Goal: Task Accomplishment & Management: Manage account settings

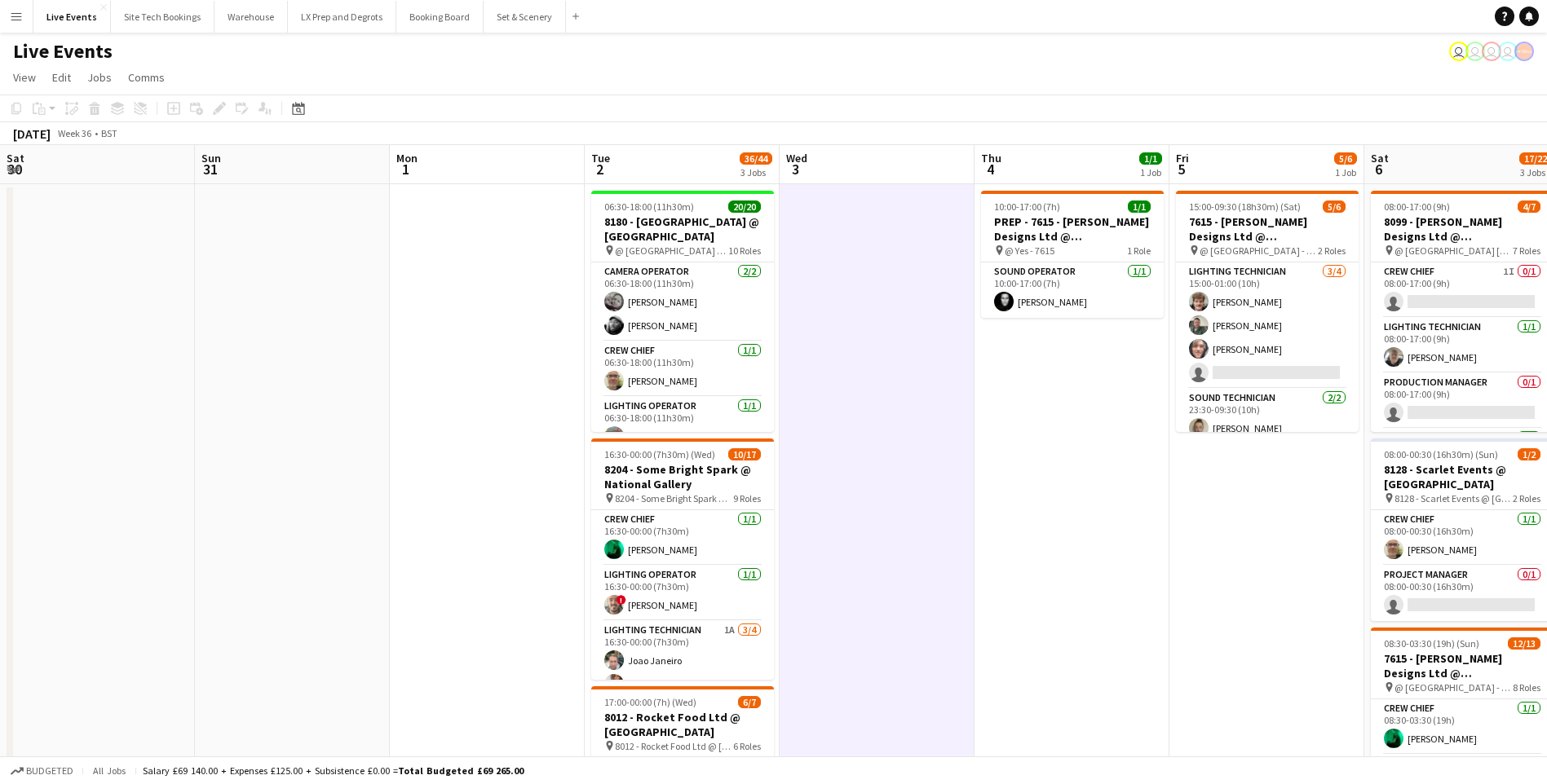
scroll to position [0, 505]
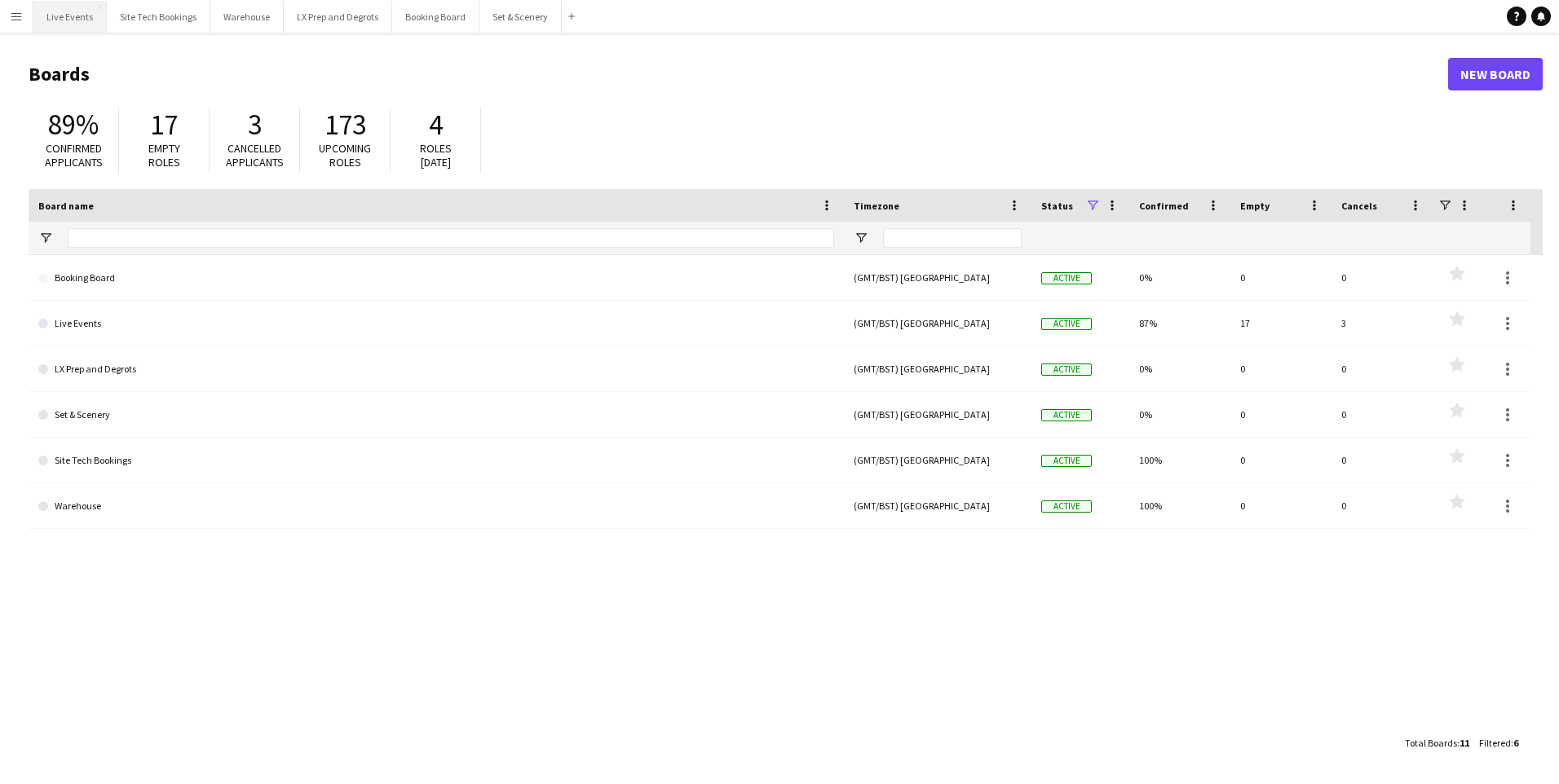
click at [74, 19] on button "Live Events Close" at bounding box center [70, 17] width 74 height 32
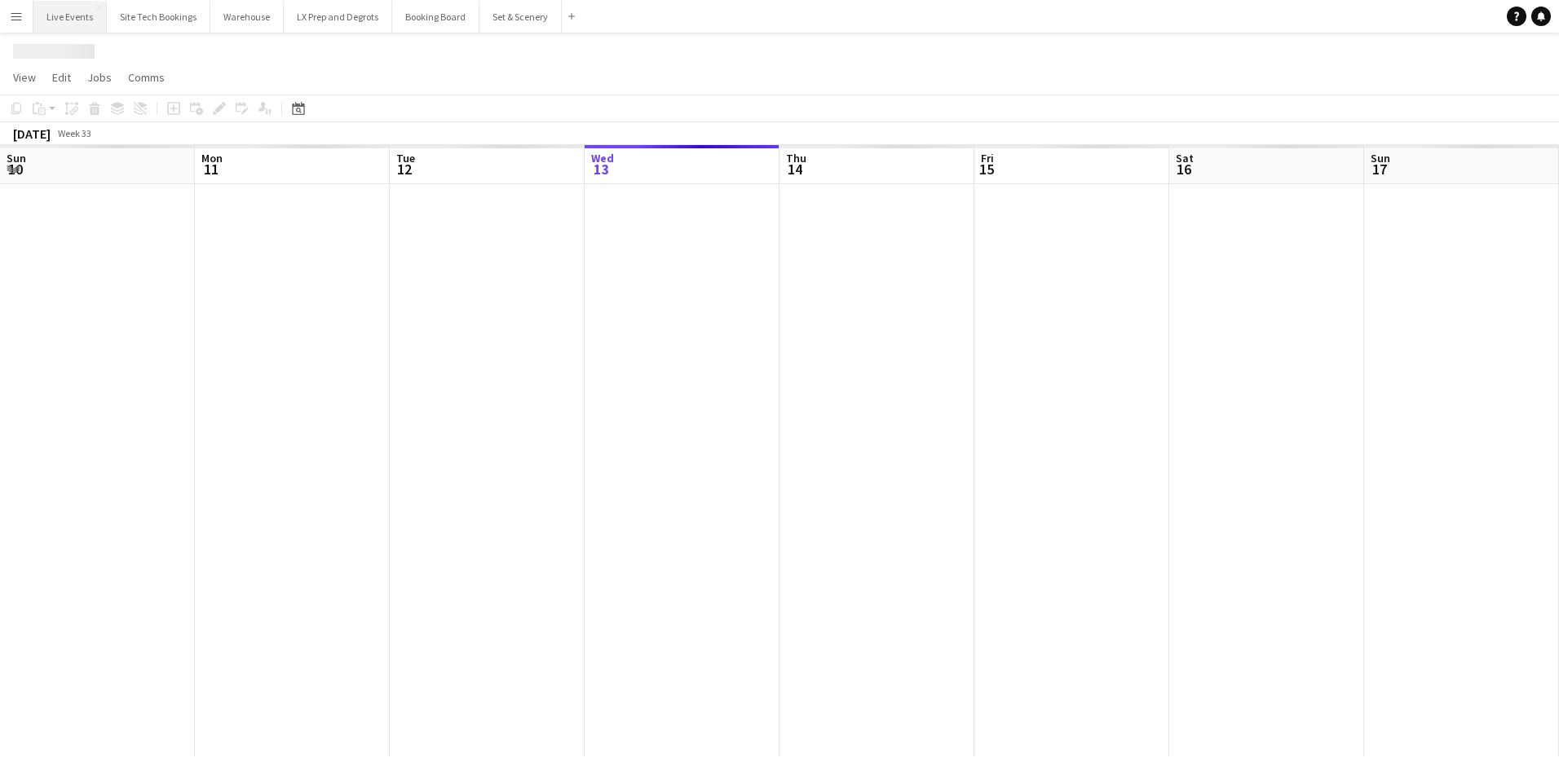
scroll to position [0, 390]
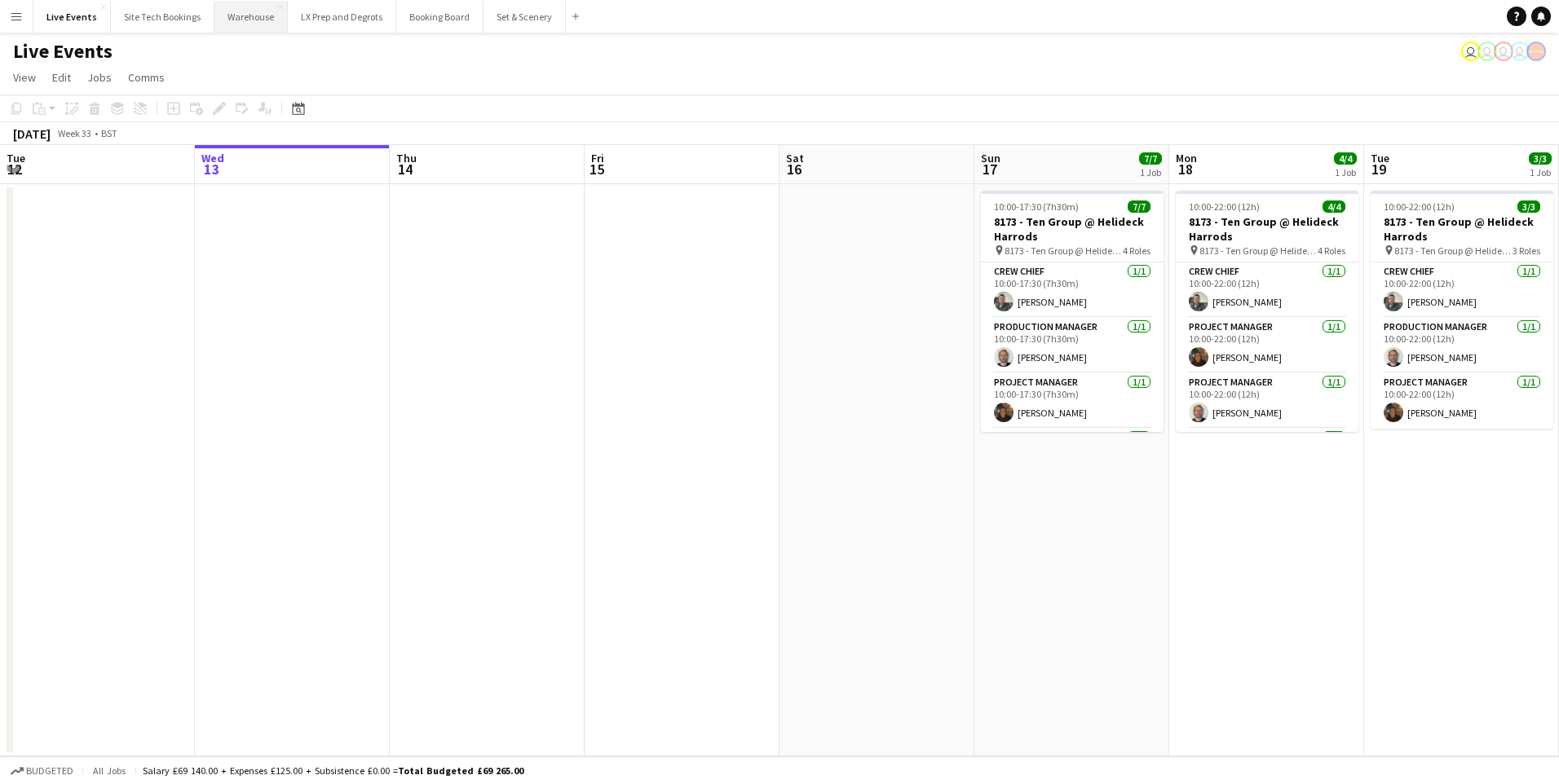
click at [263, 9] on button "Warehouse Close" at bounding box center [252, 17] width 74 height 32
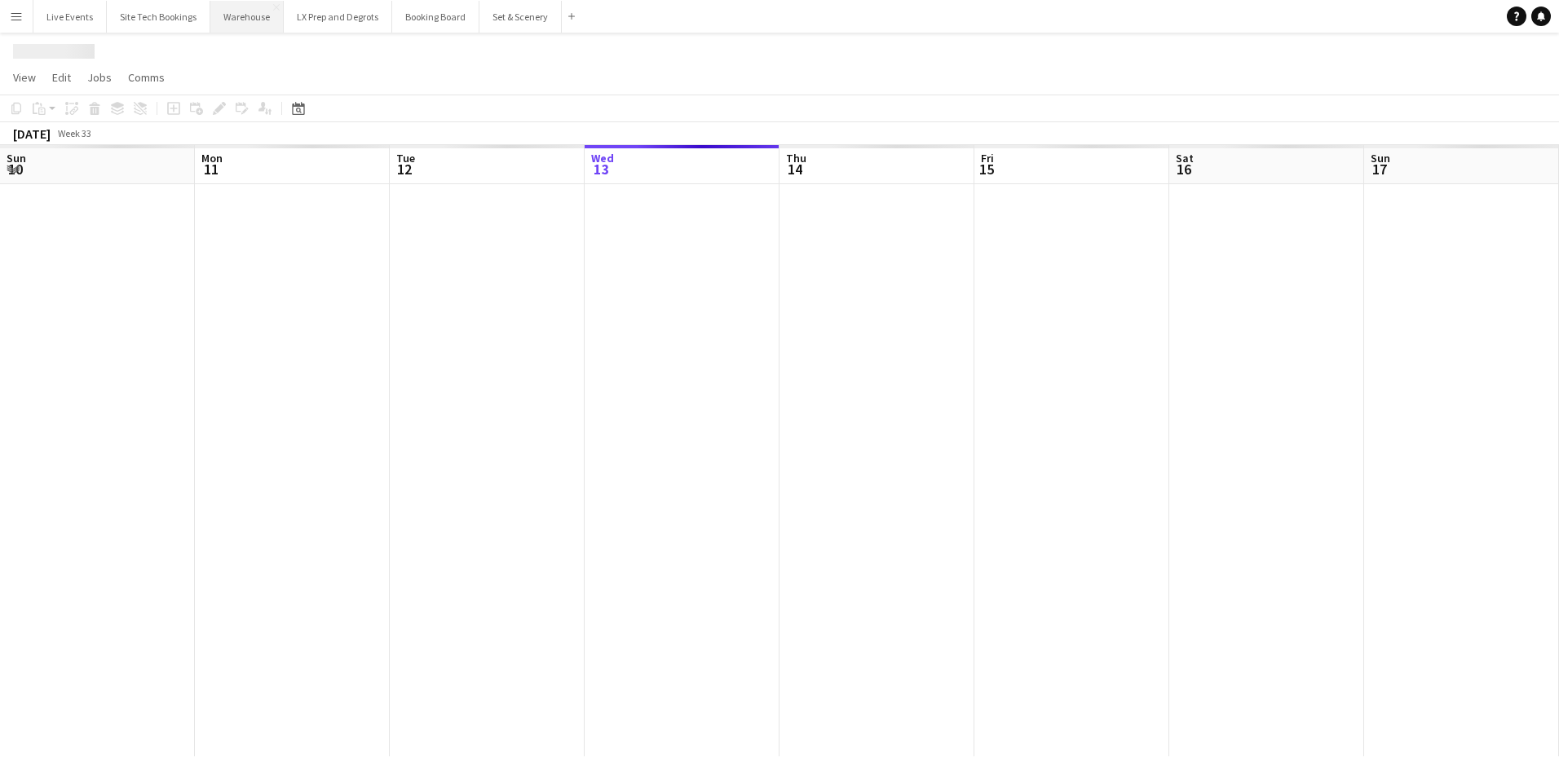
scroll to position [0, 390]
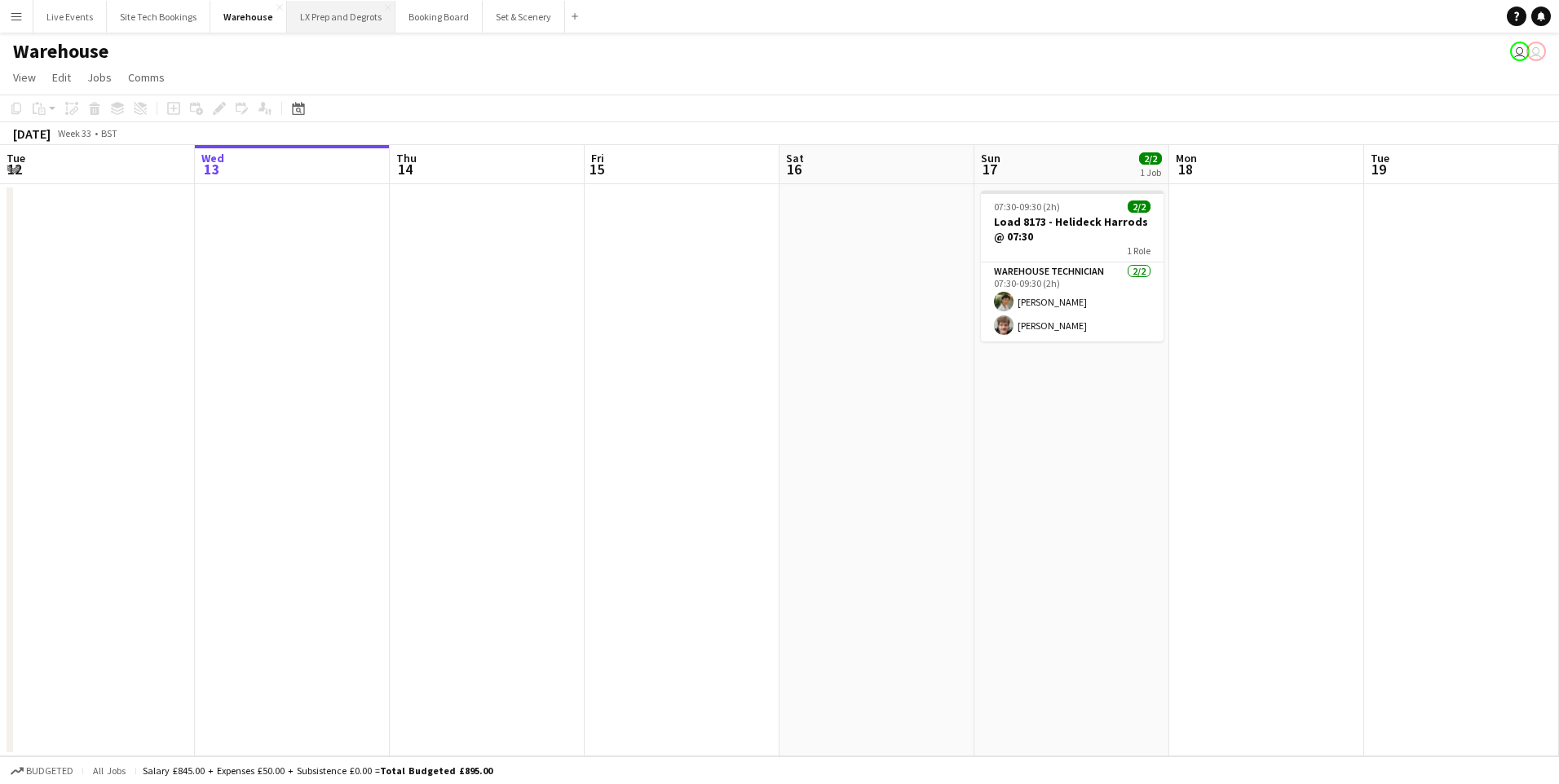
click at [362, 8] on button "LX Prep and Degrots Close" at bounding box center [341, 17] width 108 height 32
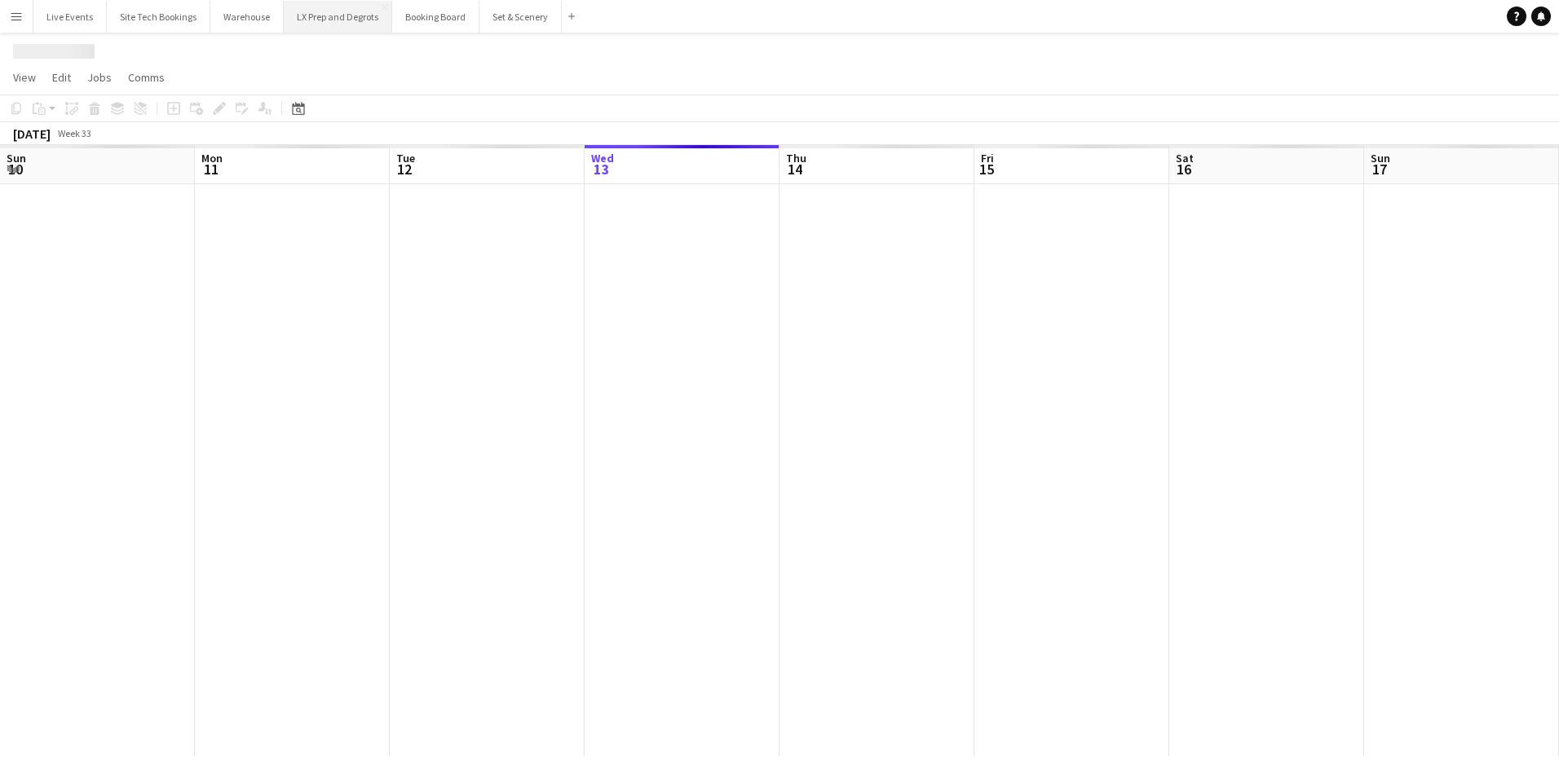
scroll to position [0, 390]
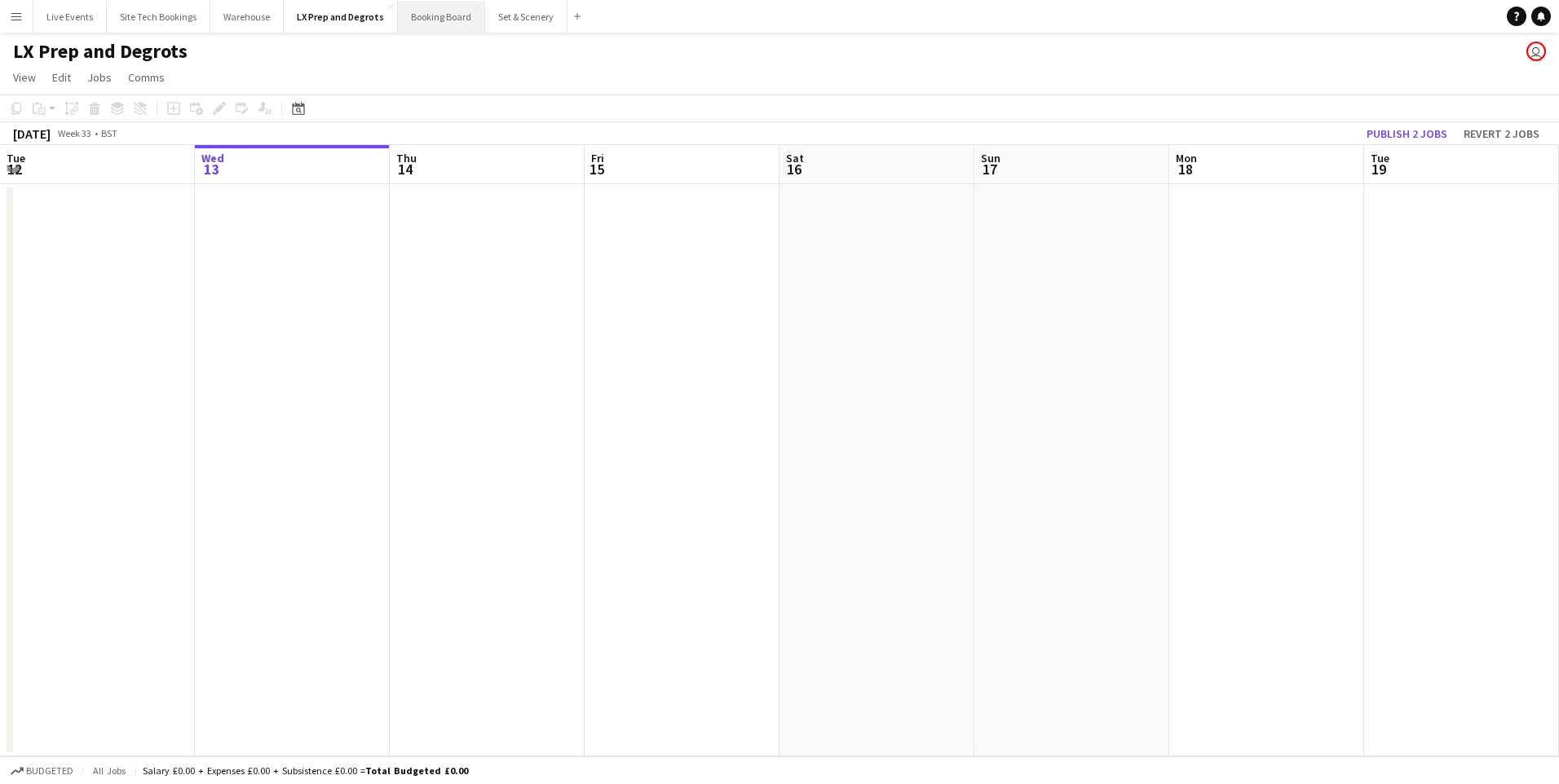
click at [459, 12] on button "Booking Board Close" at bounding box center [441, 17] width 88 height 32
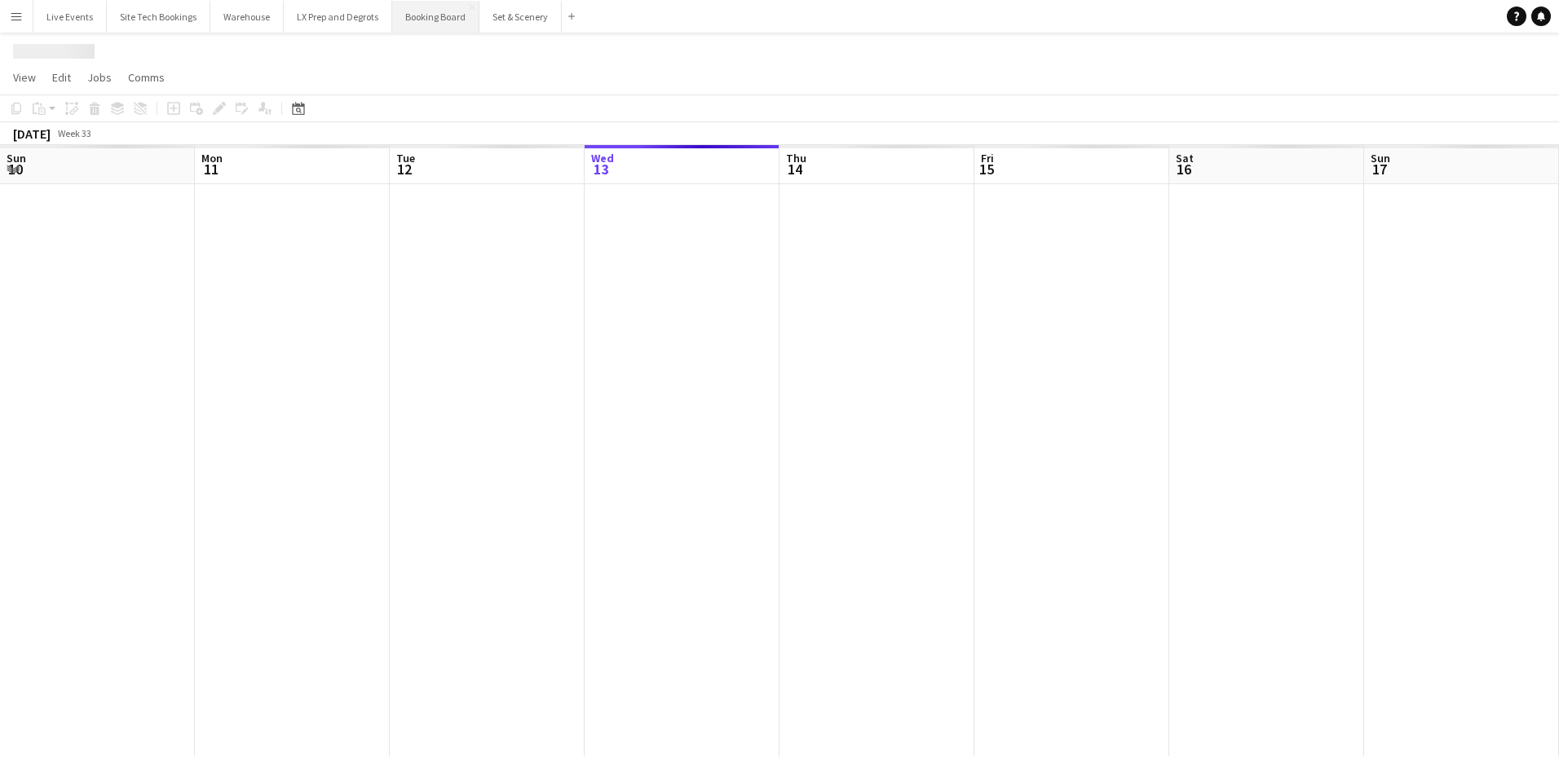
scroll to position [0, 390]
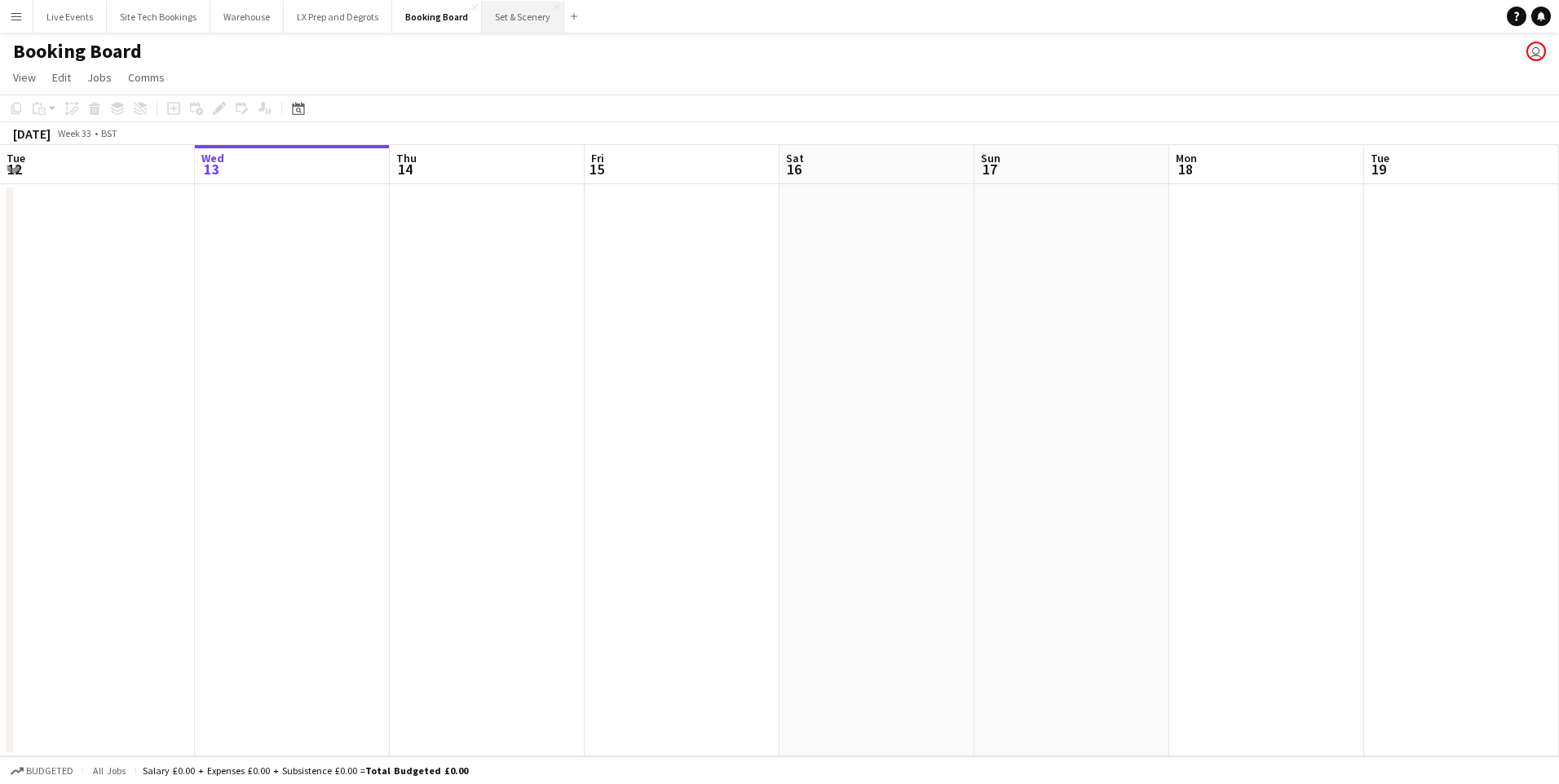
click at [499, 8] on button "Set & Scenery Close" at bounding box center [522, 17] width 82 height 32
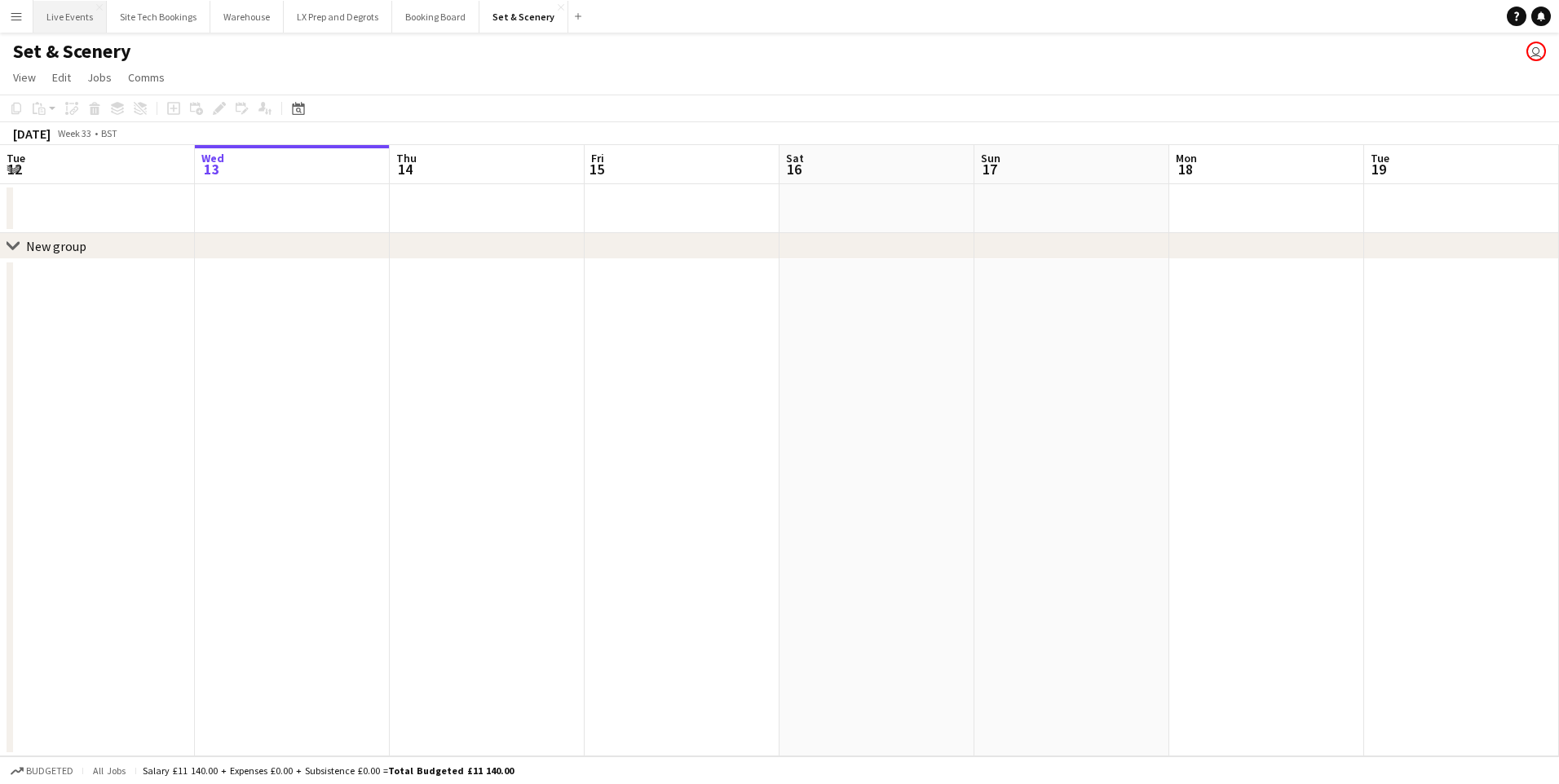
click at [90, 20] on button "Live Events Close" at bounding box center [70, 17] width 74 height 32
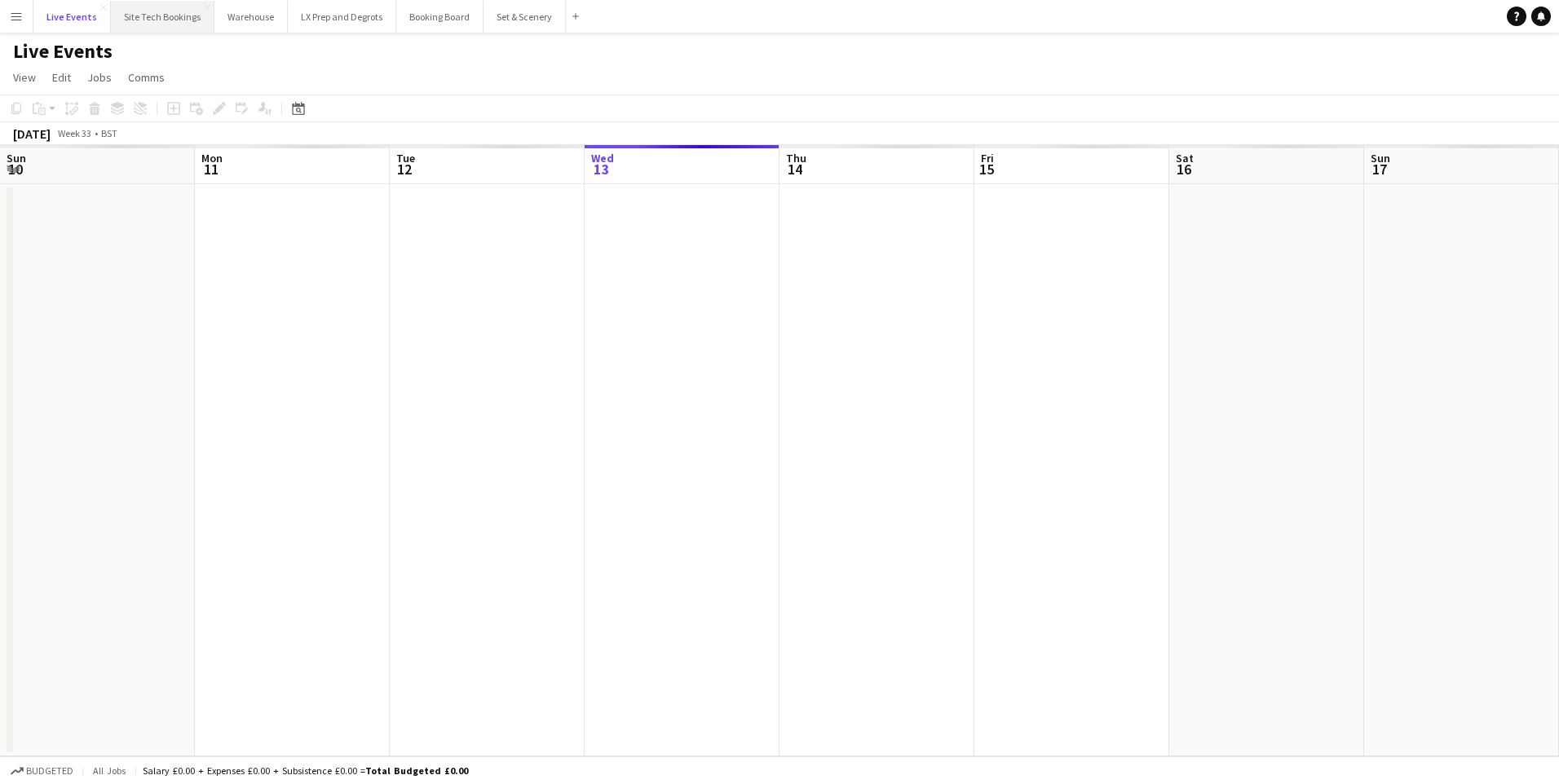
scroll to position [0, 390]
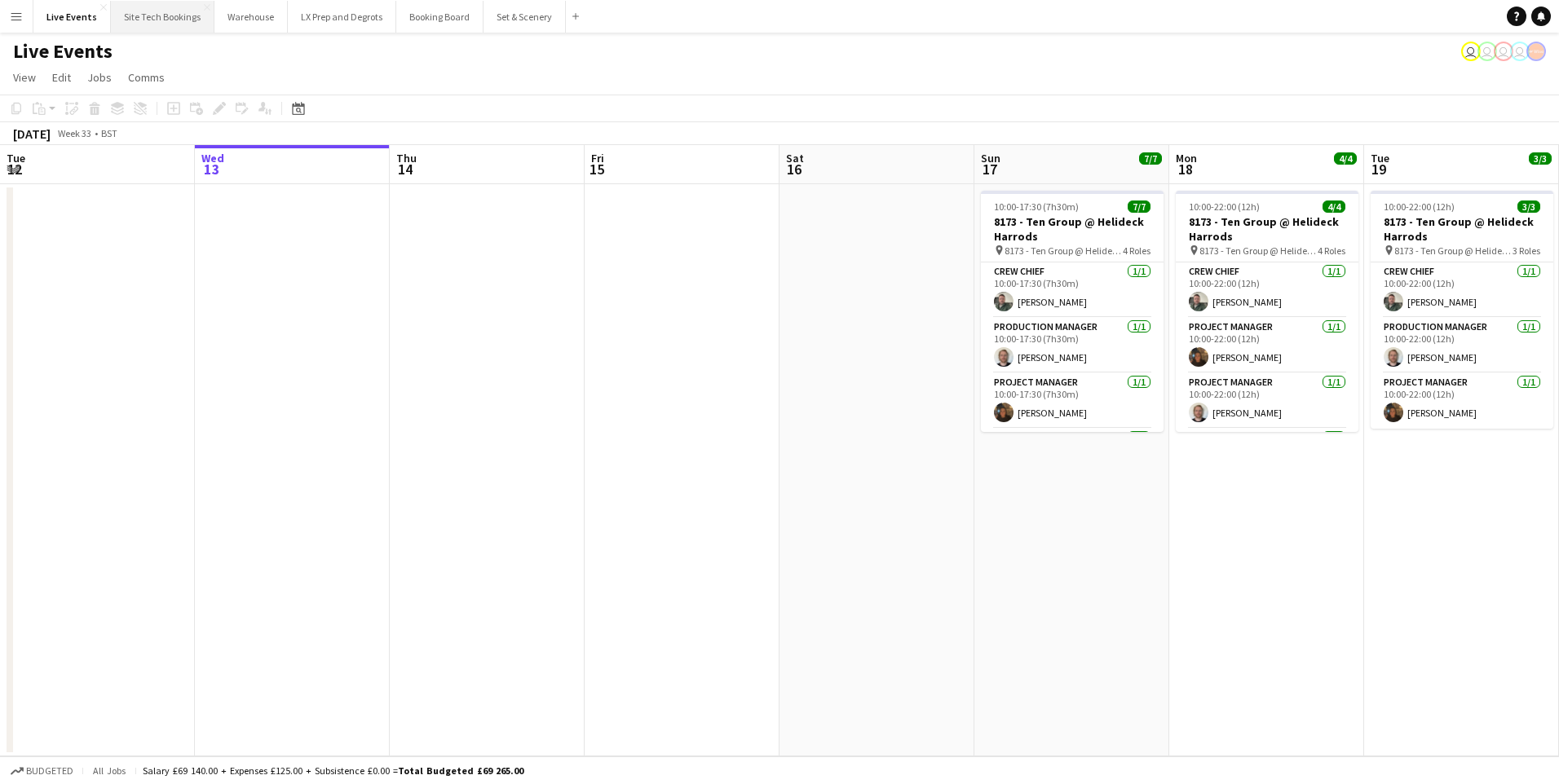
click at [198, 15] on button "Site Tech Bookings Close" at bounding box center [163, 17] width 104 height 32
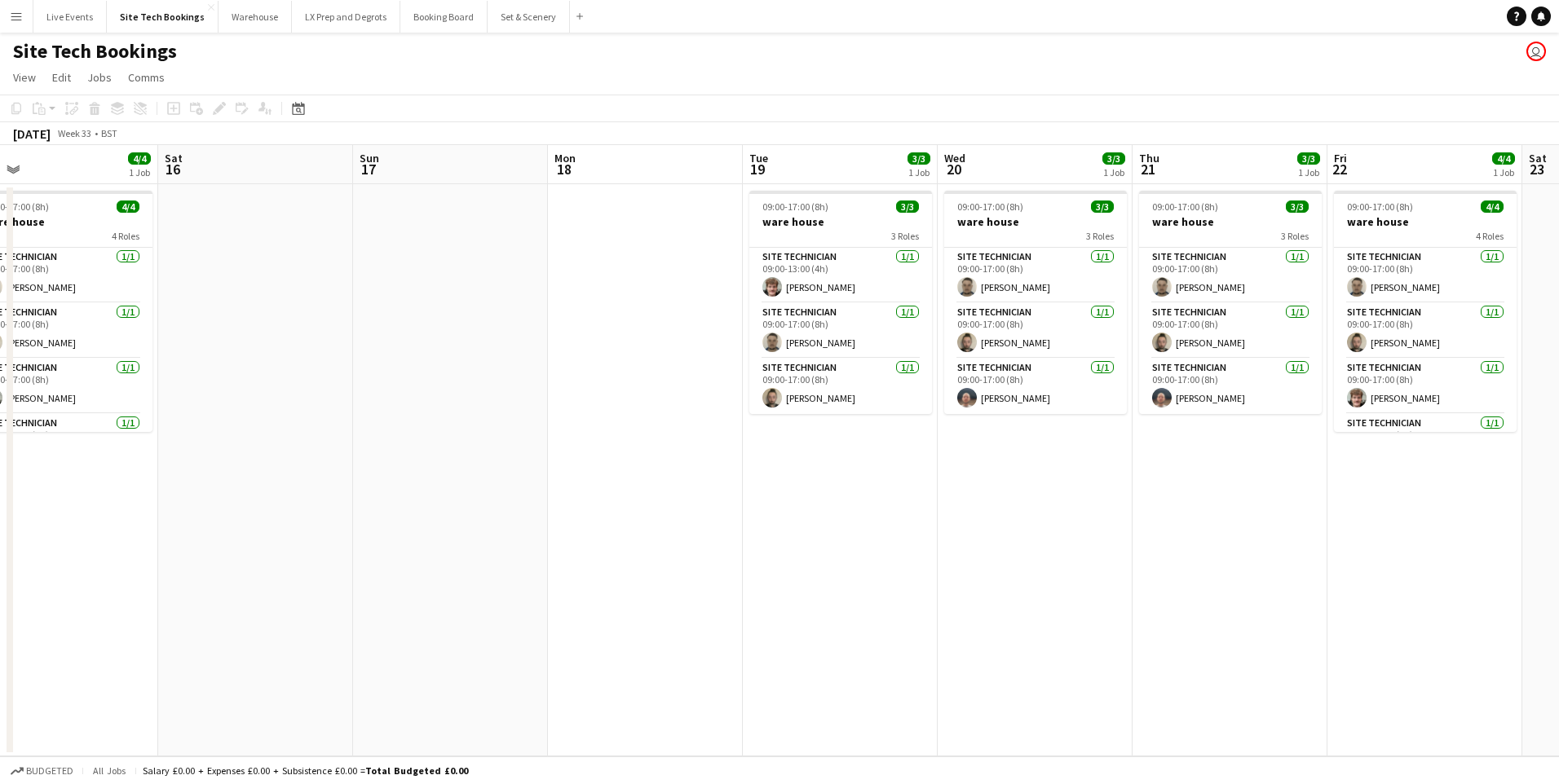
scroll to position [0, 627]
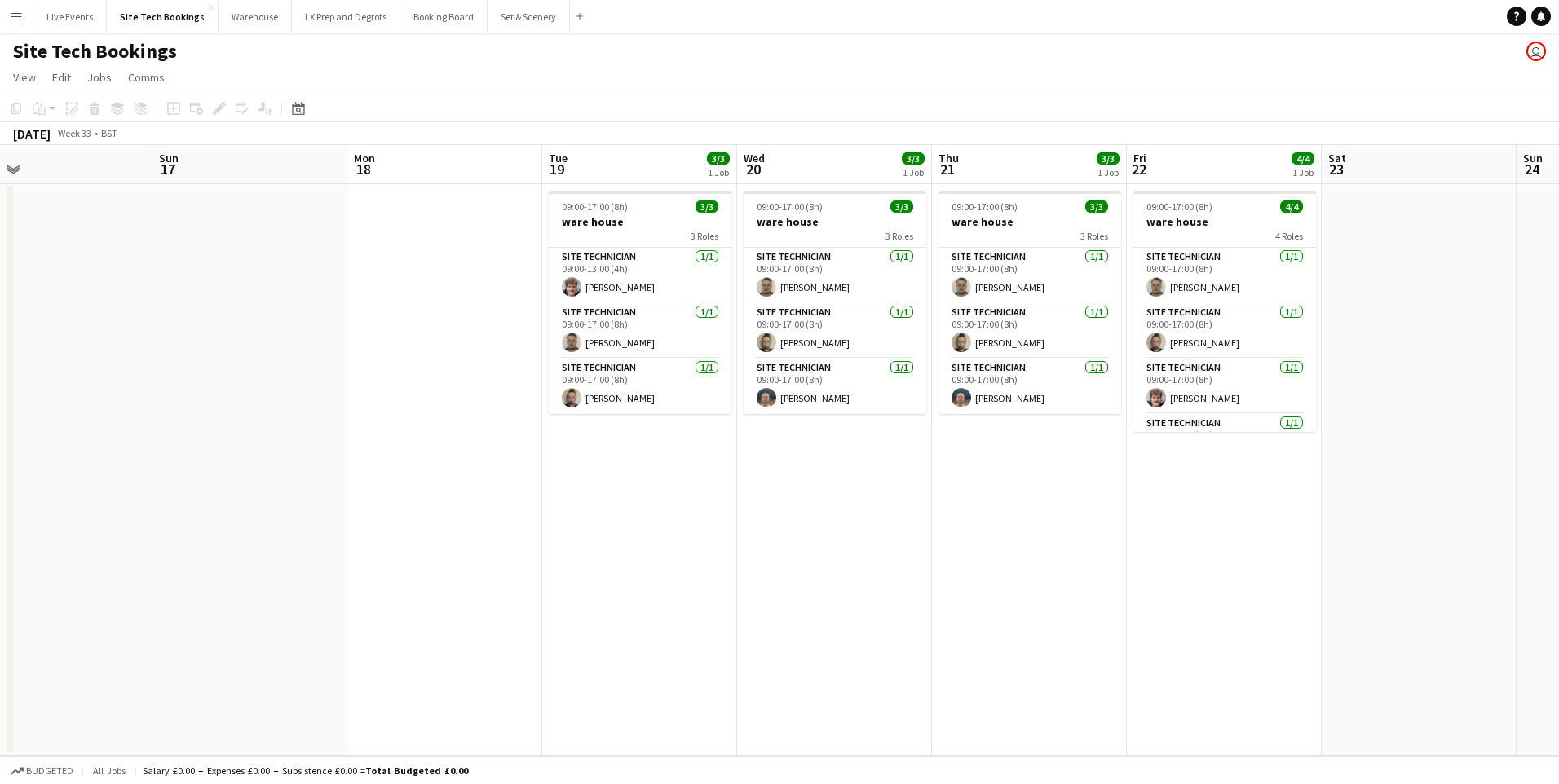
drag, startPoint x: 1084, startPoint y: 466, endPoint x: 394, endPoint y: 451, distance: 690.2
click at [394, 451] on app-calendar-viewport "Wed 13 4/4 1 Job Thu 14 4/4 1 Job Fri 15 4/4 1 Job Sat 16 Sun 17 Mon 18 Tue 19 …" at bounding box center [780, 450] width 1559 height 612
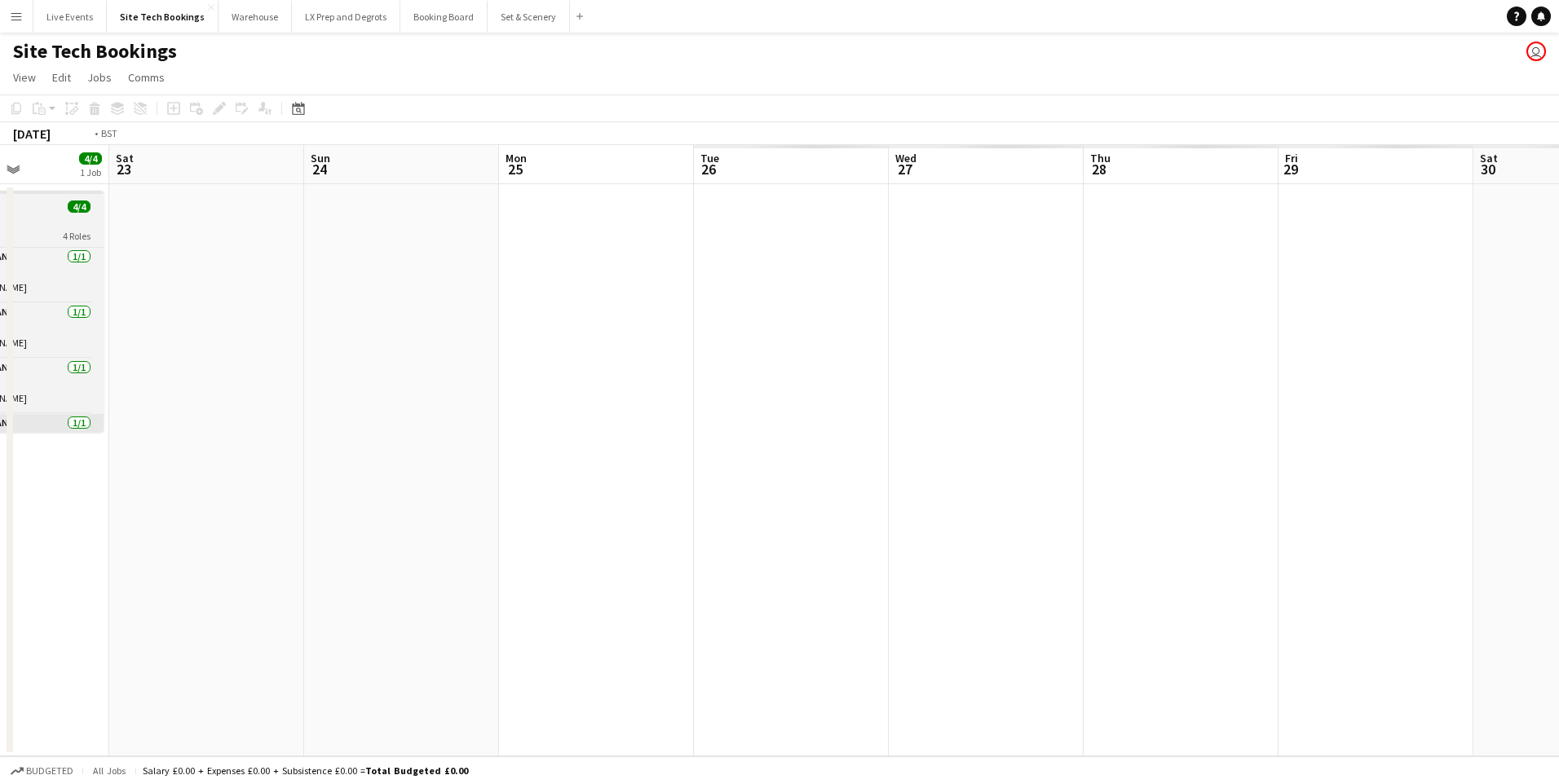
drag, startPoint x: 1260, startPoint y: 534, endPoint x: 1375, endPoint y: 416, distance: 164.8
click at [1374, 416] on app-calendar-viewport "Wed 20 3/3 1 Job Thu 21 3/3 1 Job Fri 22 4/4 1 Job Sat 23 Sun 24 Mon 25 Tue 26 …" at bounding box center [780, 450] width 1559 height 612
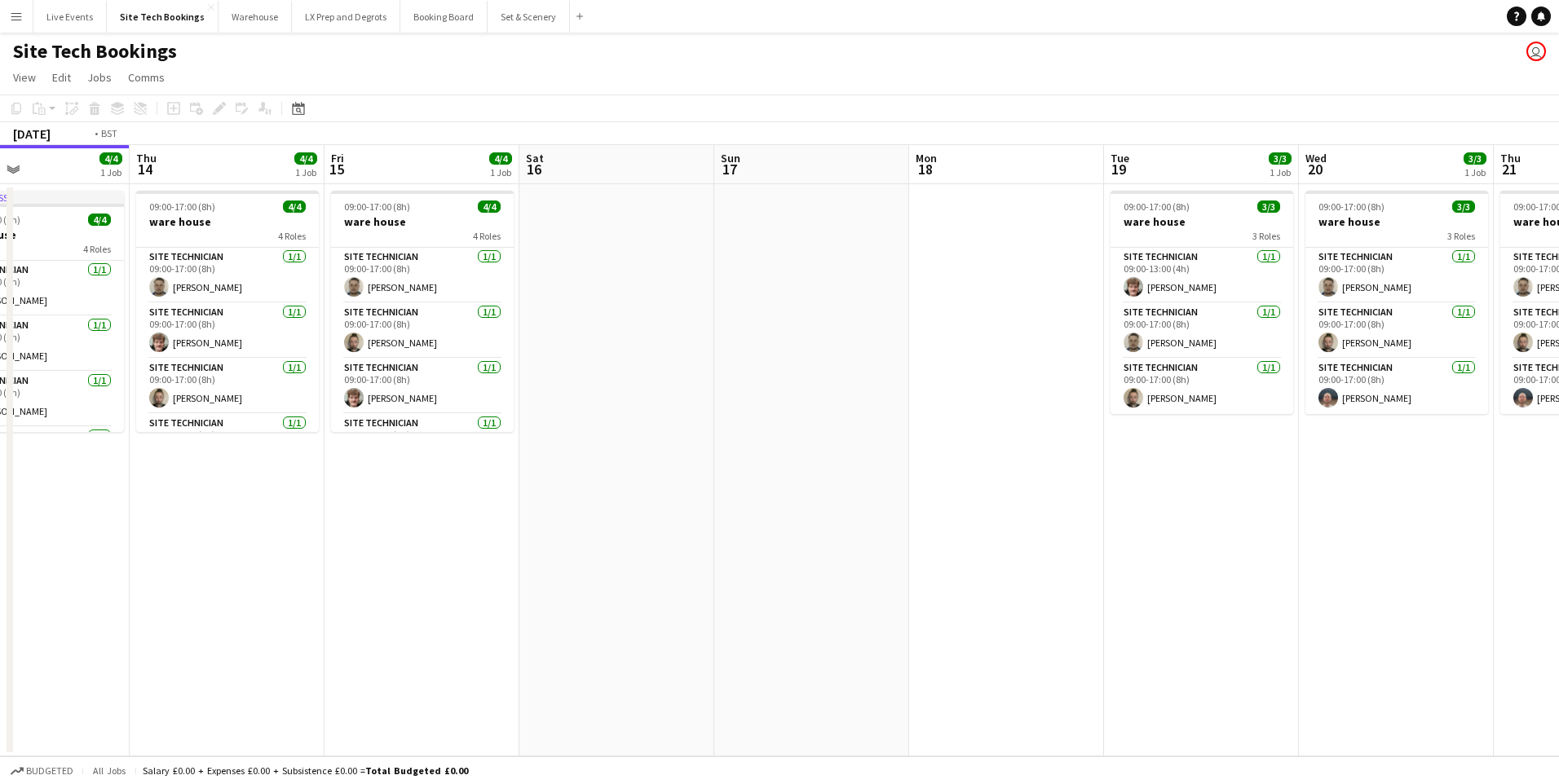
scroll to position [0, 479]
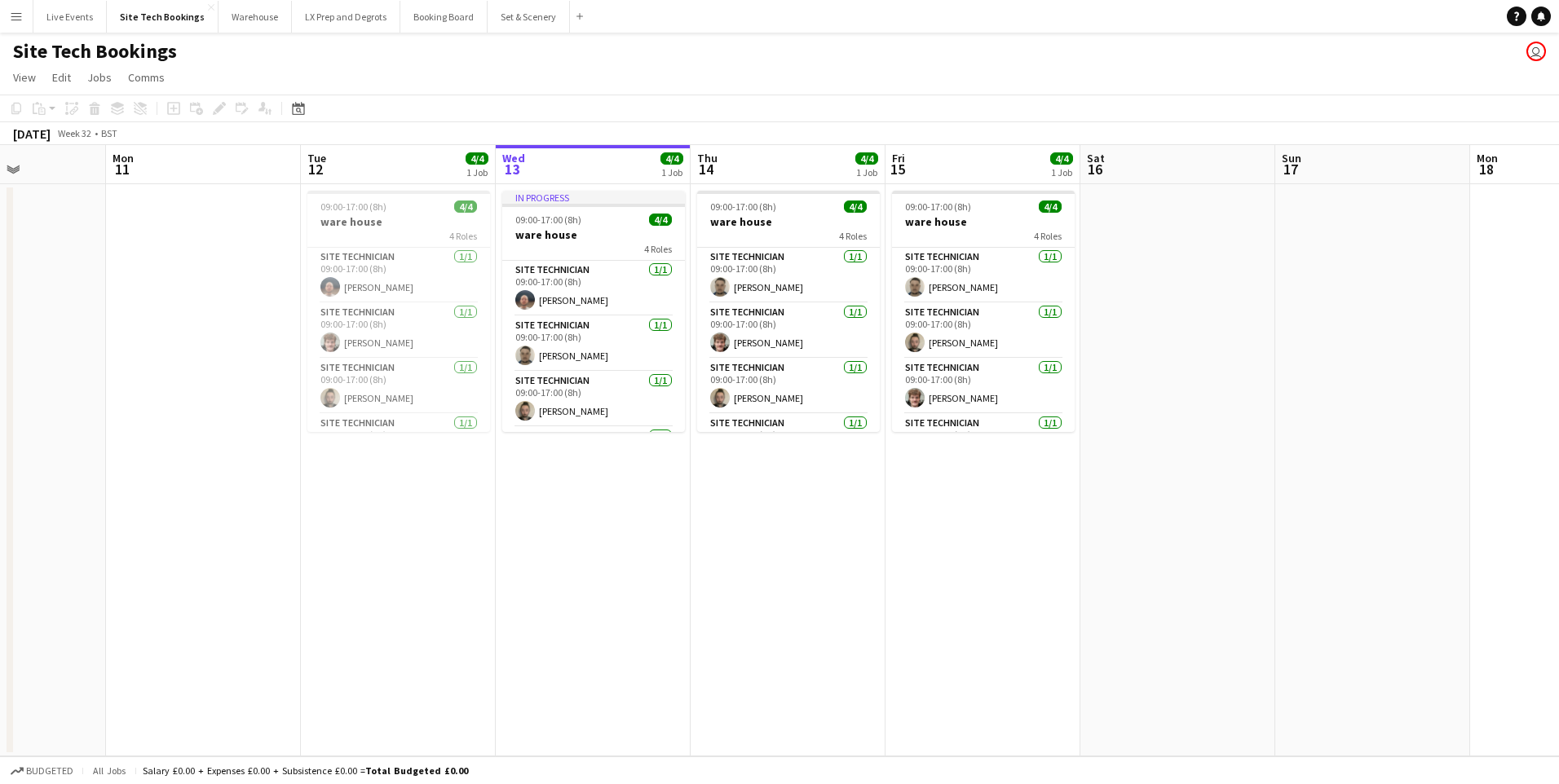
drag, startPoint x: 327, startPoint y: 547, endPoint x: 1337, endPoint y: 552, distance: 1010.0
click at [1337, 552] on app-calendar-viewport "Fri 8 Sat 9 Sun 10 Mon 11 Tue 12 4/4 1 Job Wed 13 4/4 1 Job Thu 14 4/4 1 Job Fr…" at bounding box center [780, 450] width 1559 height 612
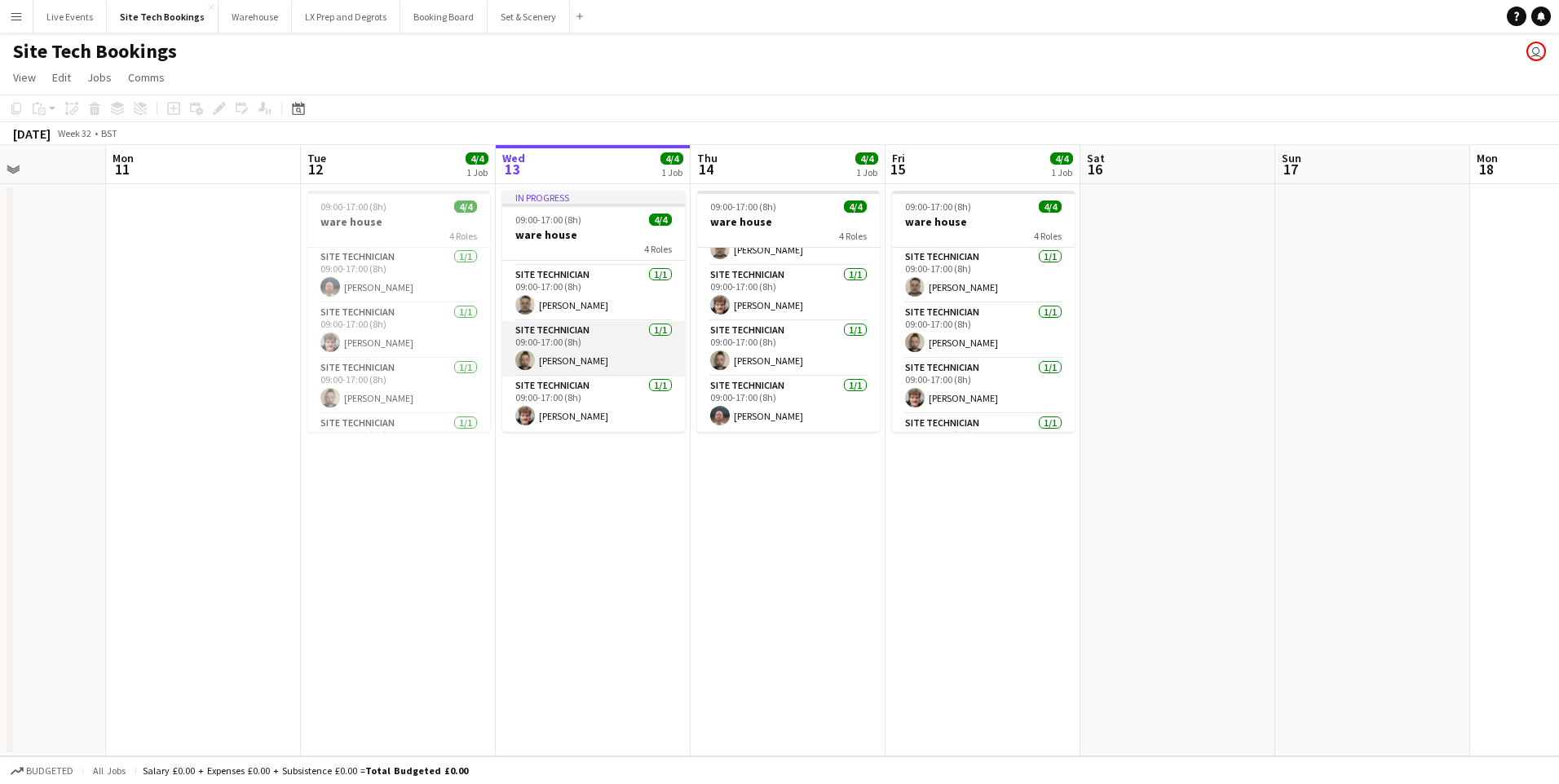
scroll to position [0, 0]
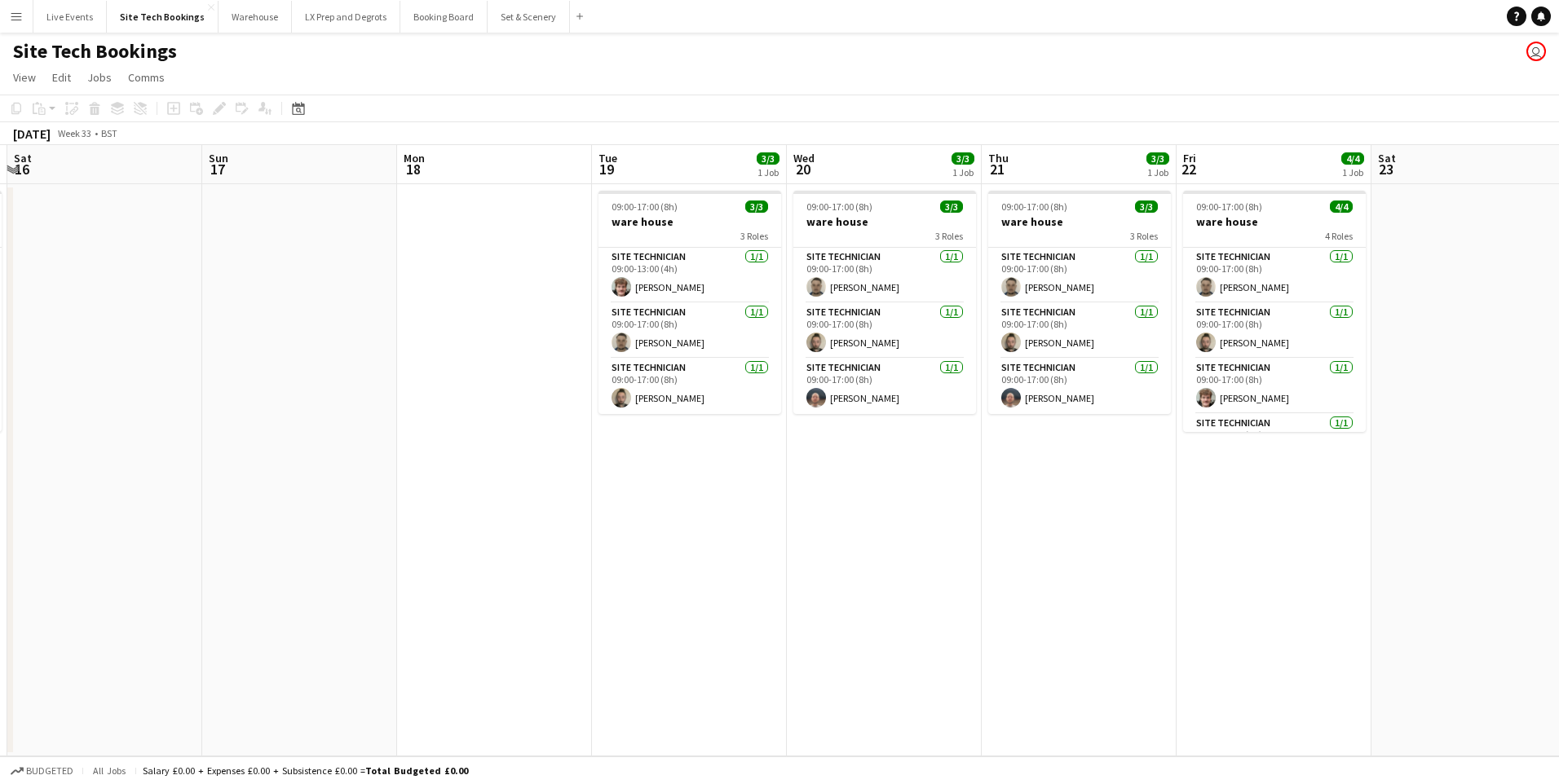
drag, startPoint x: 1281, startPoint y: 484, endPoint x: 236, endPoint y: 481, distance: 1045.0
click at [236, 481] on app-calendar-viewport "Wed 13 4/4 1 Job Thu 14 4/4 1 Job Fri 15 4/4 1 Job Sat 16 Sun 17 Mon 18 Tue 19 …" at bounding box center [780, 450] width 1559 height 612
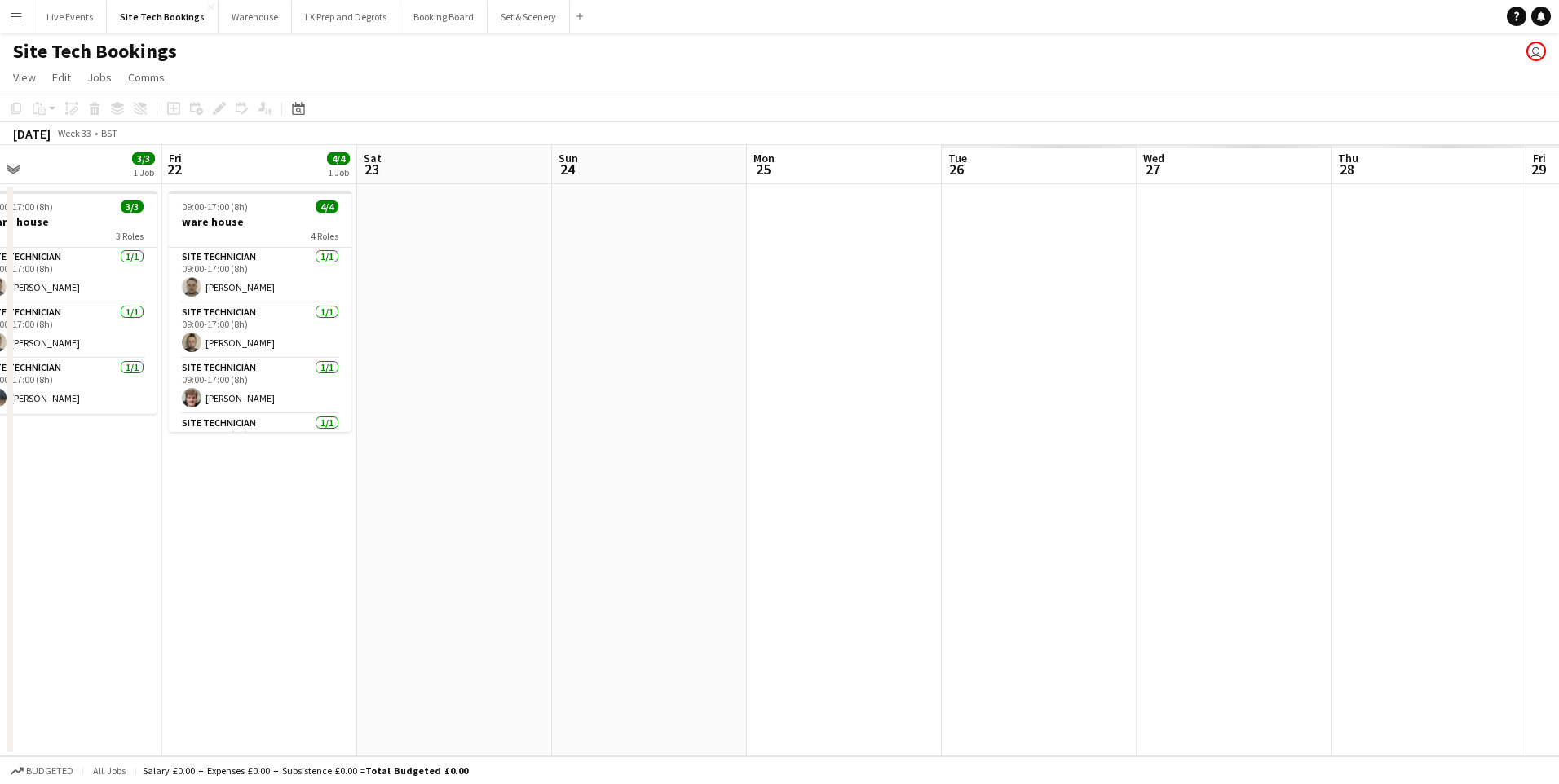
scroll to position [0, 653]
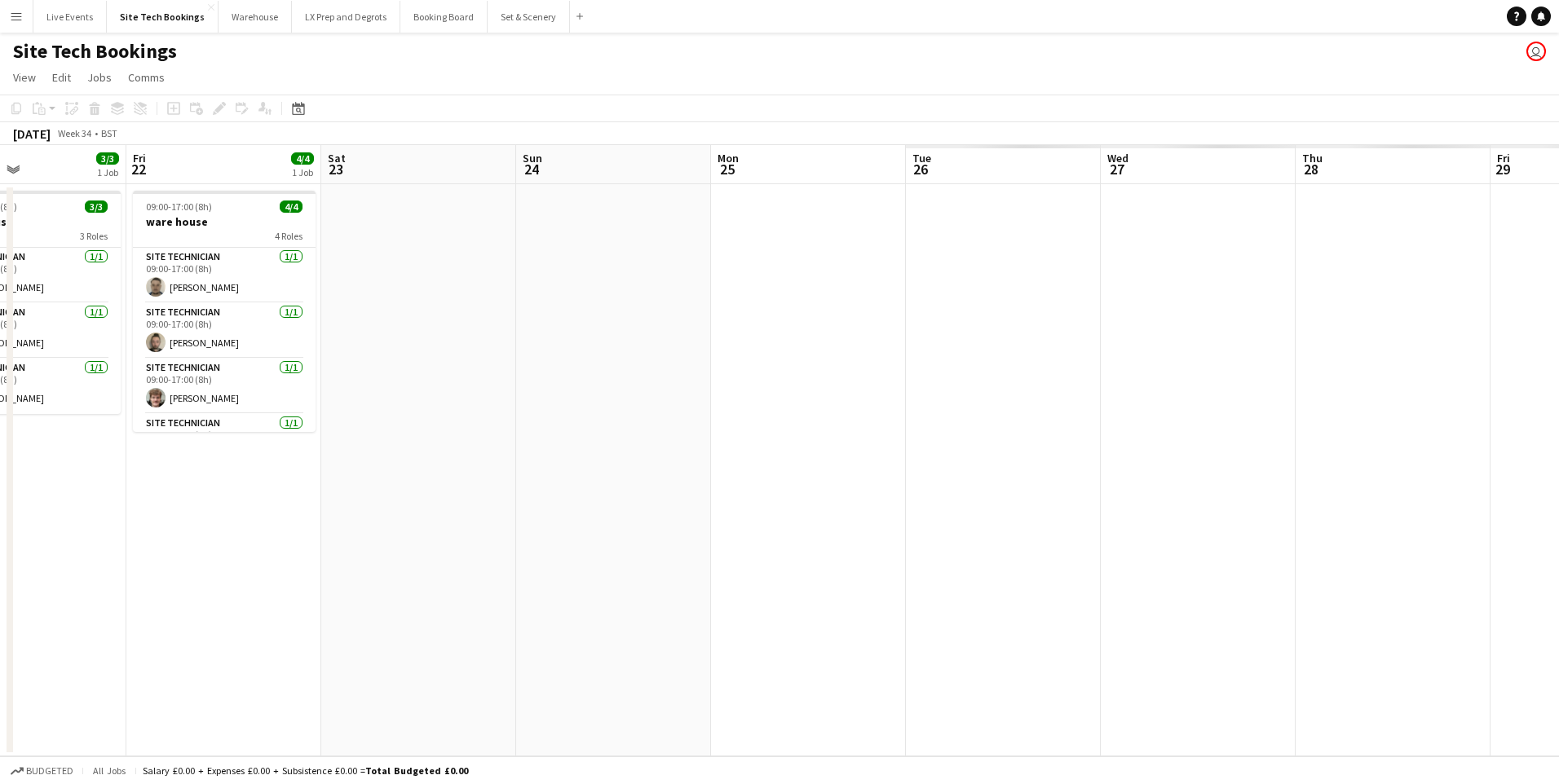
drag, startPoint x: 1367, startPoint y: 468, endPoint x: 318, endPoint y: 465, distance: 1049.0
click at [318, 465] on app-calendar-viewport "Mon 18 Tue 19 3/3 1 Job Wed 20 3/3 1 Job Thu 21 3/3 1 Job Fri 22 4/4 1 Job Sat …" at bounding box center [780, 450] width 1559 height 612
click at [318, 465] on app-date-cell "09:00-17:00 (8h) 4/4 ware house 4 Roles Site Technician 1/1 09:00-17:00 (8h) Sa…" at bounding box center [223, 470] width 195 height 572
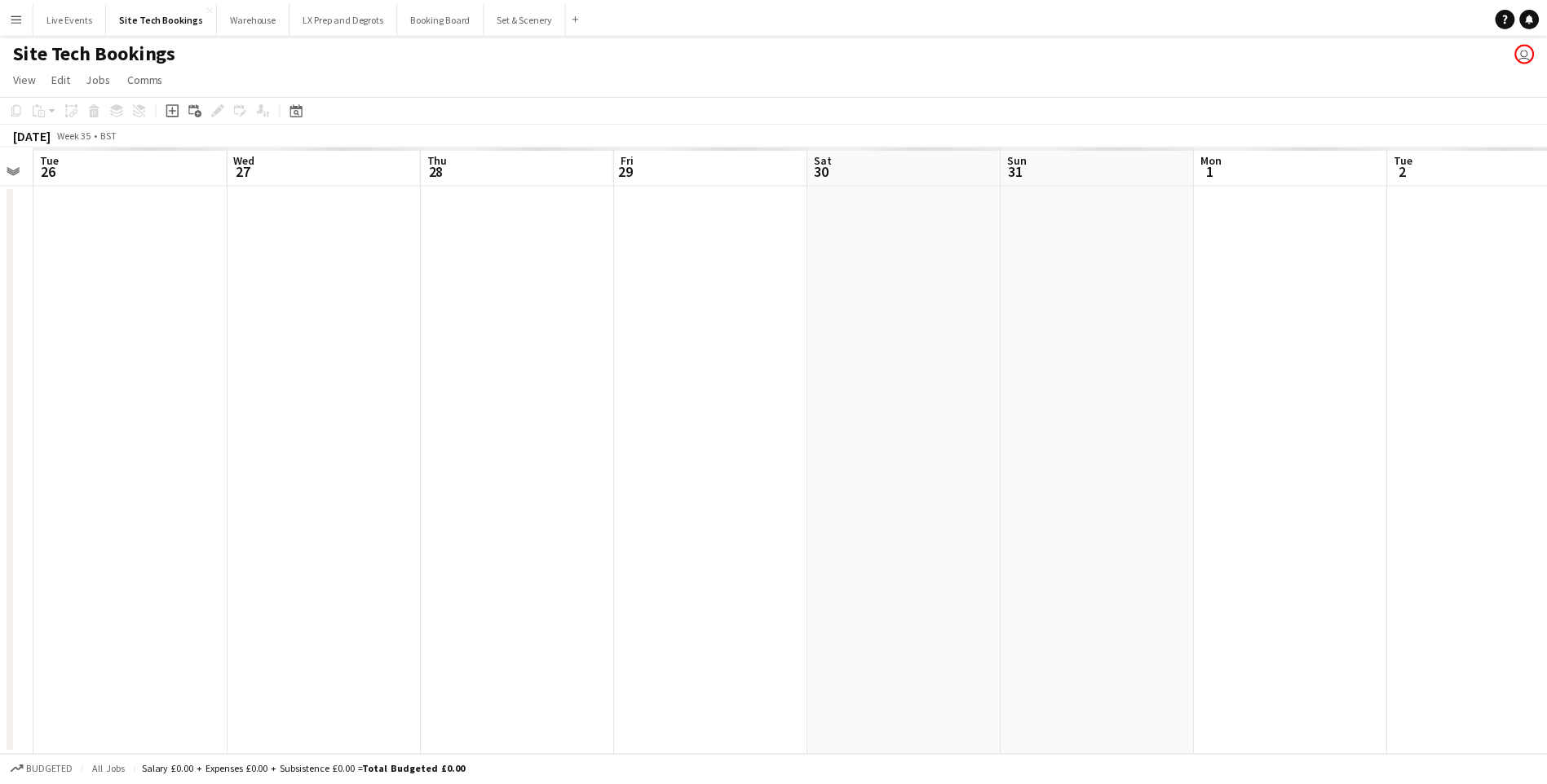
scroll to position [0, 597]
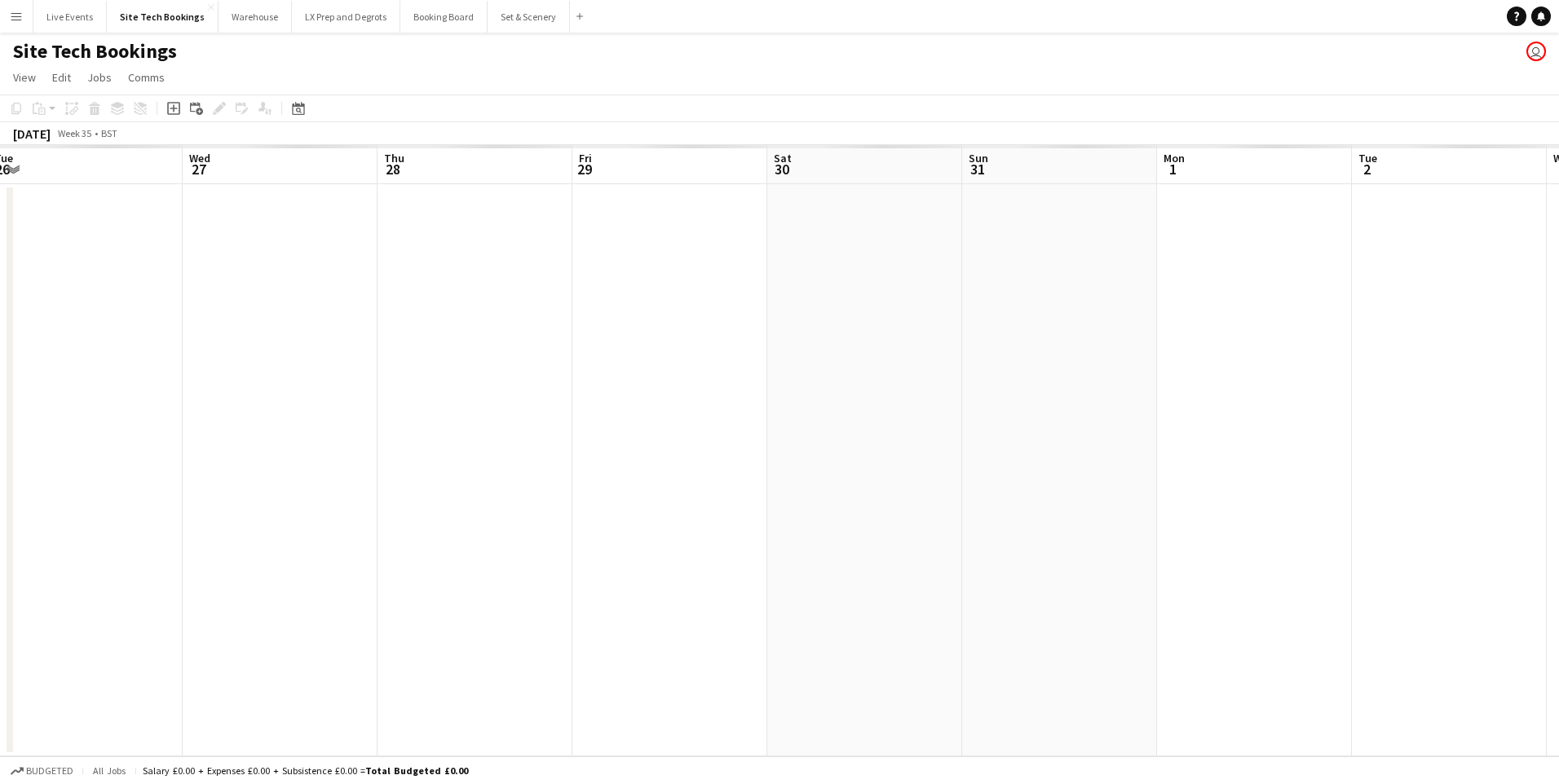
drag, startPoint x: 1105, startPoint y: 440, endPoint x: 187, endPoint y: 432, distance: 918.0
click at [187, 432] on app-calendar-viewport "Sat 23 Sun 24 Mon 25 Tue 26 Wed 27 Thu 28 Fri 29 Sat 30 Sun 31 Mon 1 Tue 2 Wed …" at bounding box center [780, 450] width 1559 height 612
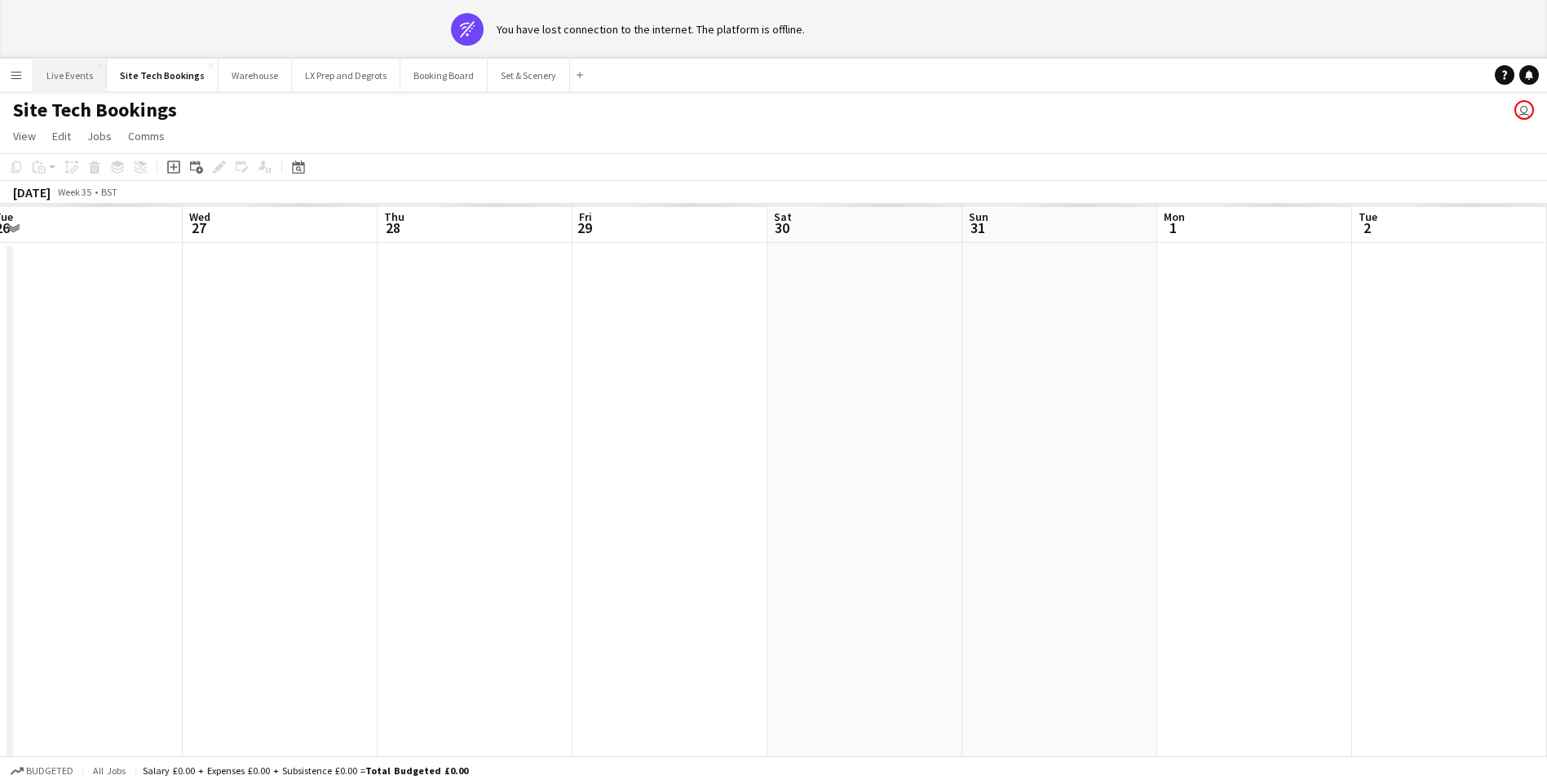
click at [82, 70] on button "Live Events Close" at bounding box center [70, 75] width 74 height 32
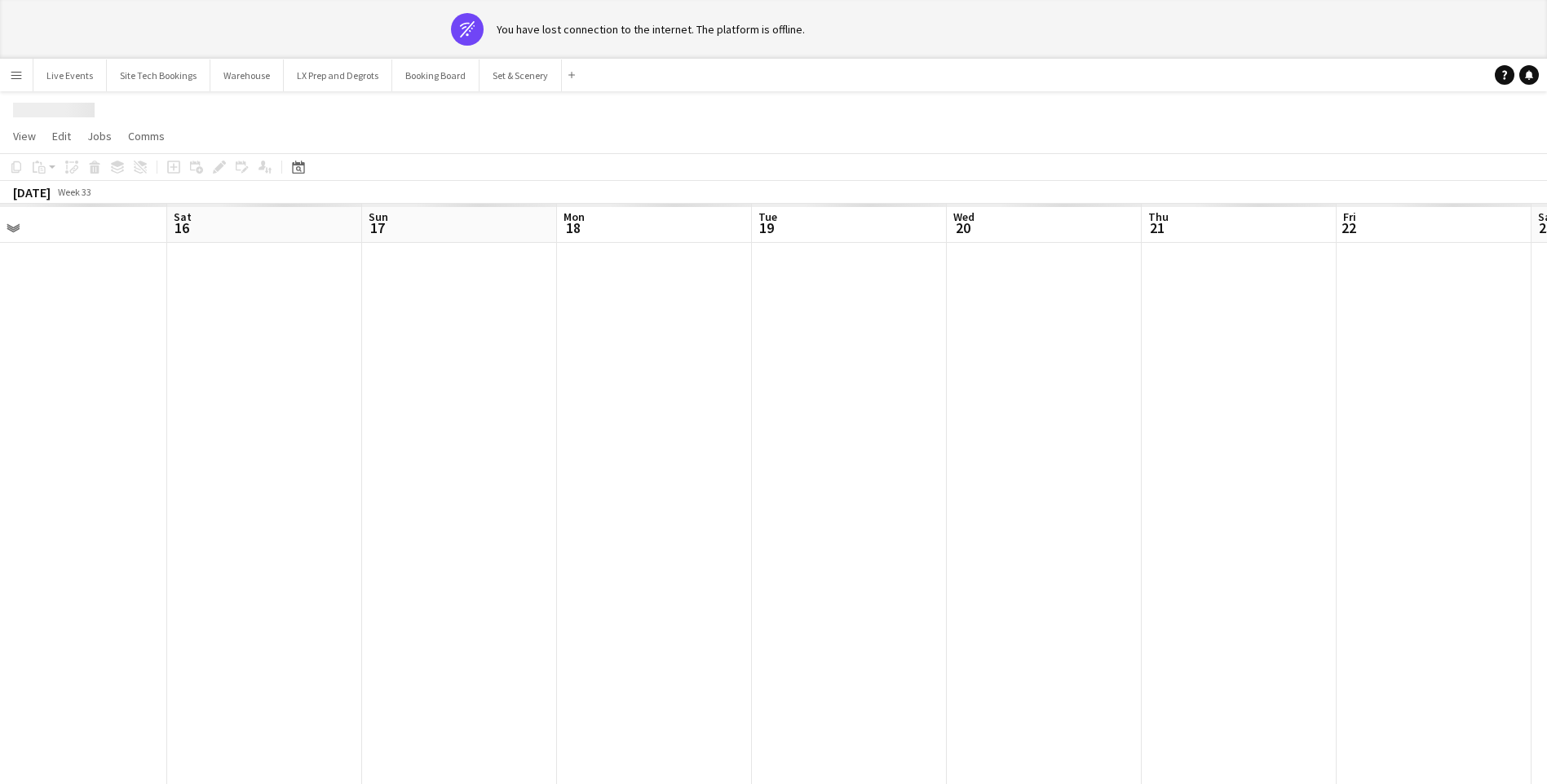
scroll to position [0, 608]
drag, startPoint x: 1405, startPoint y: 462, endPoint x: 406, endPoint y: 407, distance: 1000.5
click at [406, 407] on app-calendar-viewport "Thu 14 Fri 15 Sat 16 Sun 17 Mon 18 Tue 19 Wed 20 Thu 21 Fri 22 Sat 23 Sun 24 Mo…" at bounding box center [773, 509] width 1547 height 612
drag, startPoint x: 1307, startPoint y: 383, endPoint x: 790, endPoint y: 402, distance: 517.3
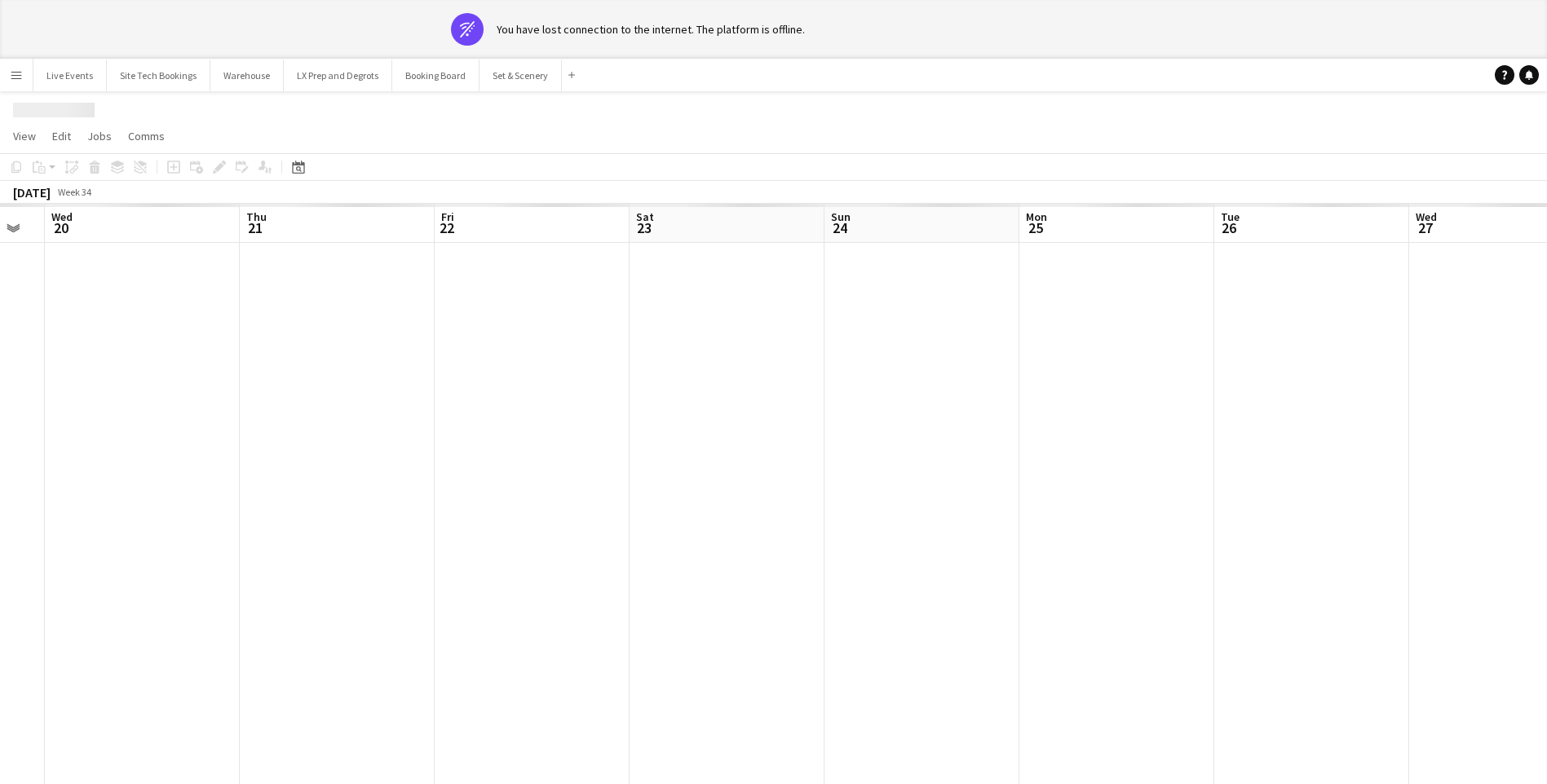
click at [790, 402] on app-calendar-viewport "Sun 17 Mon 18 Tue 19 Wed 20 Thu 21 Fri 22 Sat 23 Sun 24 Mon 25 Tue 26 Wed 27 Th…" at bounding box center [773, 509] width 1547 height 612
click at [62, 67] on button "Live Events Close" at bounding box center [70, 75] width 74 height 32
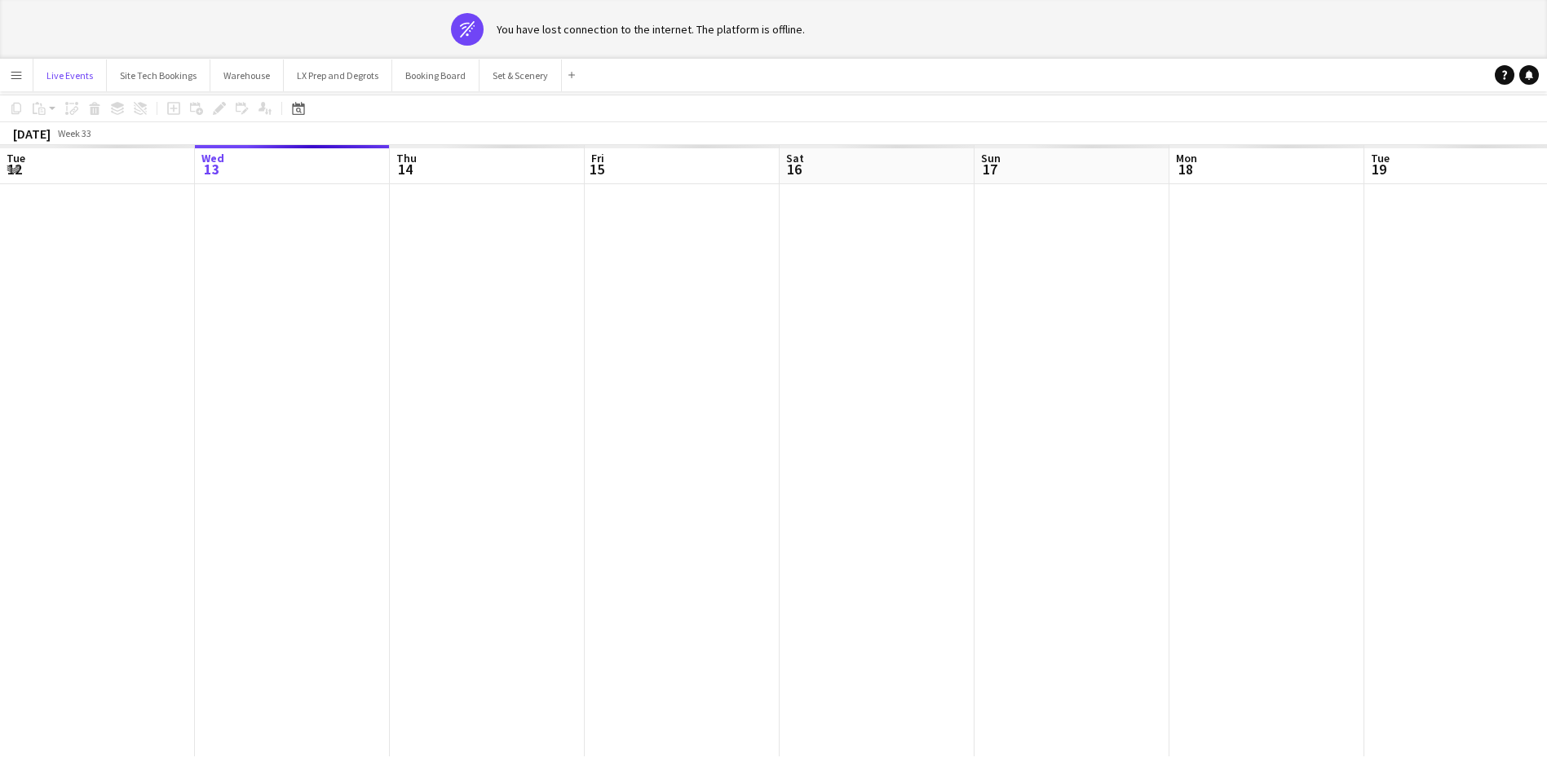
scroll to position [0, 0]
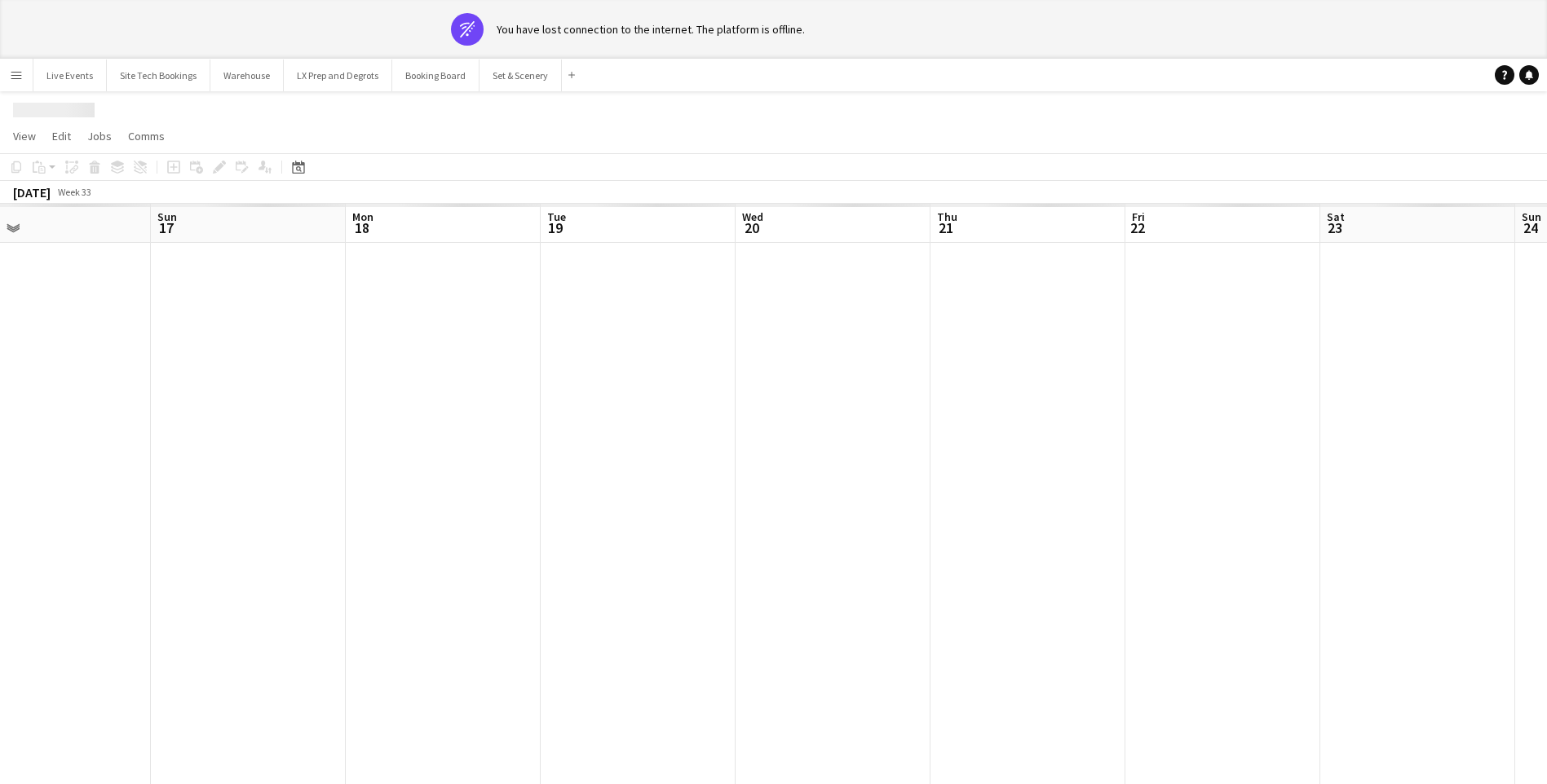
drag, startPoint x: 1041, startPoint y: 433, endPoint x: 270, endPoint y: 410, distance: 771.3
click at [270, 410] on app-calendar-viewport "Wed 13 Thu 14 Fri 15 Sat 16 Sun 17 Mon 18 Tue 19 Wed 20 Thu 21 Fri 22 Sat 23 Su…" at bounding box center [773, 509] width 1547 height 612
drag, startPoint x: 1257, startPoint y: 402, endPoint x: 485, endPoint y: 396, distance: 772.0
click at [479, 398] on app-calendar-viewport "Sun 17 Mon 18 Tue 19 Wed 20 Thu 21 Fri 22 Sat 23 Sun 24 Mon 25 Tue 26 Wed 27 Th…" at bounding box center [773, 509] width 1547 height 612
drag, startPoint x: 1372, startPoint y: 386, endPoint x: 508, endPoint y: 364, distance: 864.3
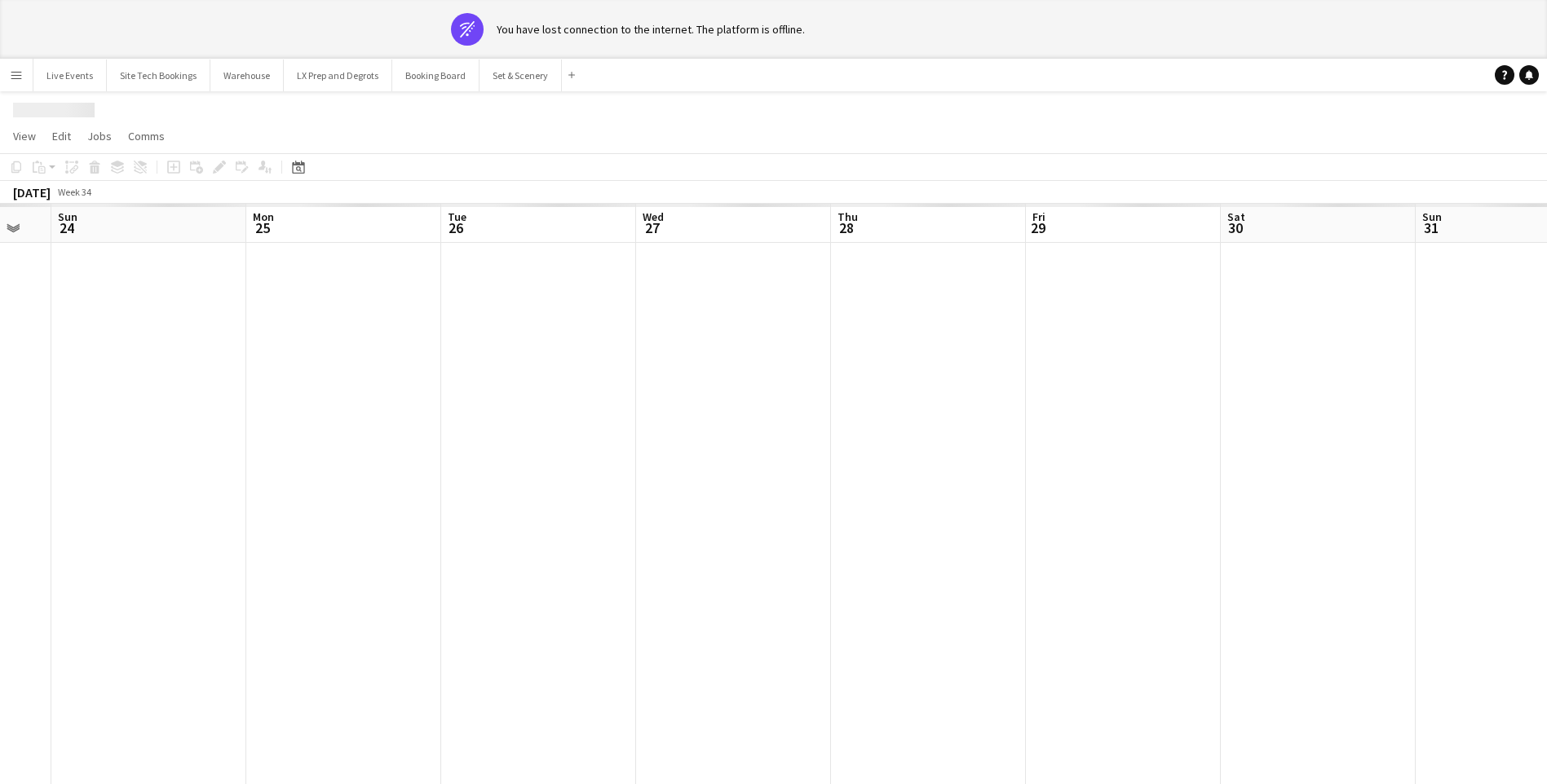
click at [508, 364] on app-calendar-viewport "Thu 21 Fri 22 Sat 23 Sun 24 Mon 25 Tue 26 Wed 27 Thu 28 Fri 29 Sat 30 Sun 31 Mo…" at bounding box center [773, 509] width 1547 height 612
drag, startPoint x: 1226, startPoint y: 350, endPoint x: 410, endPoint y: 347, distance: 816.0
click at [410, 347] on app-calendar-viewport "Mon 25 Tue 26 Wed 27 Thu 28 Fri 29 Sat 30 Sun 31 Mon 1 Tue 2 Wed 3 Thu 4 Fri 5 …" at bounding box center [773, 509] width 1547 height 612
click at [58, 72] on button "Live Events Close" at bounding box center [70, 75] width 74 height 32
drag, startPoint x: 1407, startPoint y: 396, endPoint x: 529, endPoint y: 427, distance: 878.5
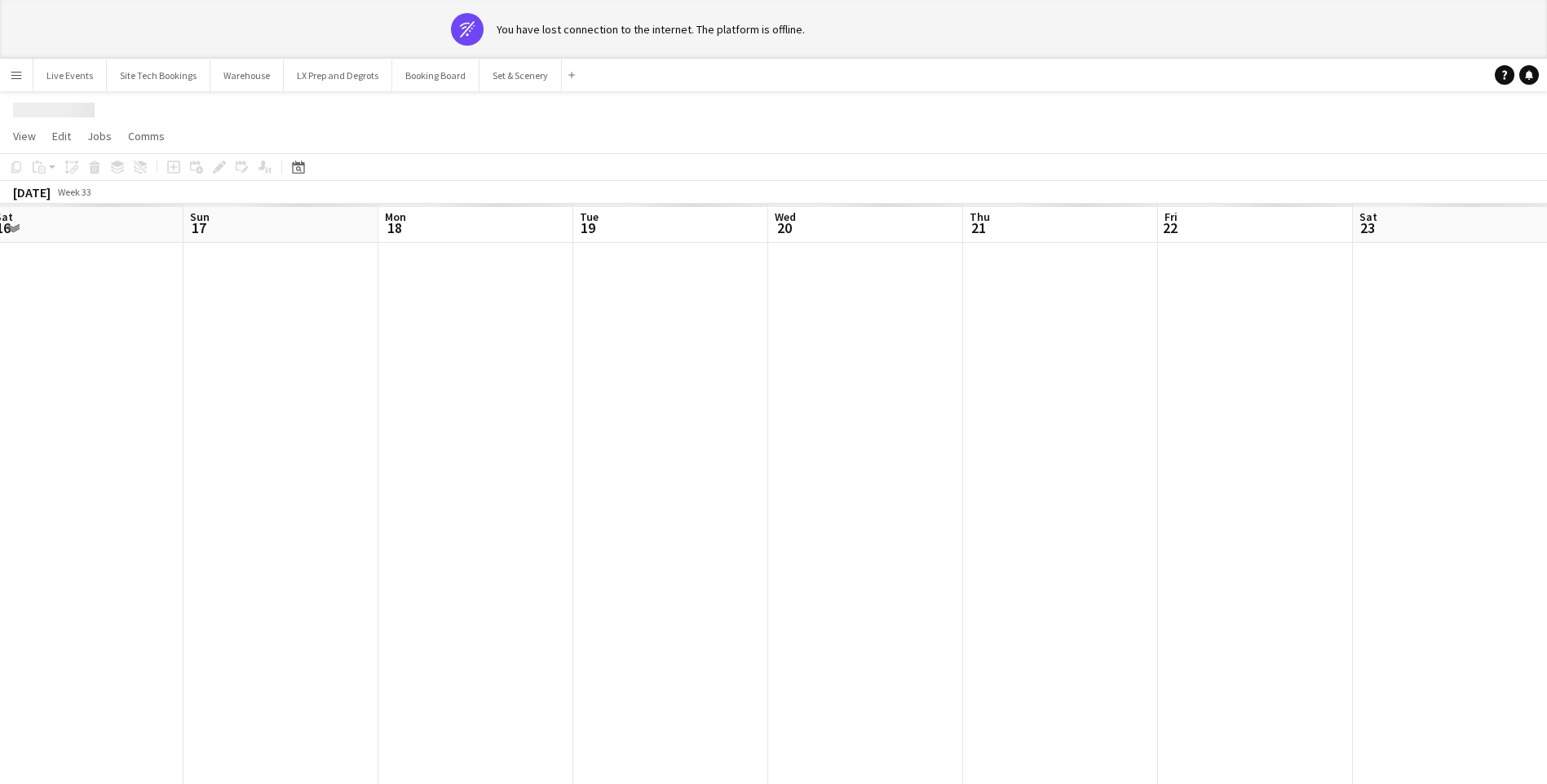
click at [535, 429] on app-calendar-viewport "Wed 13 Thu 14 Fri 15 Sat 16 Sun 17 Mon 18 Tue 19 Wed 20 Thu 21 Fri 22 Sat 23 Su…" at bounding box center [773, 509] width 1547 height 612
drag, startPoint x: 1281, startPoint y: 403, endPoint x: 303, endPoint y: 438, distance: 978.6
click at [303, 438] on app-calendar-viewport "Tue 19 Wed 20 Thu 21 Fri 22 Sat 23 Sun 24 Mon 25 Tue 26 Wed 27 Thu 28 Fri 29 Sa…" at bounding box center [773, 509] width 1547 height 612
drag, startPoint x: 751, startPoint y: 445, endPoint x: 245, endPoint y: 419, distance: 506.7
click at [266, 421] on app-calendar-viewport "Wed 20 Thu 21 Fri 22 Sat 23 Sun 24 Mon 25 Tue 26 Wed 27 Thu 28 Fri 29 Sat 30 Su…" at bounding box center [773, 509] width 1547 height 612
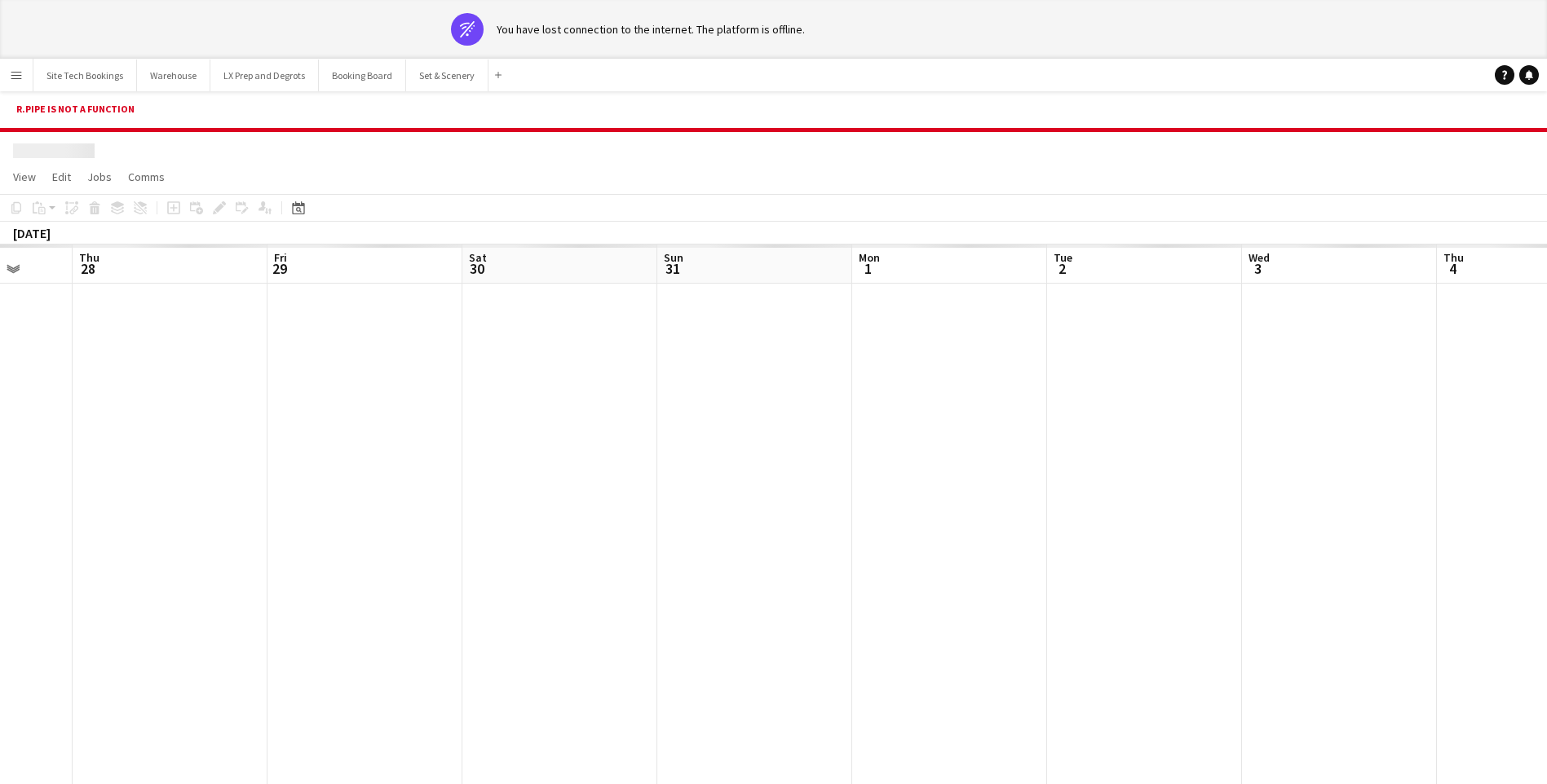
scroll to position [0, 533]
drag, startPoint x: 1023, startPoint y: 404, endPoint x: 1562, endPoint y: 516, distance: 550.5
click at [1547, 516] on html "wifi-off You have lost connection to the internet. The platform is offline. Men…" at bounding box center [773, 442] width 1547 height 884
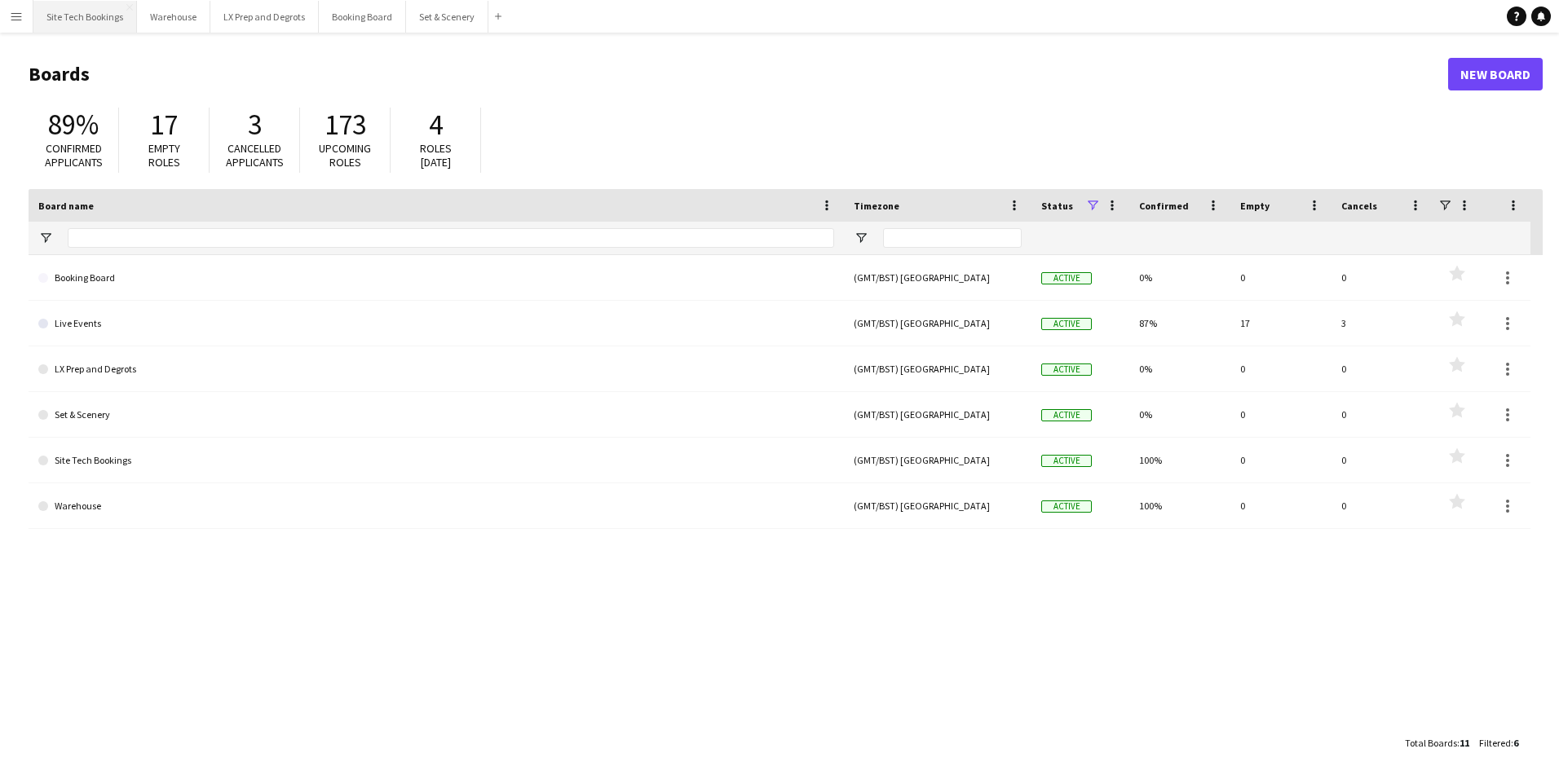
click at [75, 17] on button "Site Tech Bookings Close" at bounding box center [85, 17] width 104 height 32
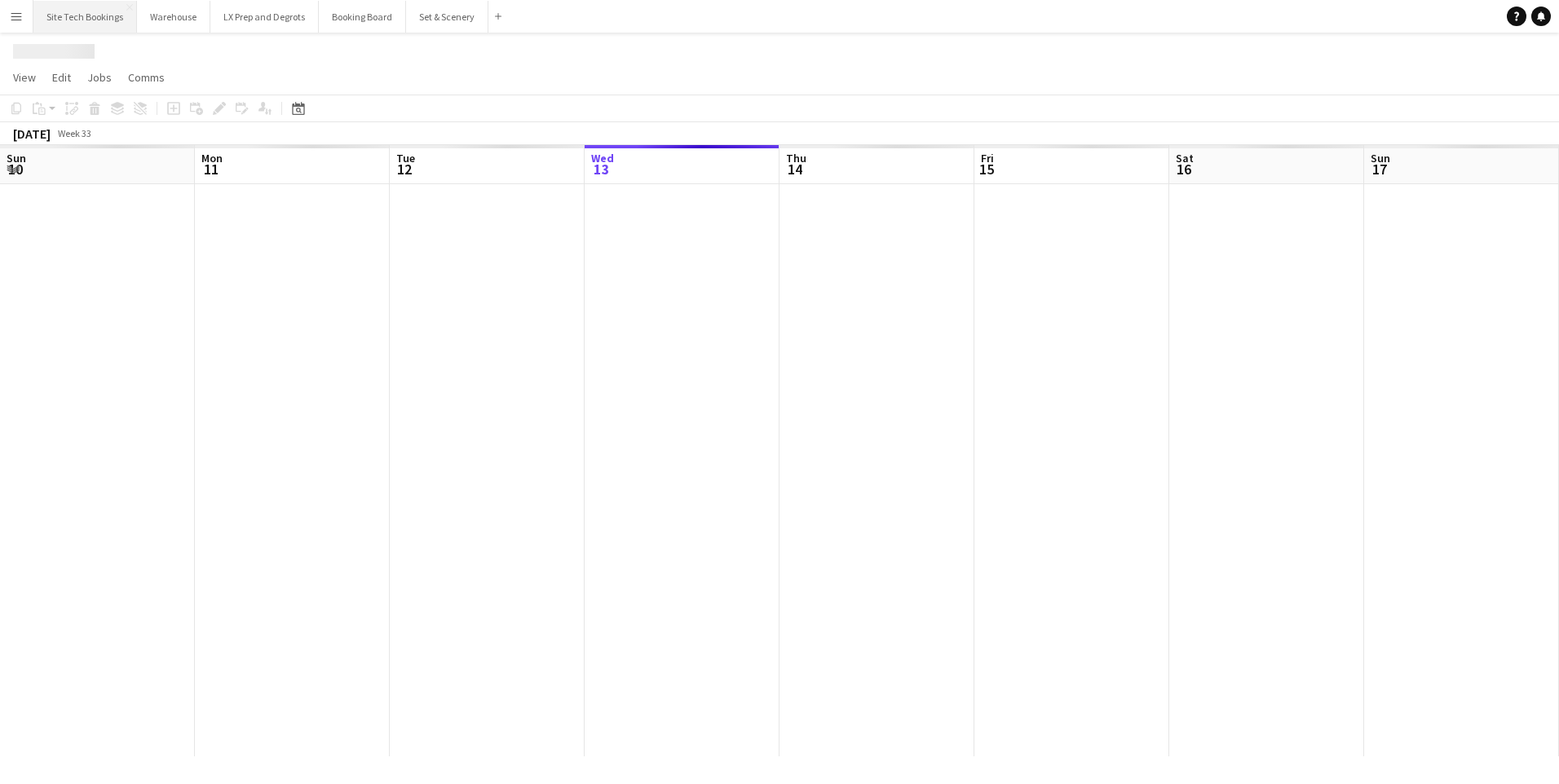
scroll to position [0, 390]
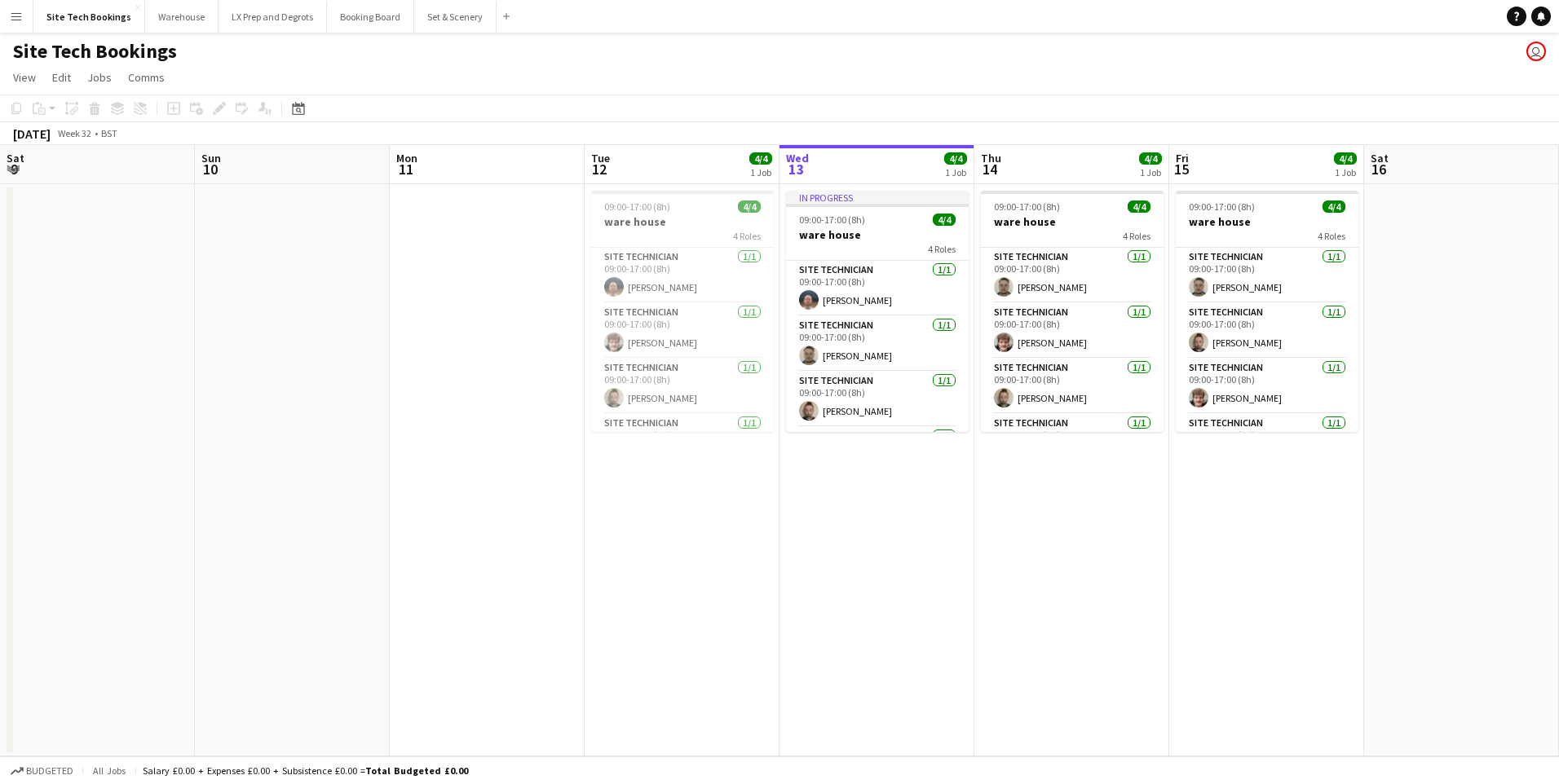
drag, startPoint x: 326, startPoint y: 555, endPoint x: 795, endPoint y: 637, distance: 476.1
click at [795, 637] on app-calendar-viewport "Thu 7 Fri 8 Sat 9 Sun 10 Mon 11 Tue 12 4/4 1 Job Wed 13 4/4 1 Job Thu 14 4/4 1 …" at bounding box center [780, 450] width 1559 height 612
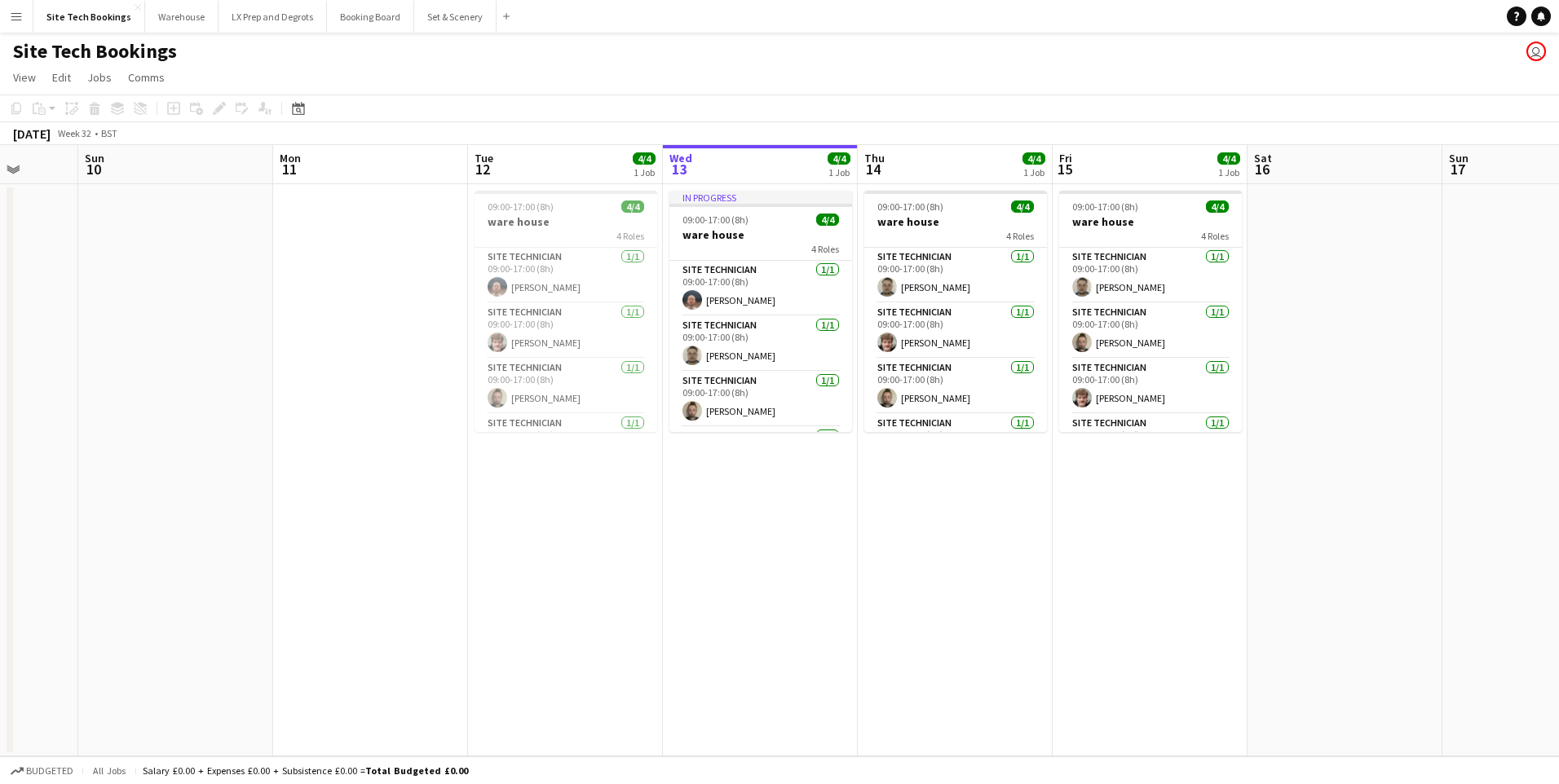
click at [18, 14] on app-icon "Menu" at bounding box center [16, 16] width 13 height 13
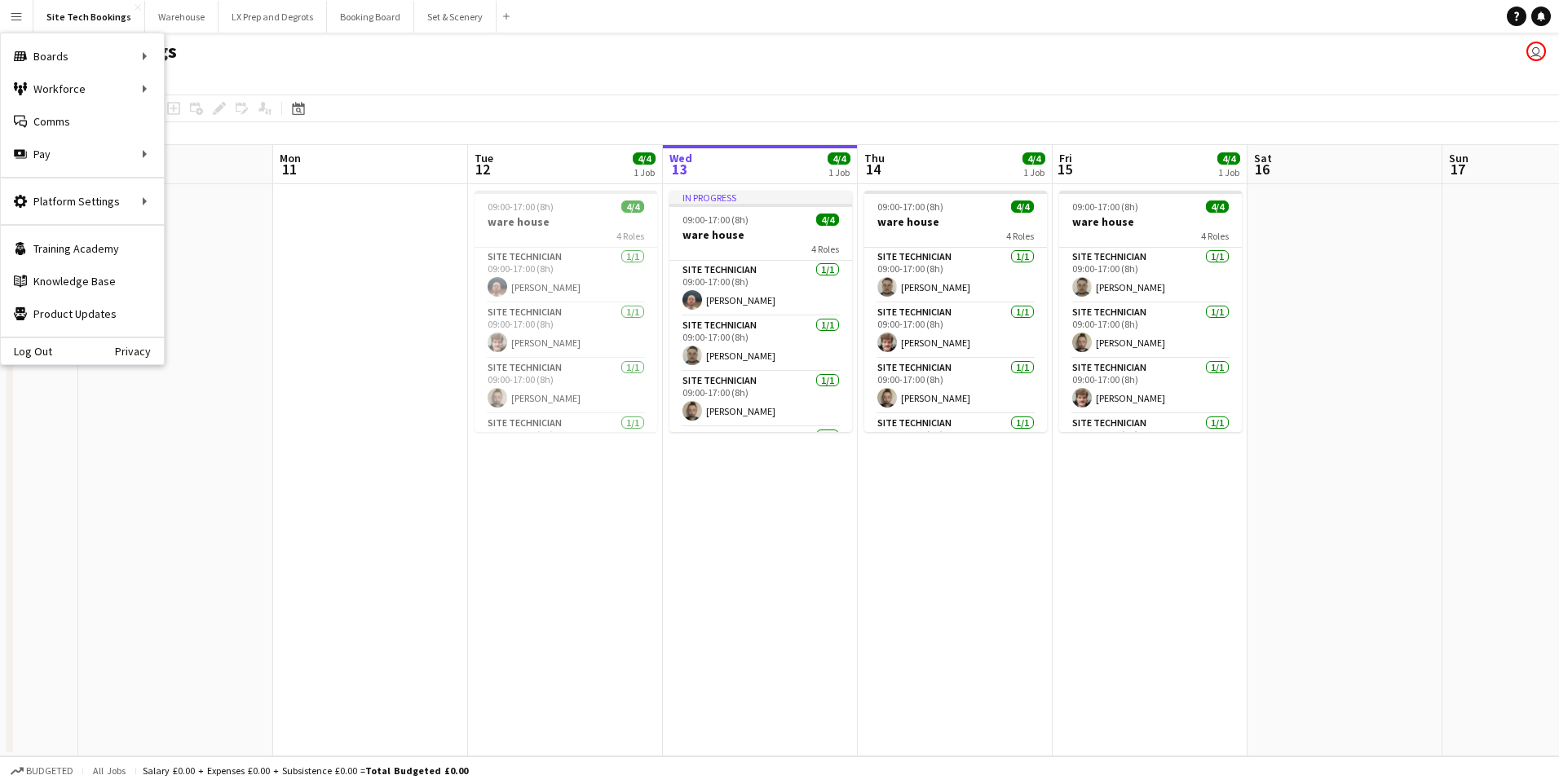
click at [18, 14] on app-icon "Menu" at bounding box center [16, 16] width 13 height 13
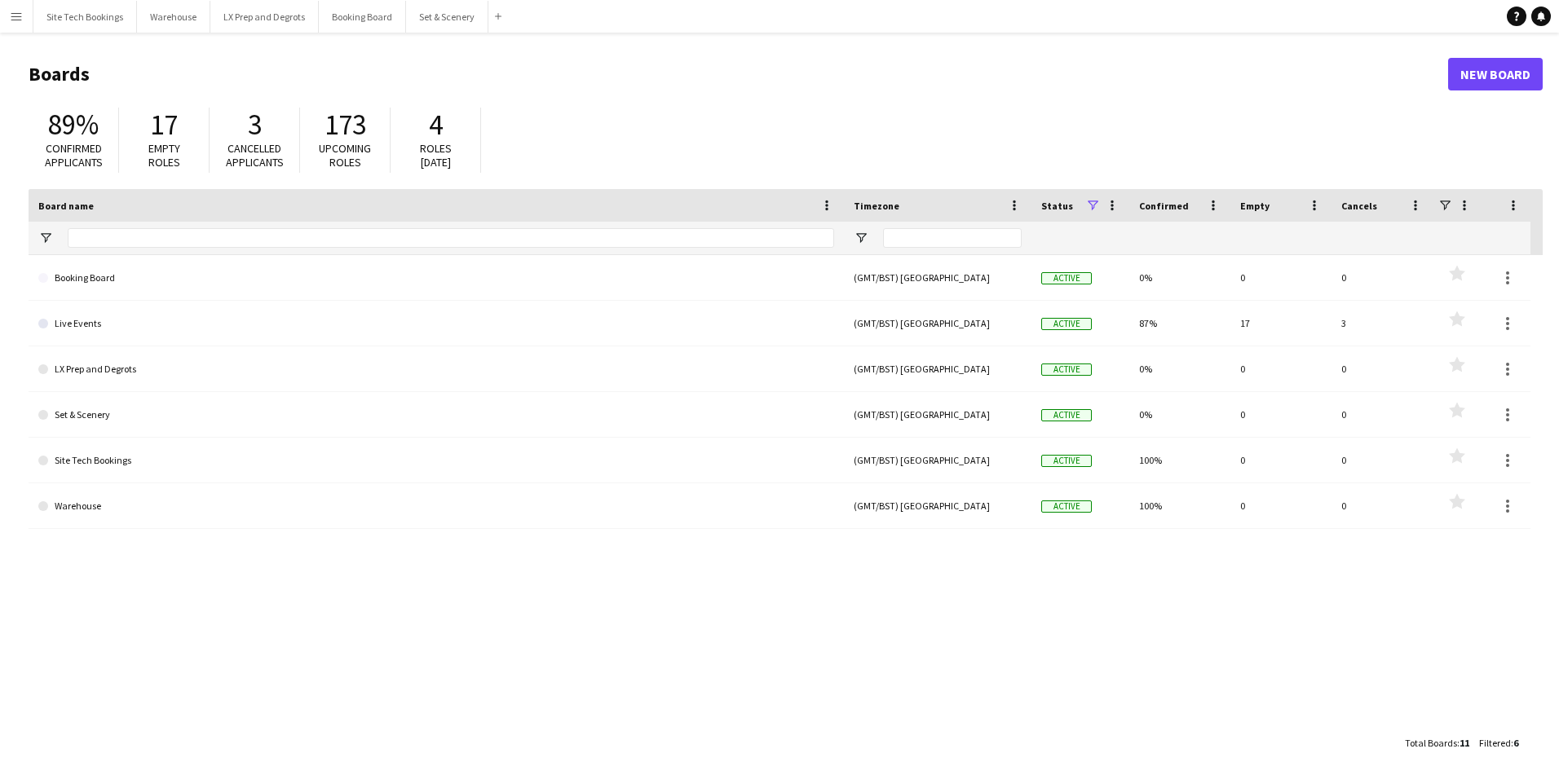
click at [499, 6] on div "Add" at bounding box center [498, 16] width 20 height 33
click at [495, 18] on app-icon "Add" at bounding box center [498, 16] width 7 height 7
click at [500, 13] on app-icon "Add" at bounding box center [498, 16] width 7 height 7
click at [21, 18] on app-icon "Menu" at bounding box center [16, 16] width 13 height 13
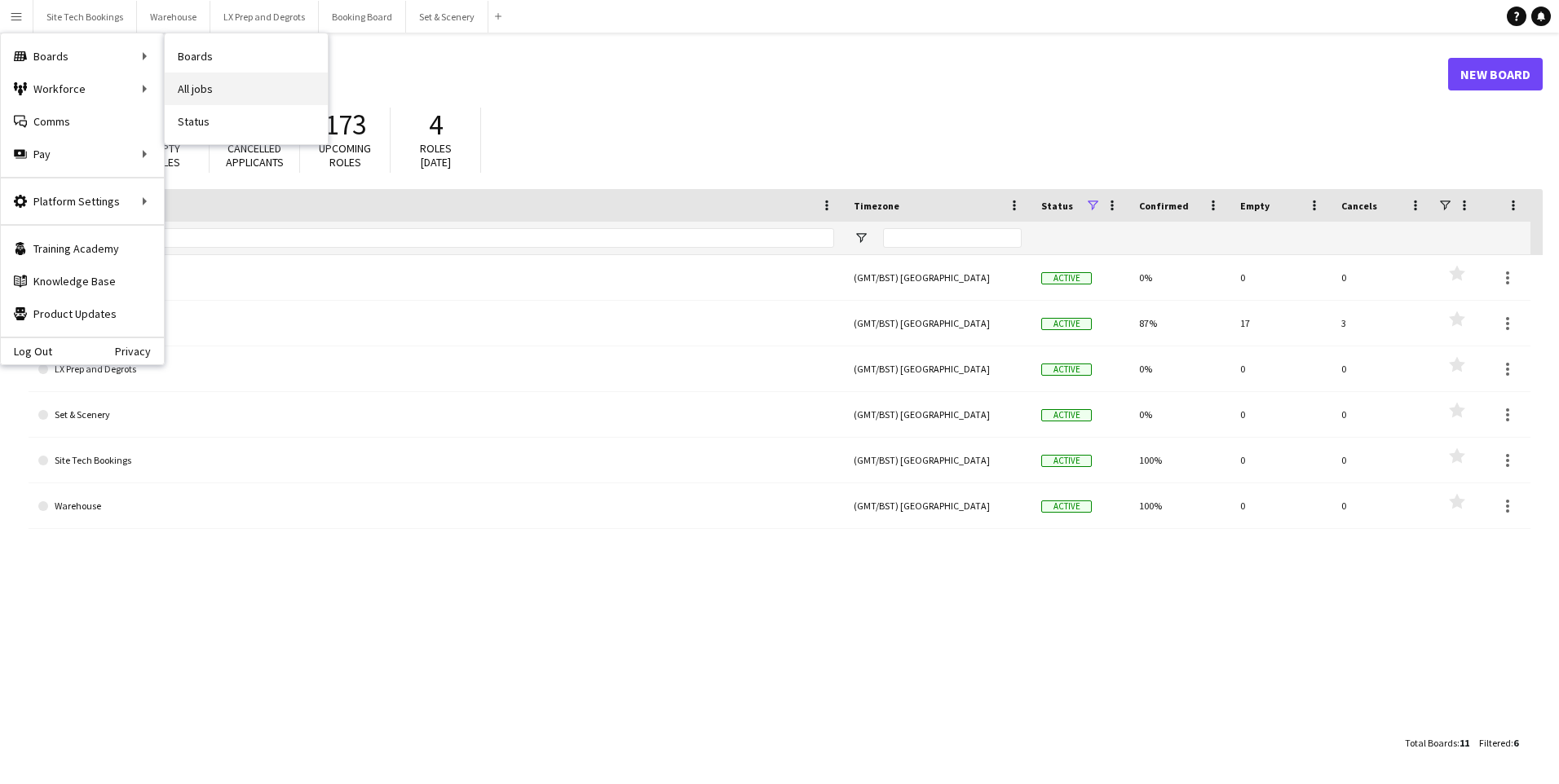
click at [189, 85] on link "All jobs" at bounding box center [246, 89] width 163 height 33
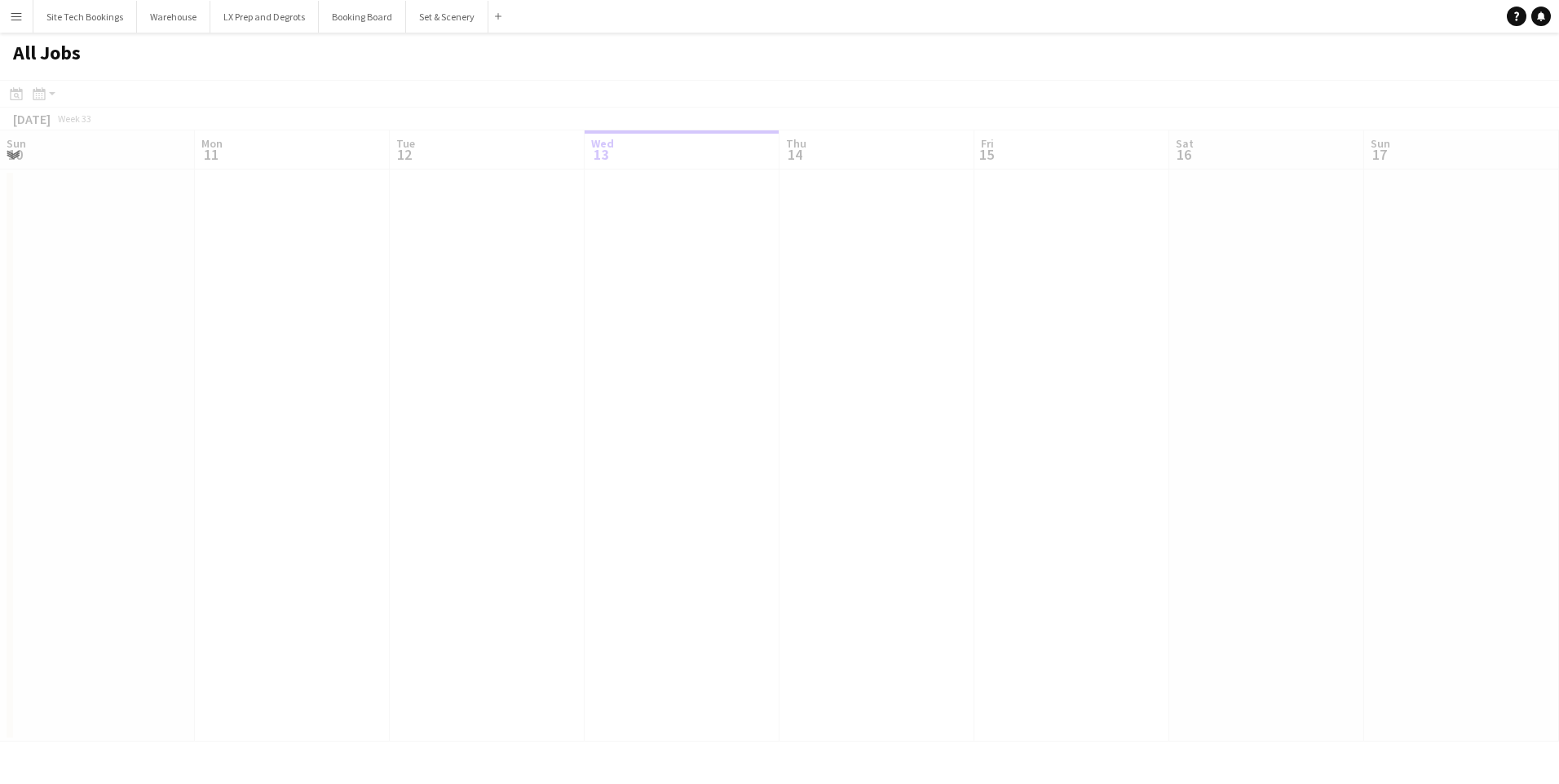
scroll to position [0, 390]
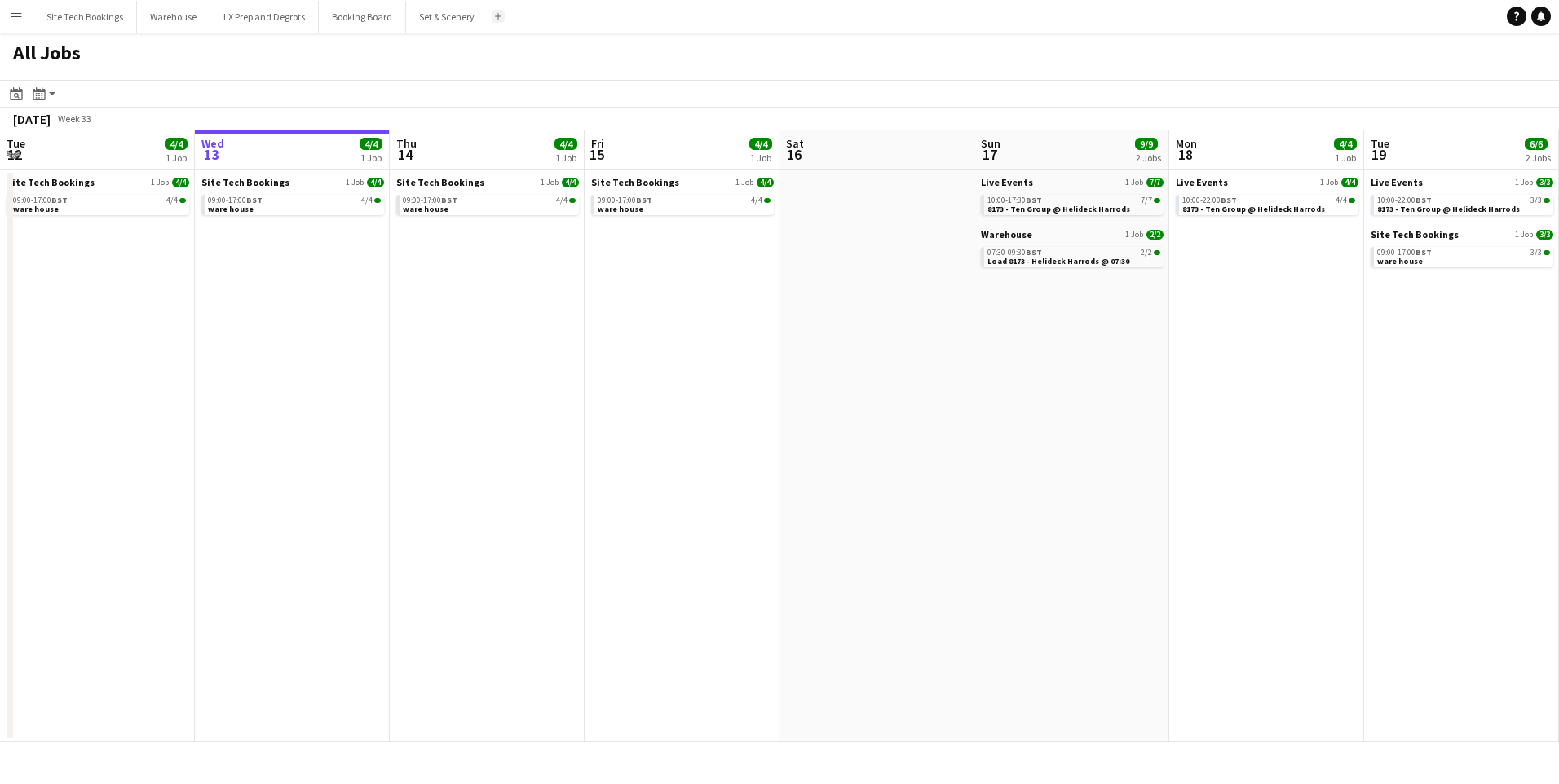
click at [496, 18] on app-icon "Add" at bounding box center [498, 16] width 7 height 7
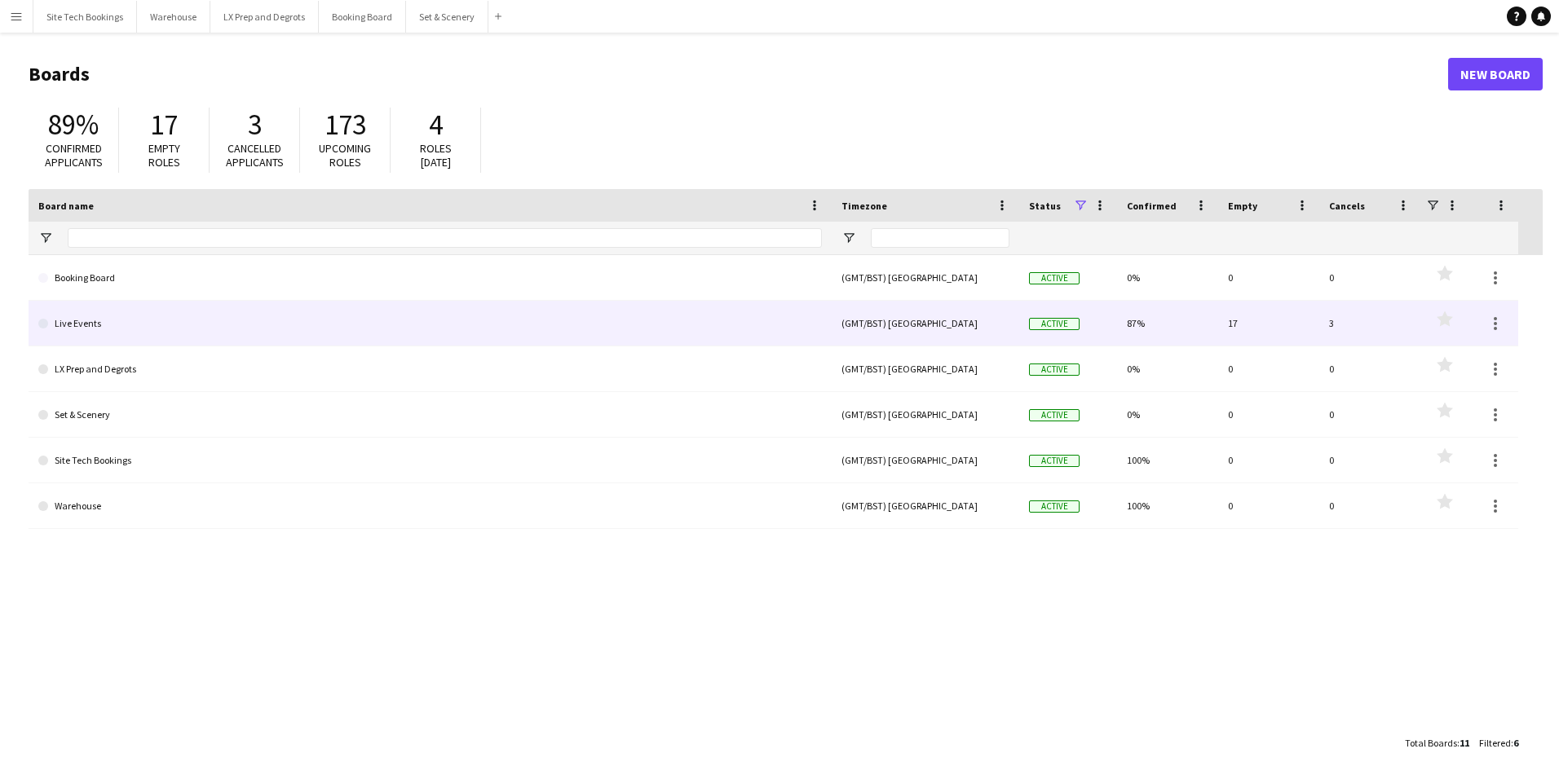
click at [75, 322] on link "Live Events" at bounding box center [430, 323] width 783 height 45
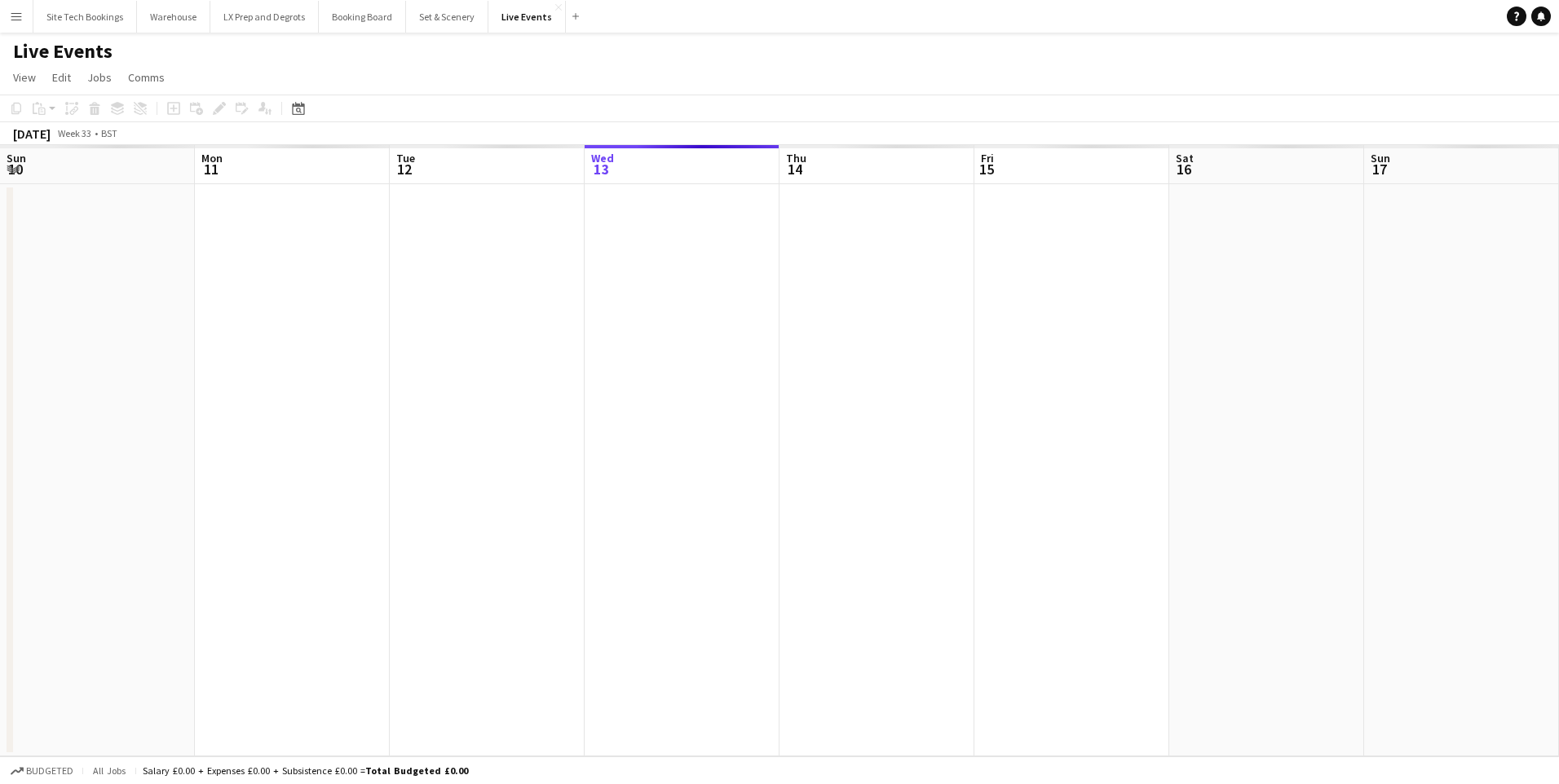
scroll to position [0, 390]
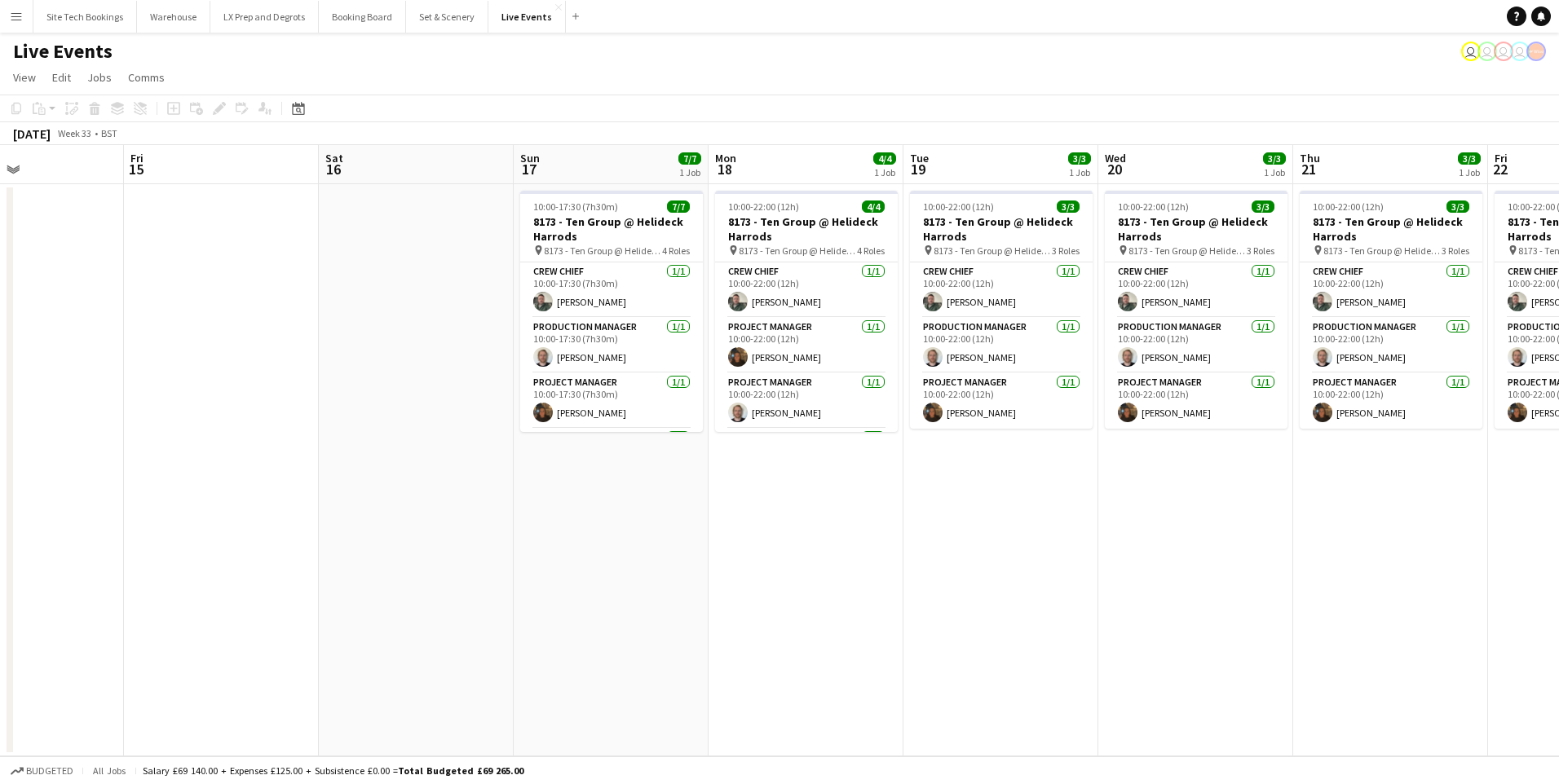
drag, startPoint x: 736, startPoint y: 429, endPoint x: 5, endPoint y: 449, distance: 731.3
click at [5, 449] on app-calendar-viewport "Mon 11 Tue 12 Wed 13 Thu 14 Fri 15 Sat 16 Sun 17 7/7 1 Job Mon 18 4/4 1 Job Tue…" at bounding box center [780, 450] width 1559 height 612
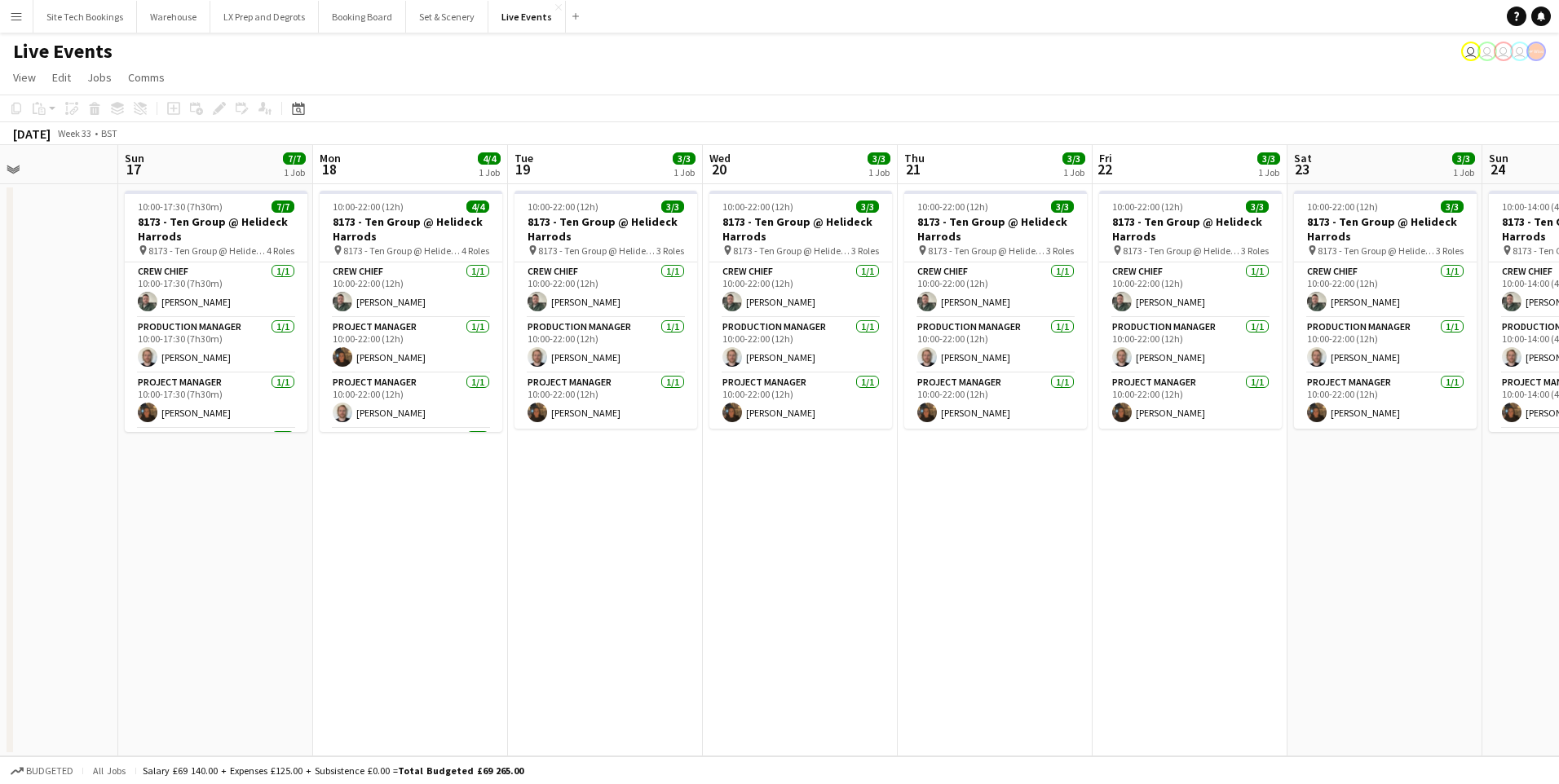
scroll to position [0, 444]
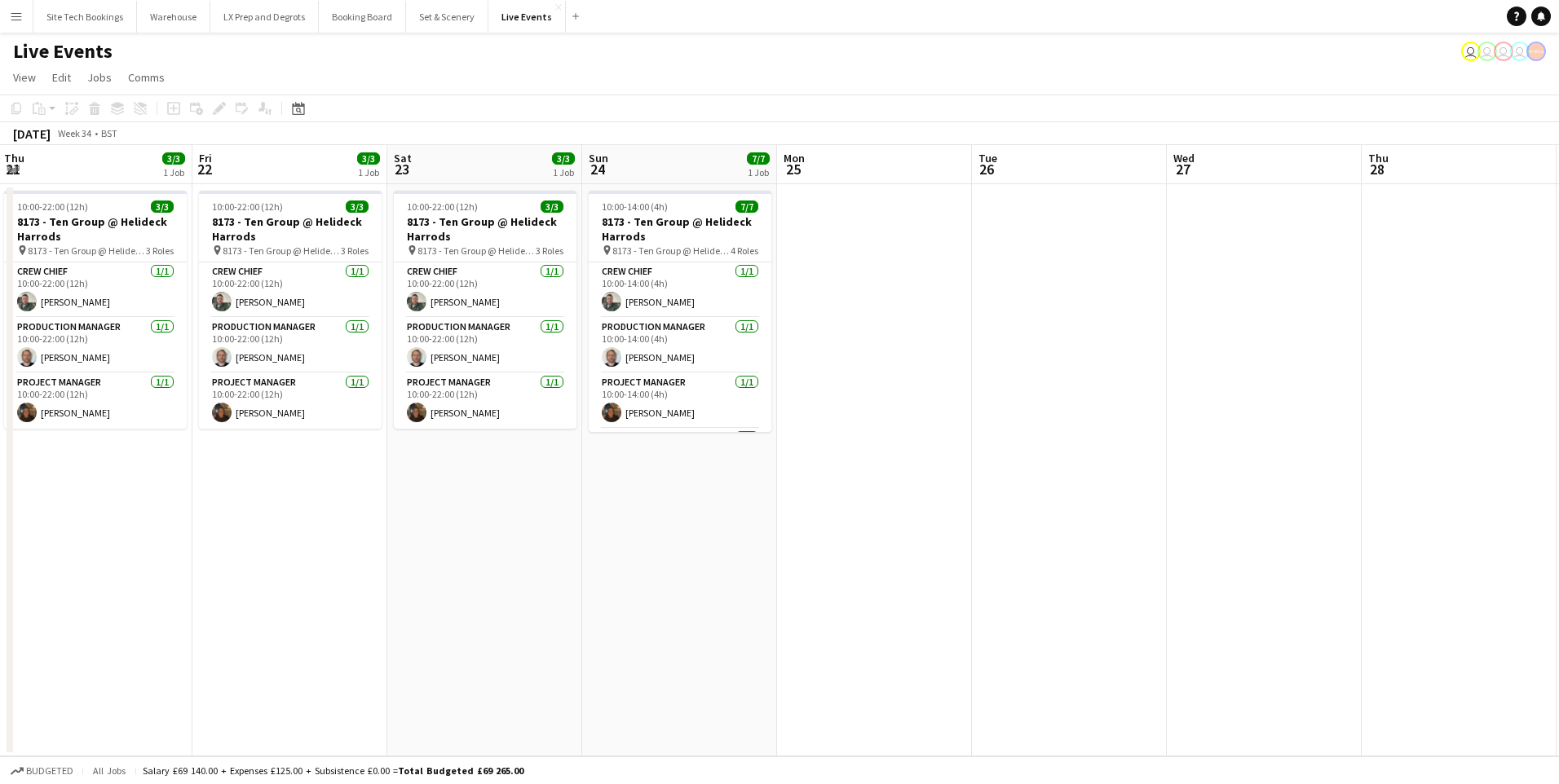
drag, startPoint x: 1333, startPoint y: 475, endPoint x: 302, endPoint y: 559, distance: 1034.4
click at [302, 559] on app-calendar-viewport "Mon 18 4/4 1 Job Tue 19 3/3 1 Job Wed 20 3/3 1 Job Thu 21 3/3 1 Job Fri 22 3/3 …" at bounding box center [780, 450] width 1559 height 612
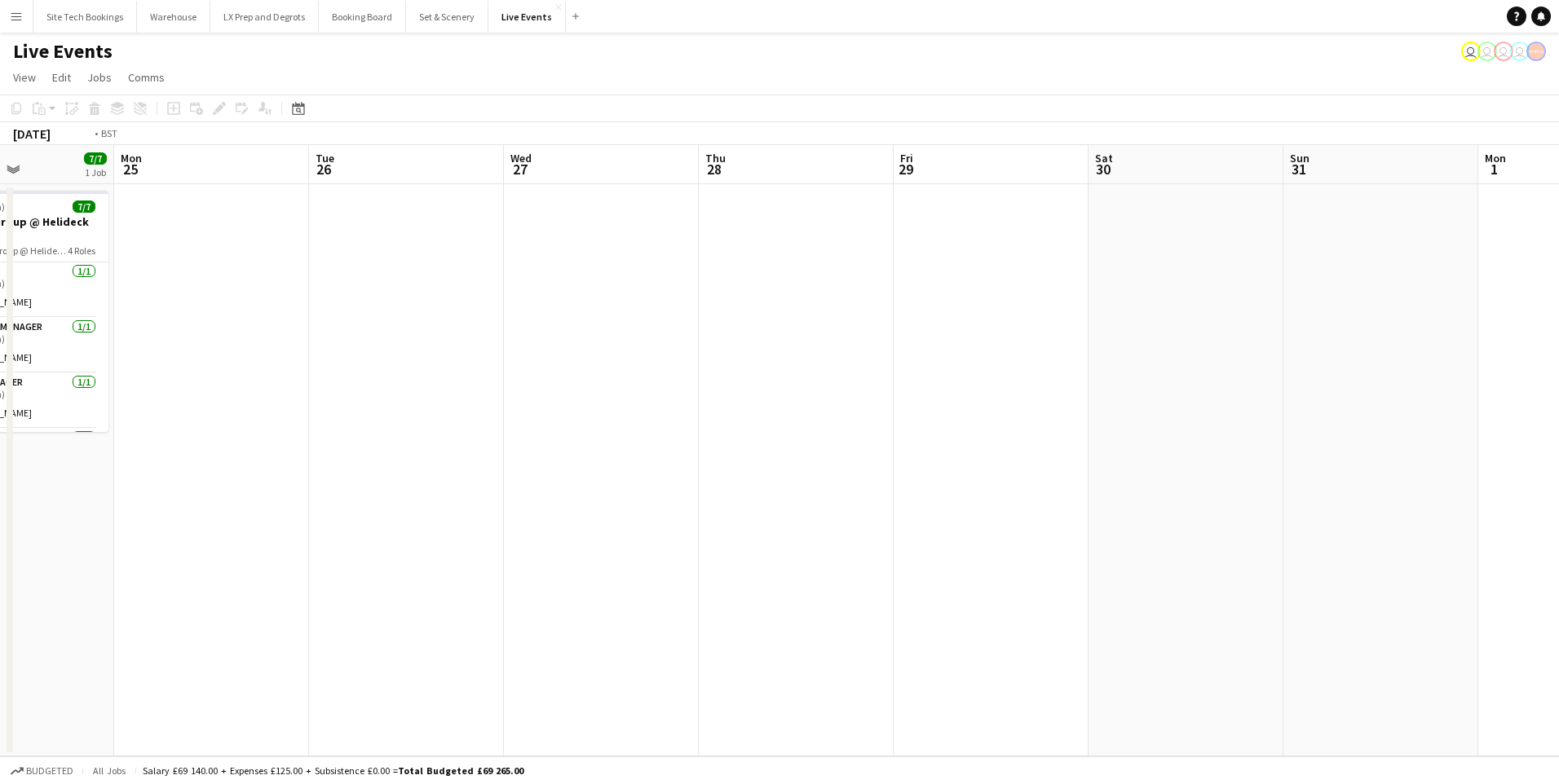
drag, startPoint x: 1299, startPoint y: 448, endPoint x: 168, endPoint y: 500, distance: 1132.2
click at [168, 500] on app-calendar-viewport "Thu 21 3/3 1 Job Fri 22 3/3 1 Job Sat 23 3/3 1 Job Sun 24 7/7 1 Job Mon 25 Tue …" at bounding box center [780, 450] width 1559 height 612
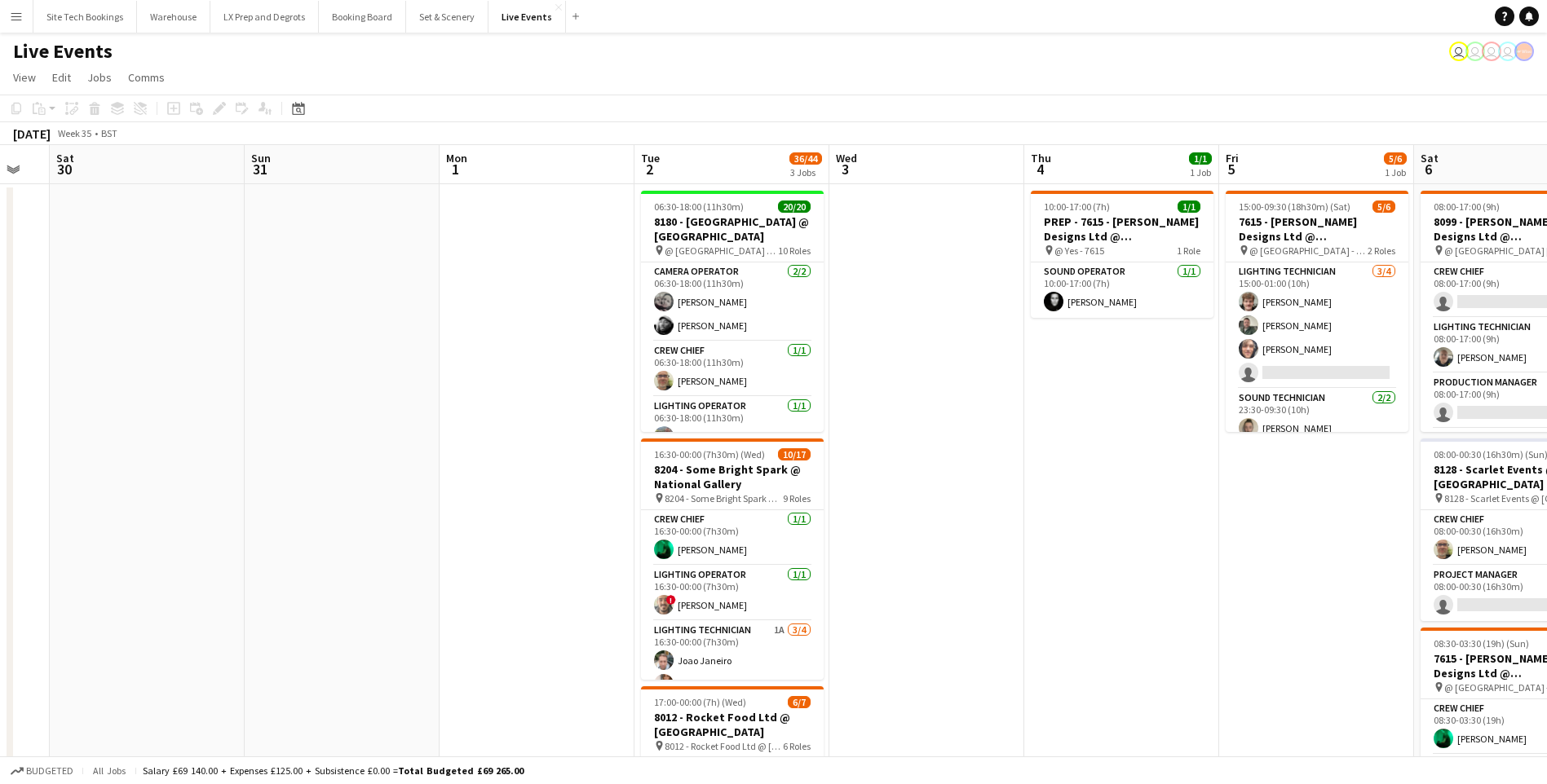
scroll to position [0, 606]
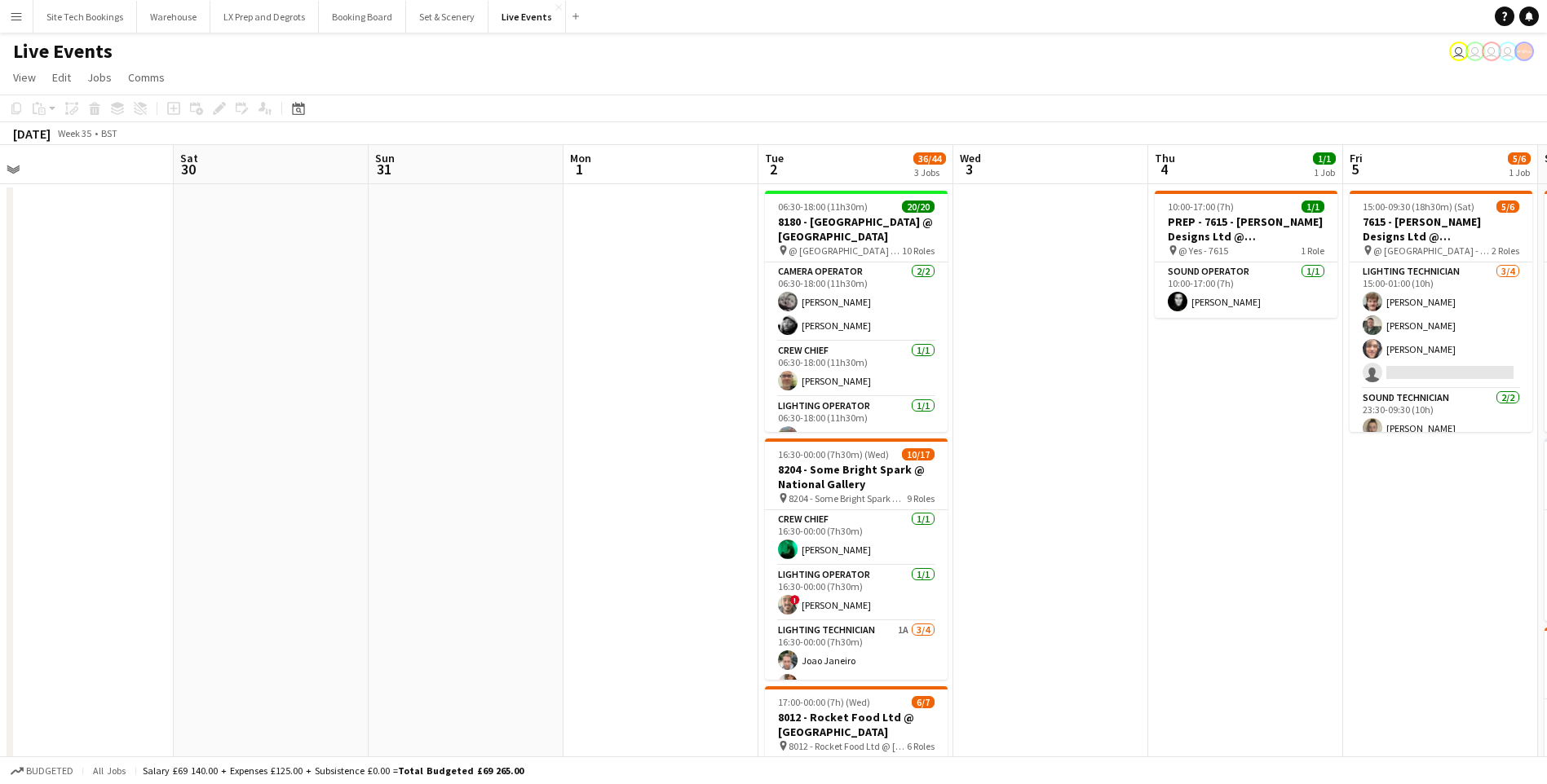
drag, startPoint x: 1062, startPoint y: 345, endPoint x: 620, endPoint y: 378, distance: 443.2
click at [620, 378] on app-calendar-viewport "Tue 26 Wed 27 Thu 28 Fri 29 Sat 30 Sun 31 Mon 1 Tue 2 36/44 3 Jobs Wed 3 Thu 4 …" at bounding box center [773, 552] width 1547 height 815
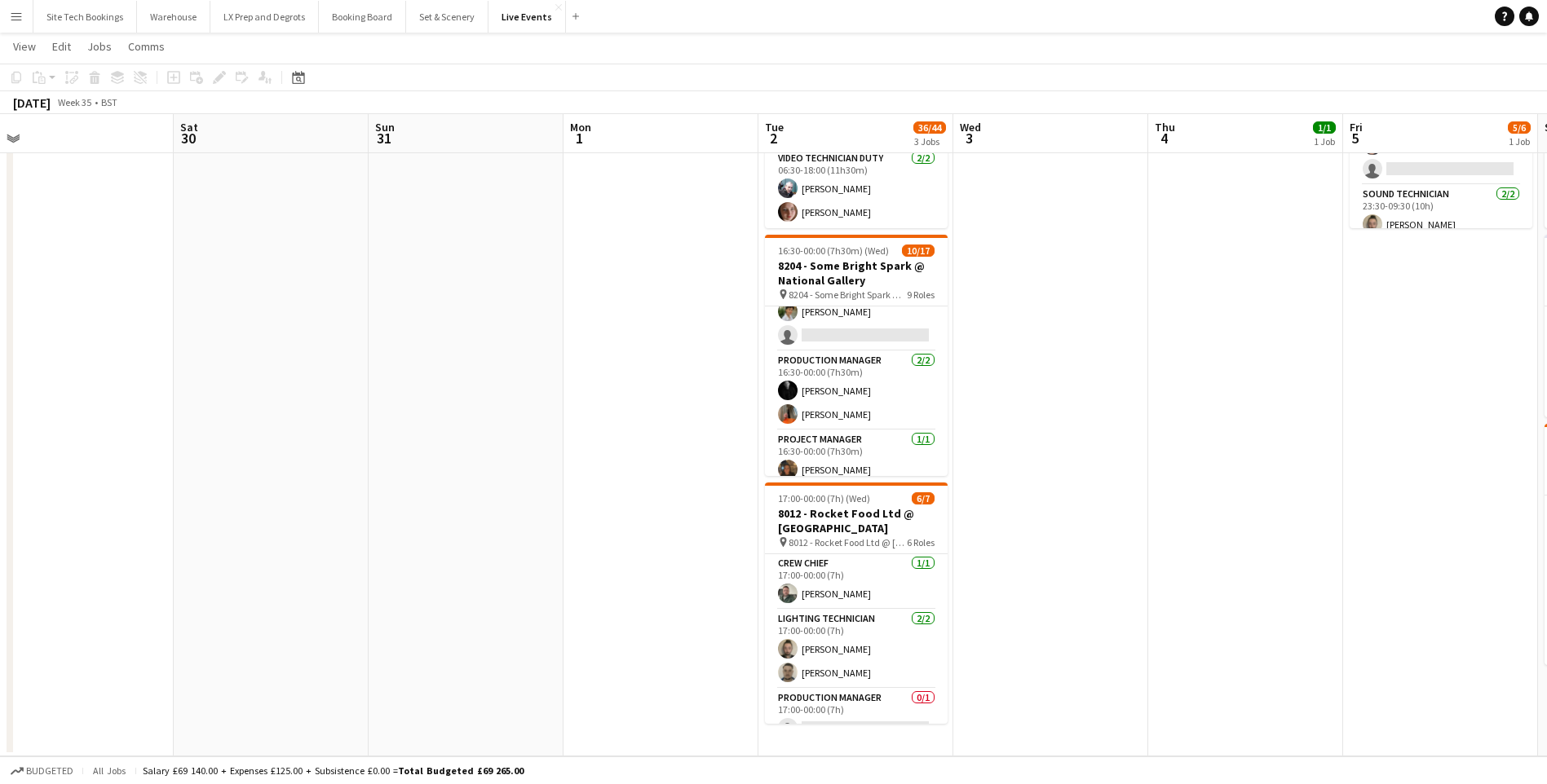
scroll to position [111, 0]
click at [844, 396] on app-card-role "Lighting Technician 1A [DATE] 16:30-00:00 (7h30m) [PERSON_NAME] [PERSON_NAME] […" at bounding box center [856, 369] width 183 height 126
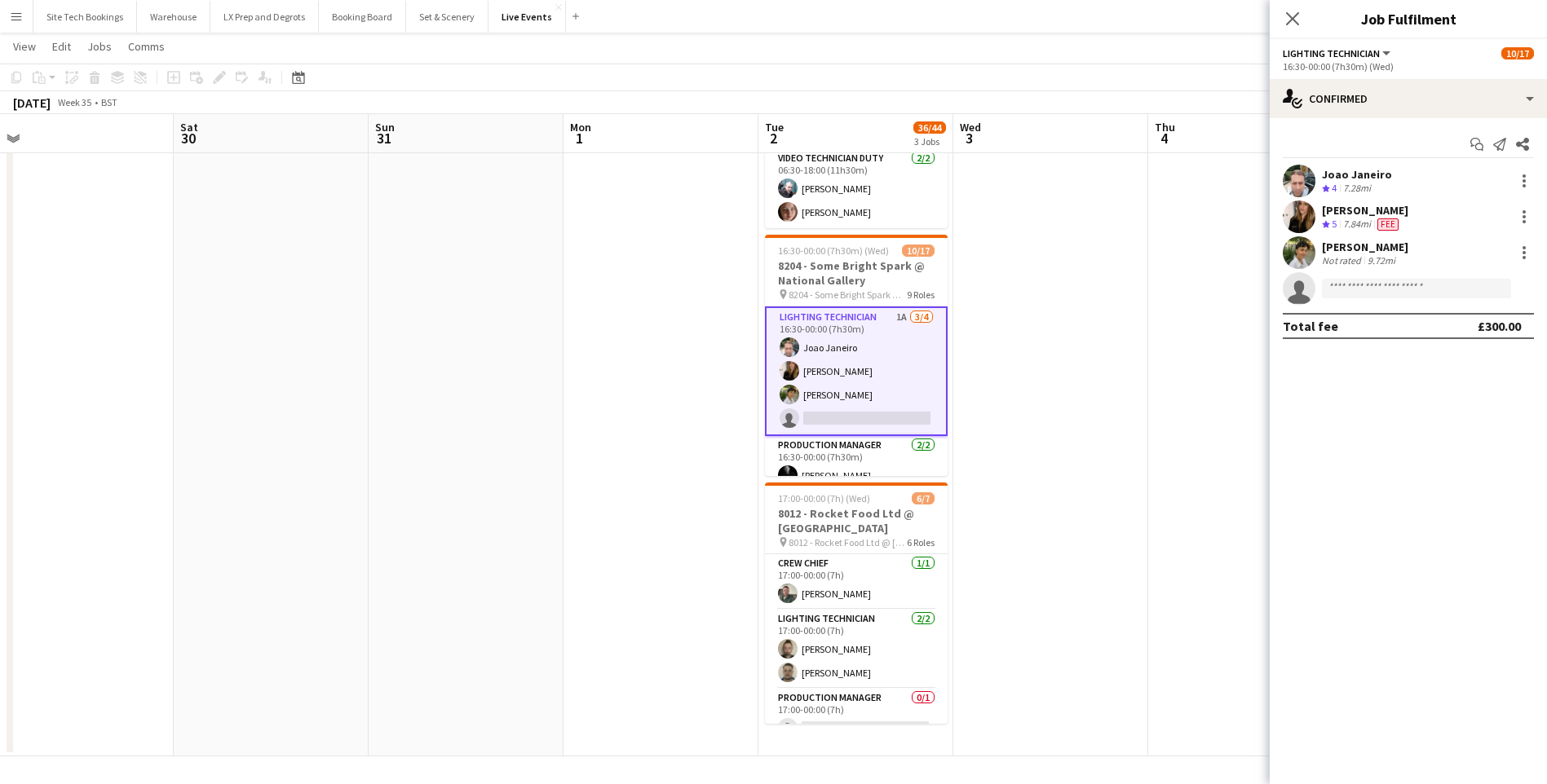
click at [1351, 249] on div "[PERSON_NAME]" at bounding box center [1365, 247] width 87 height 15
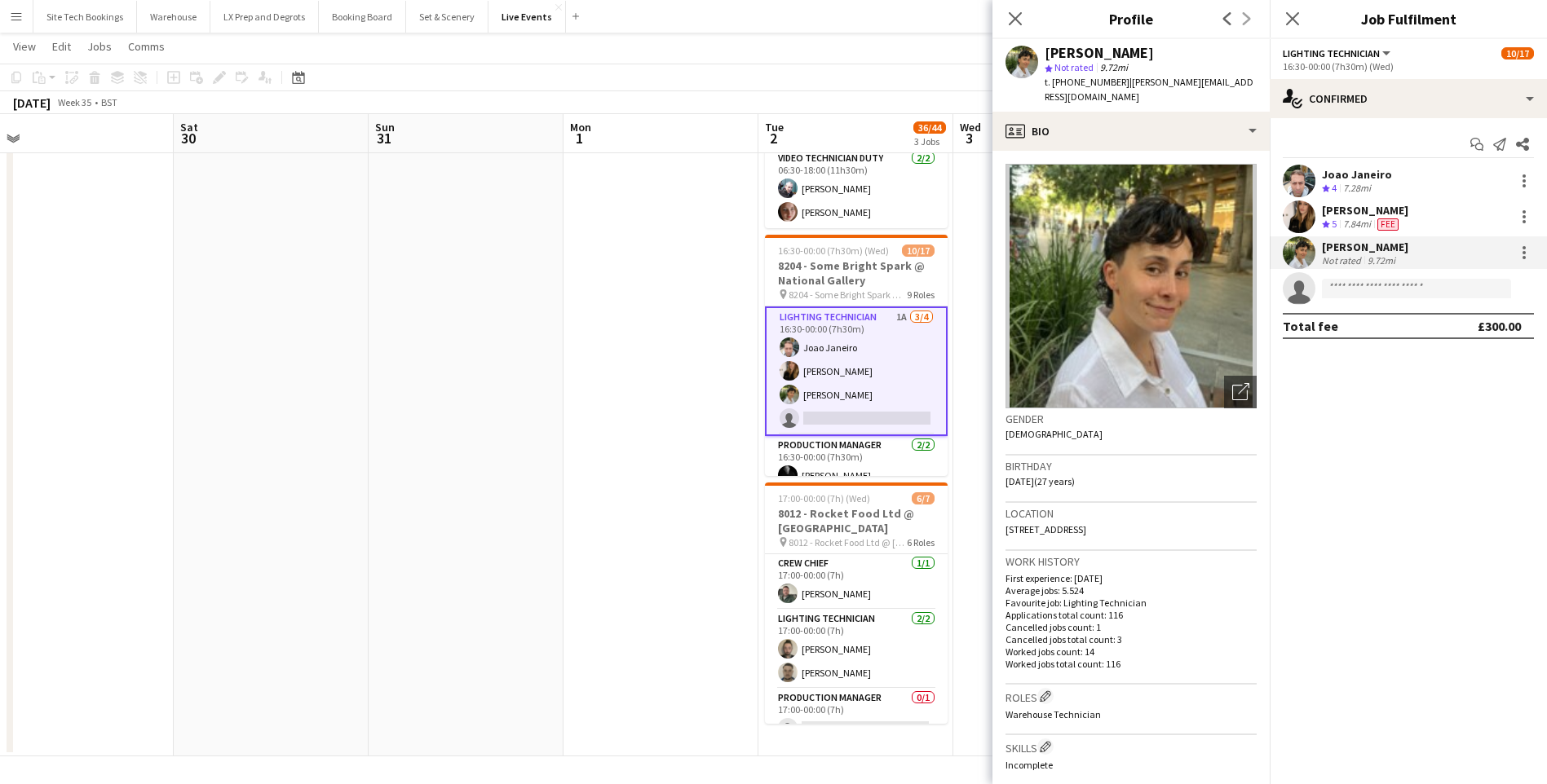
click at [1351, 249] on div "[PERSON_NAME]" at bounding box center [1365, 247] width 87 height 15
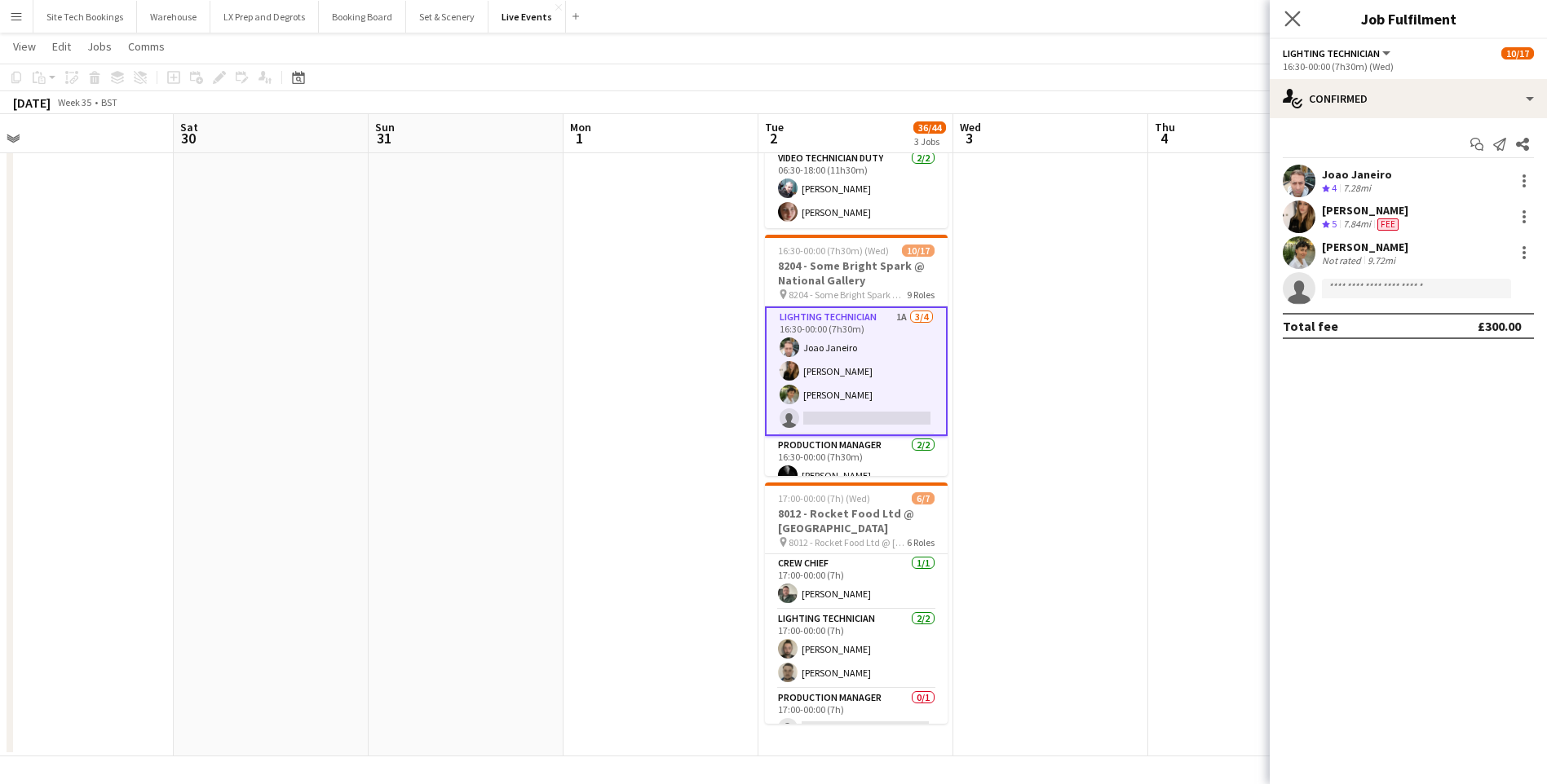
click at [1289, 9] on app-icon "Close pop-in" at bounding box center [1292, 19] width 24 height 24
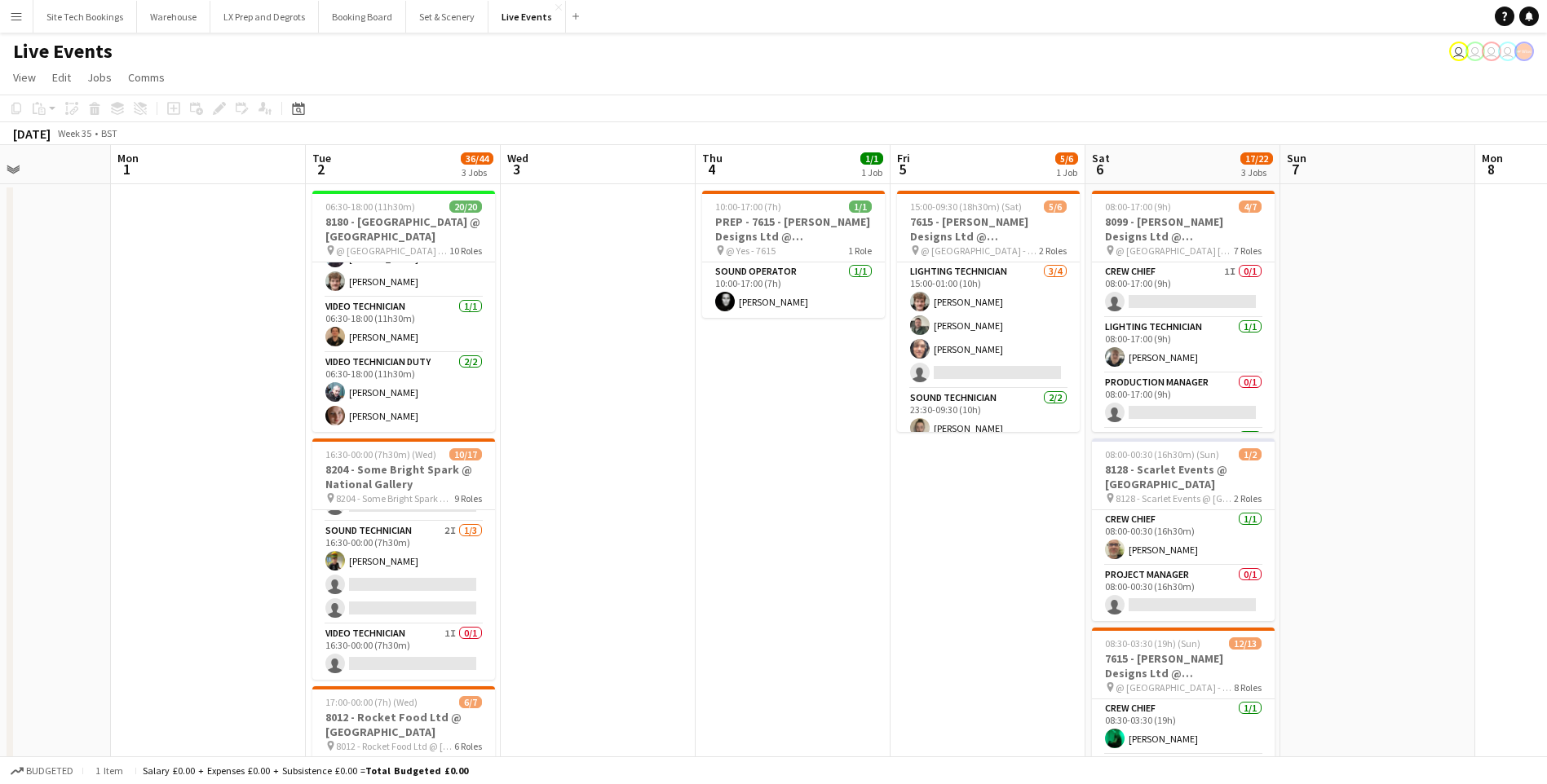
scroll to position [0, 521]
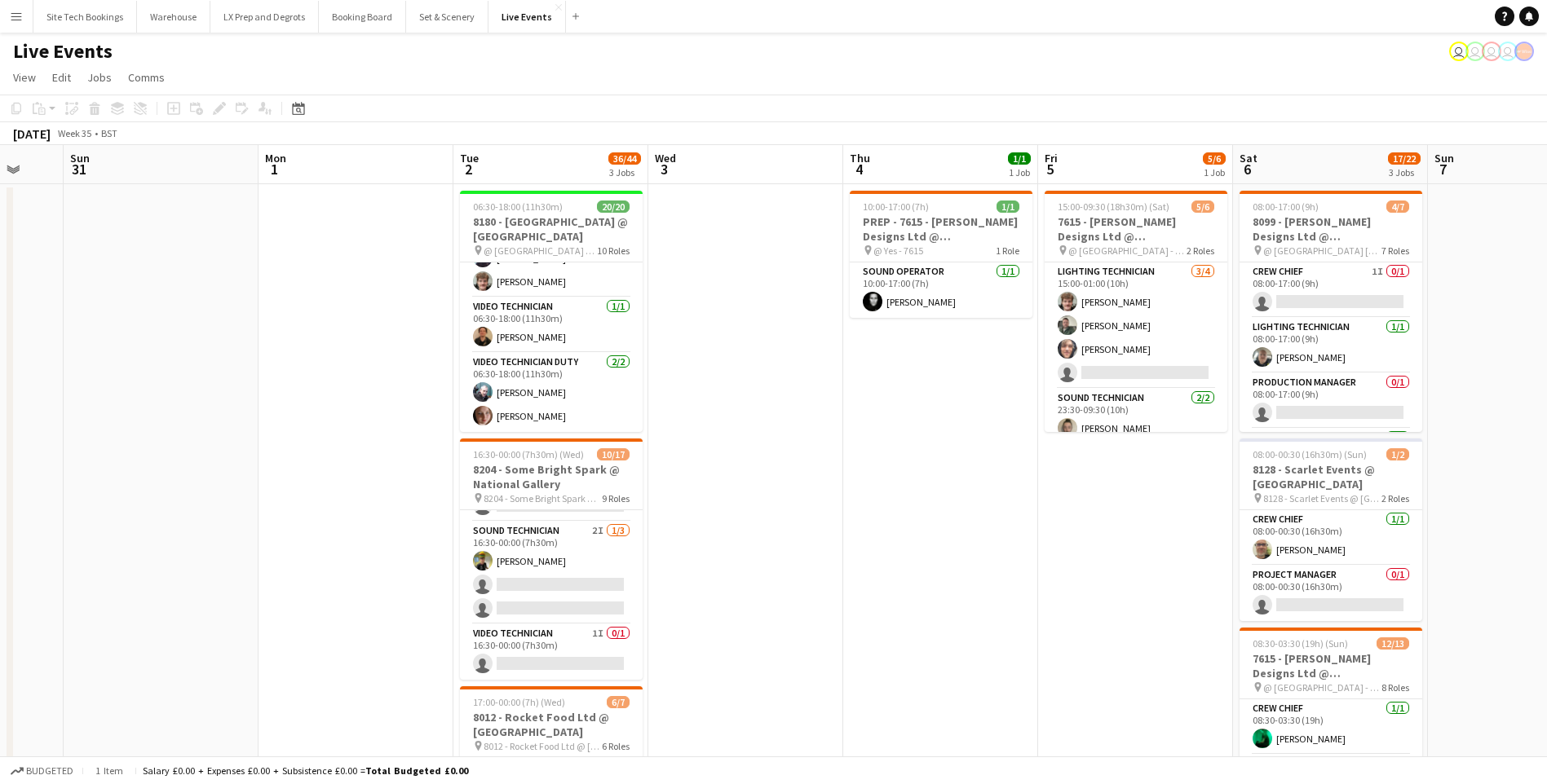
drag, startPoint x: 1339, startPoint y: 503, endPoint x: 1033, endPoint y: 537, distance: 307.9
click at [1033, 537] on app-calendar-viewport "Thu 28 Fri 29 Sat 30 Sun 31 Mon 1 Tue 2 36/44 3 Jobs Wed 3 Thu 4 1/1 1 Job Fri …" at bounding box center [773, 552] width 1547 height 815
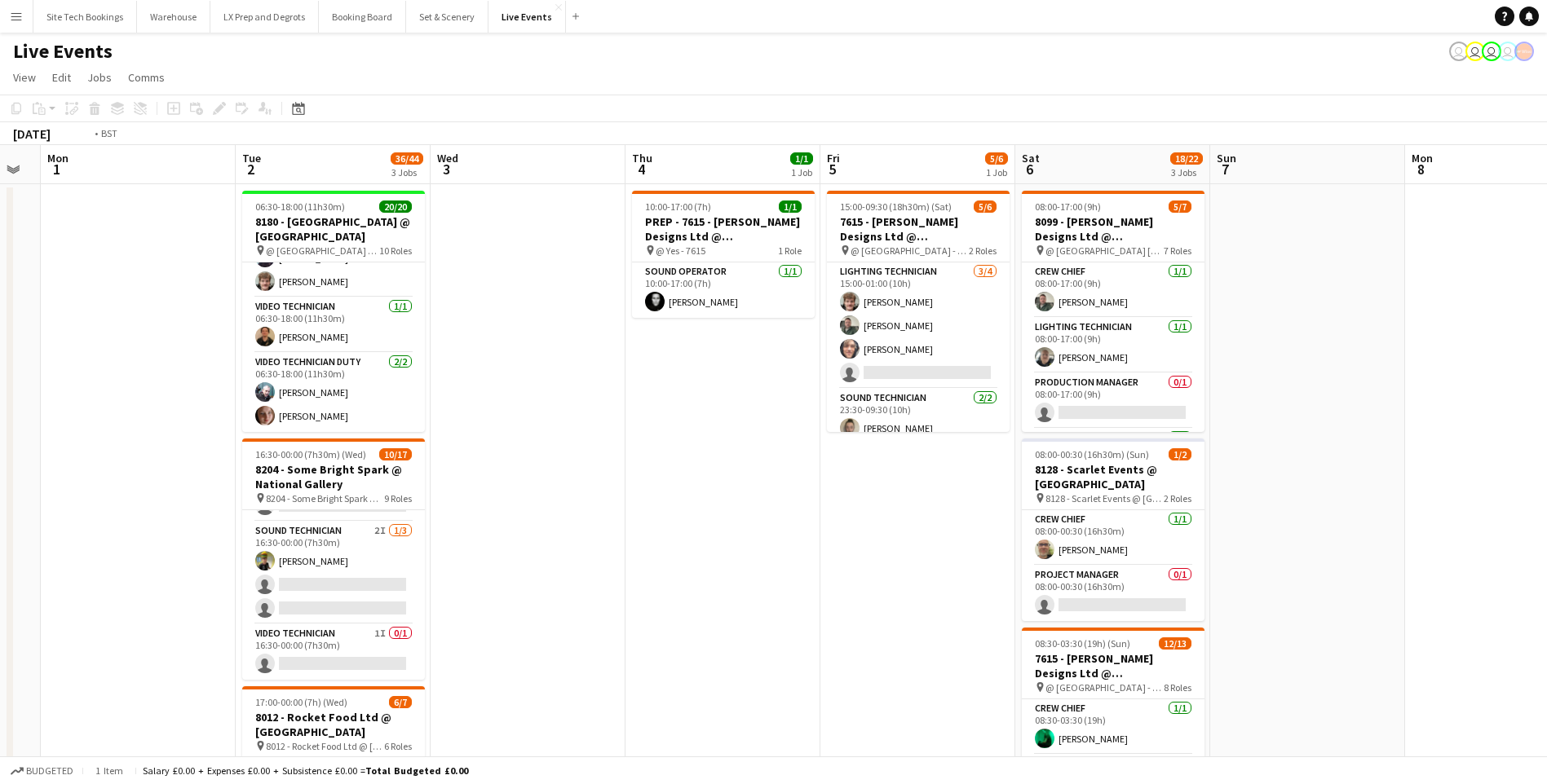
drag, startPoint x: 1066, startPoint y: 517, endPoint x: 635, endPoint y: 434, distance: 438.9
click at [635, 434] on app-calendar-viewport "Fri 29 Sat 30 Sun 31 Mon 1 Tue 2 36/44 3 Jobs Wed 3 Thu 4 1/1 1 Job Fri 5 5/6 1…" at bounding box center [773, 552] width 1547 height 815
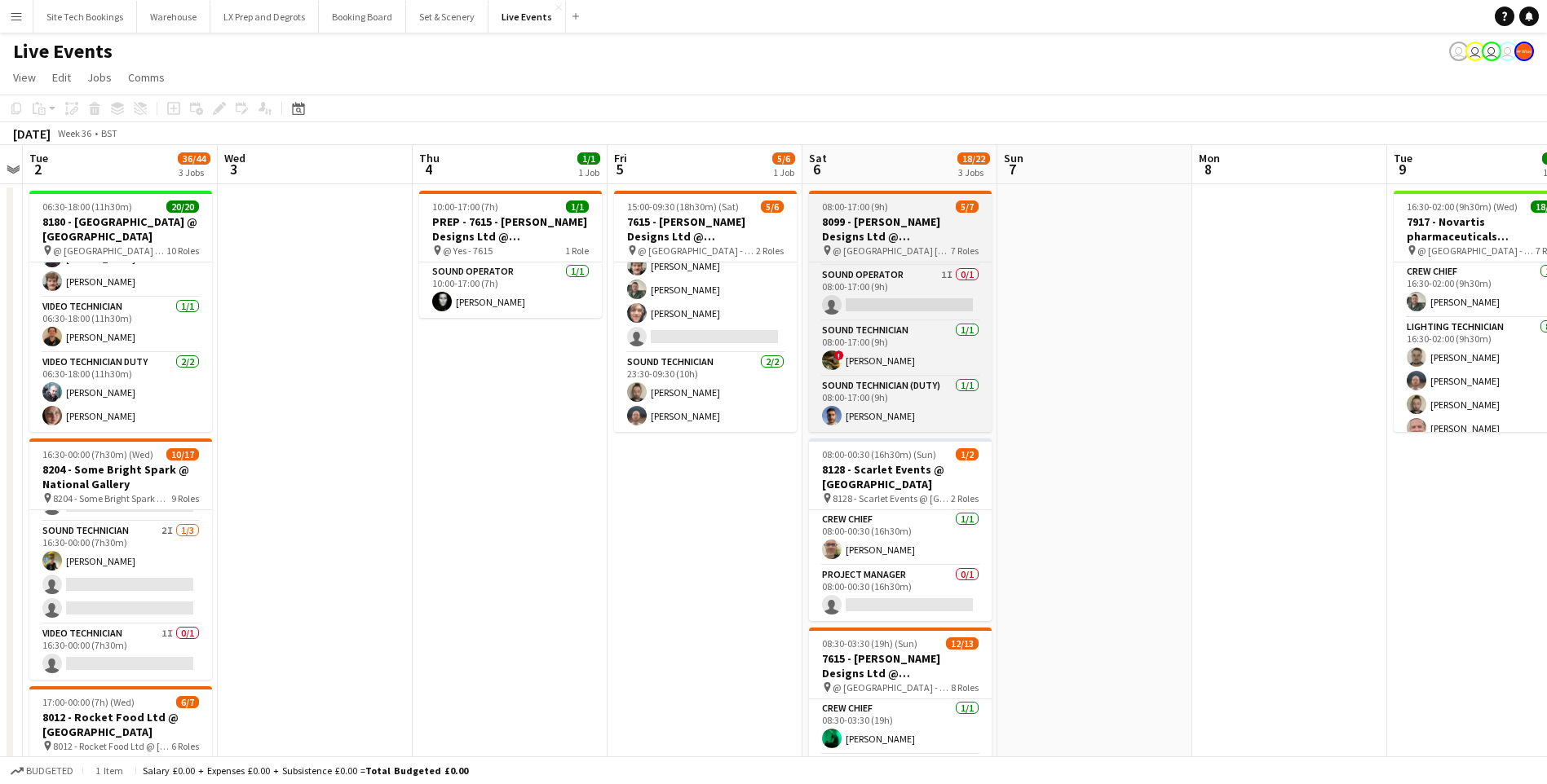
click at [916, 235] on h3 "8099 - [PERSON_NAME] Designs Ltd @ [GEOGRAPHIC_DATA]" at bounding box center [900, 229] width 183 height 29
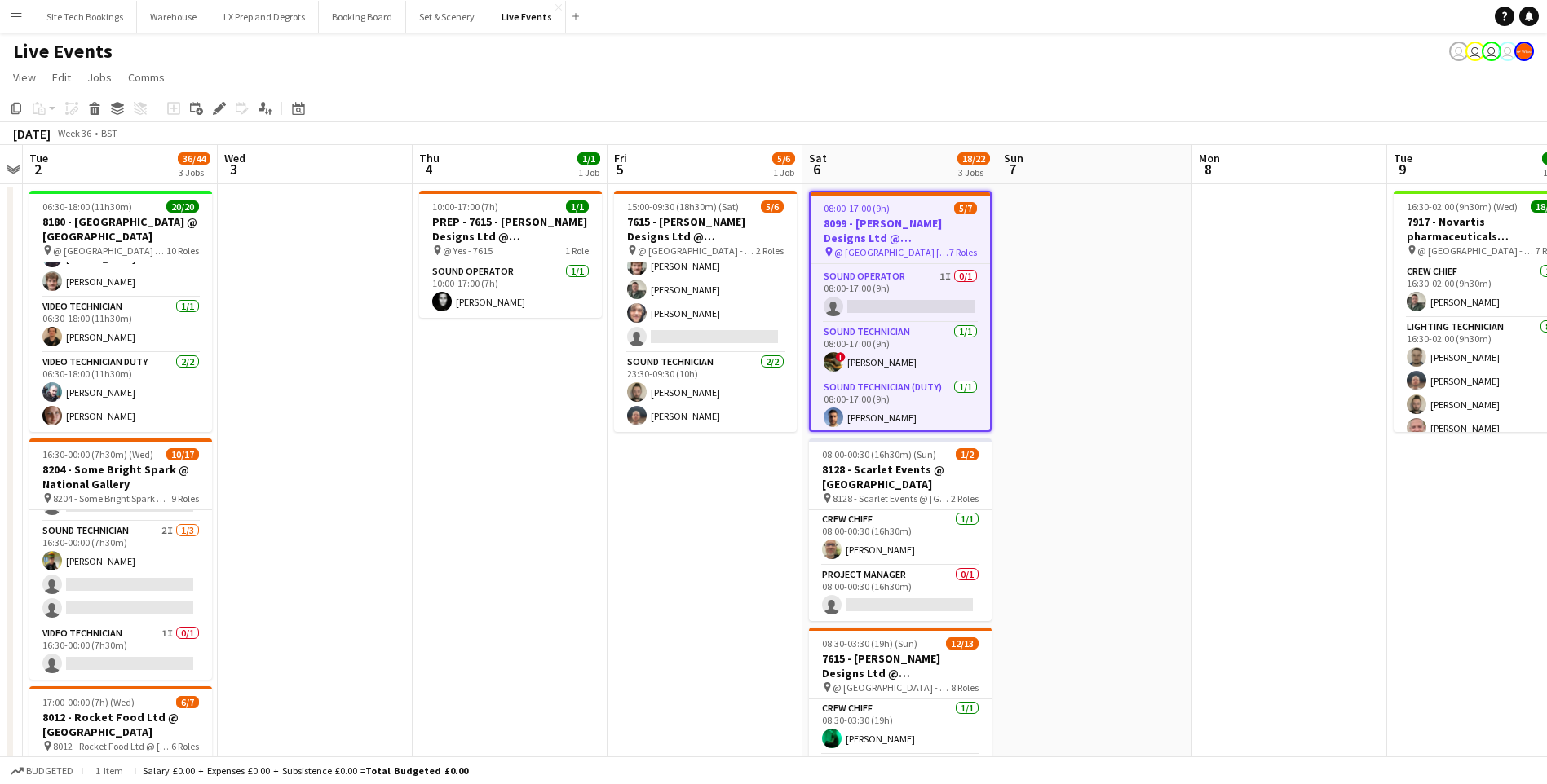
click at [913, 223] on h3 "8099 - [PERSON_NAME] Designs Ltd @ [GEOGRAPHIC_DATA]" at bounding box center [900, 230] width 179 height 29
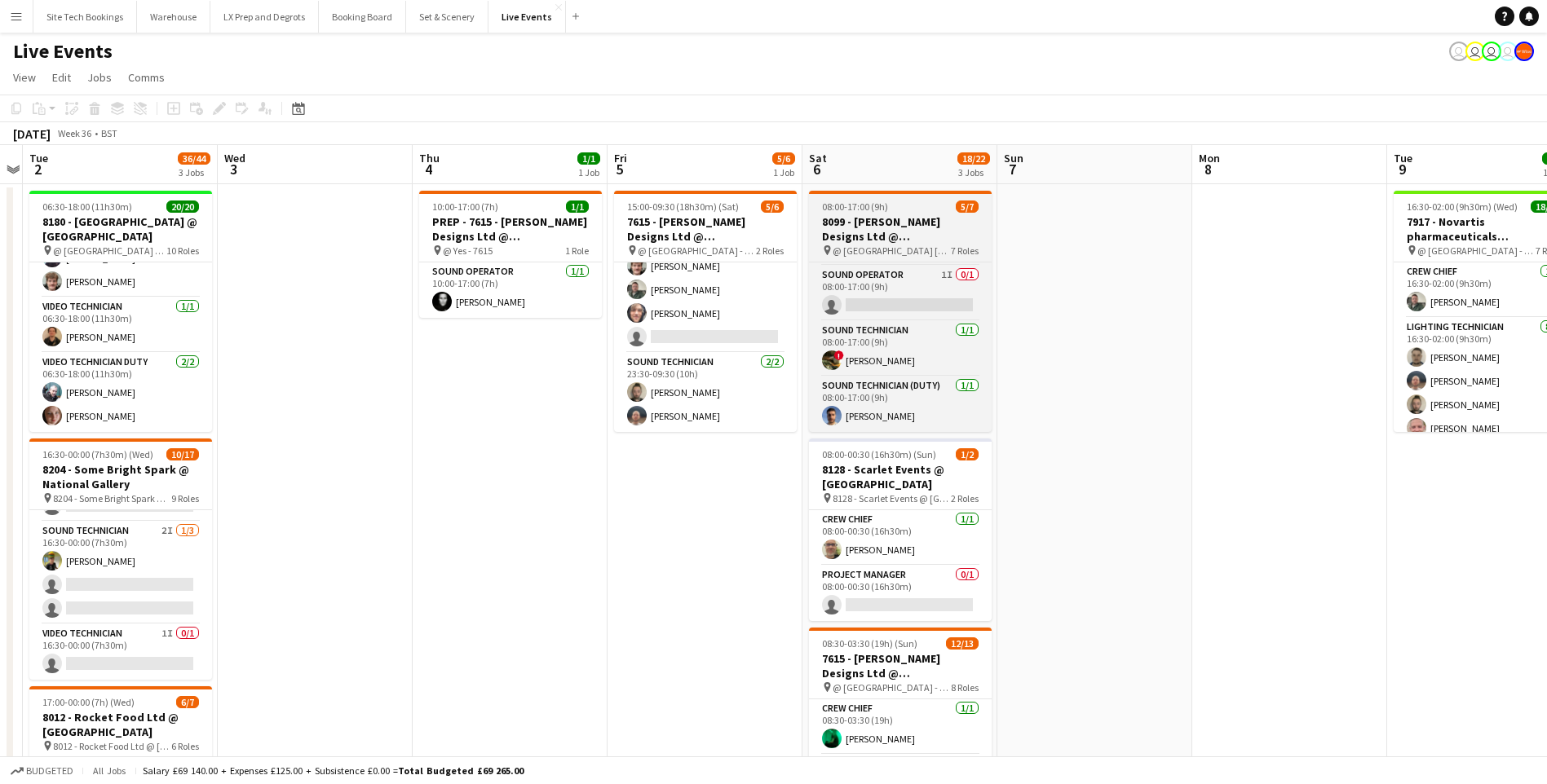
click at [913, 223] on h3 "8099 - [PERSON_NAME] Designs Ltd @ [GEOGRAPHIC_DATA]" at bounding box center [900, 229] width 183 height 29
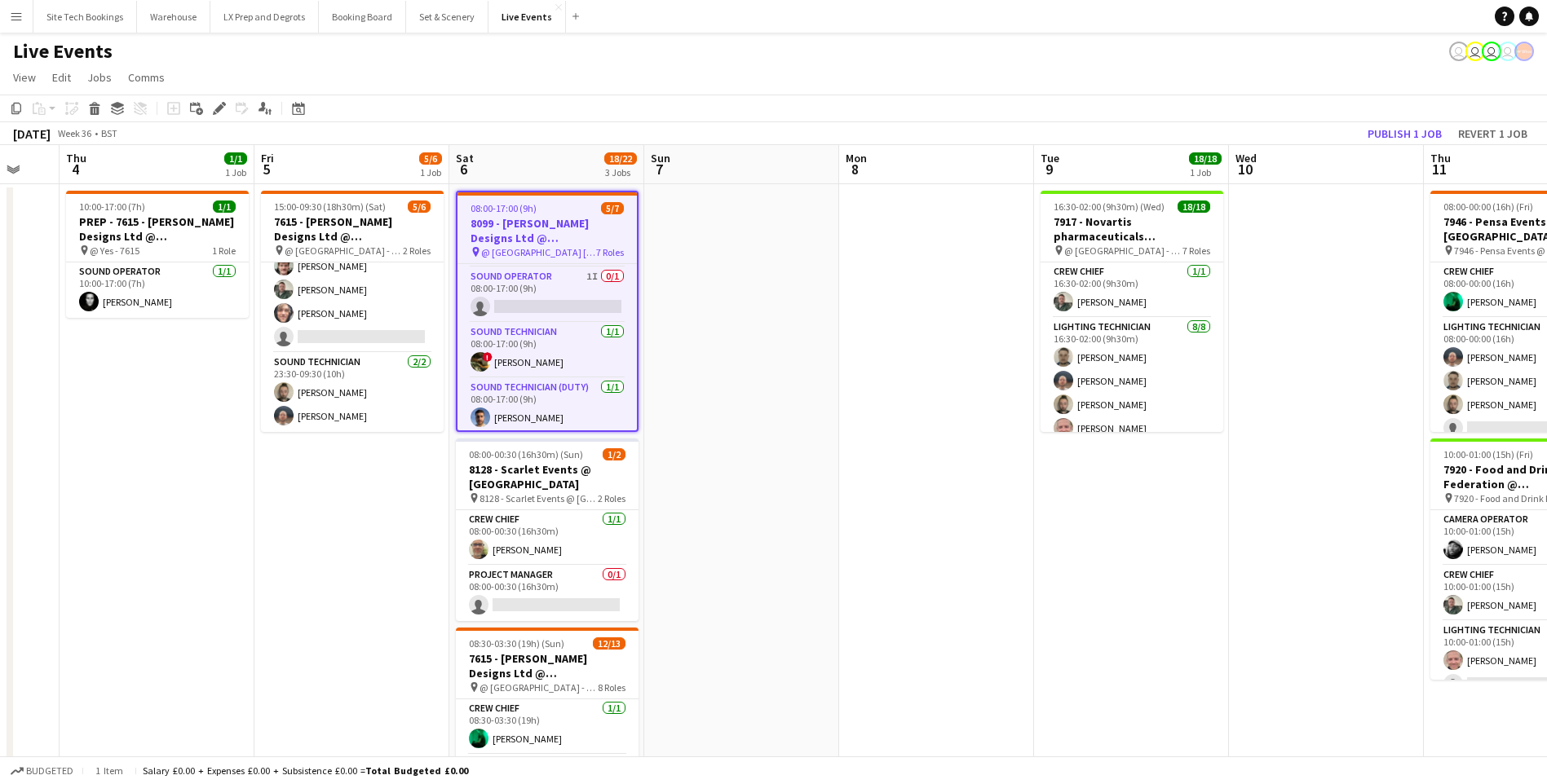
scroll to position [0, 558]
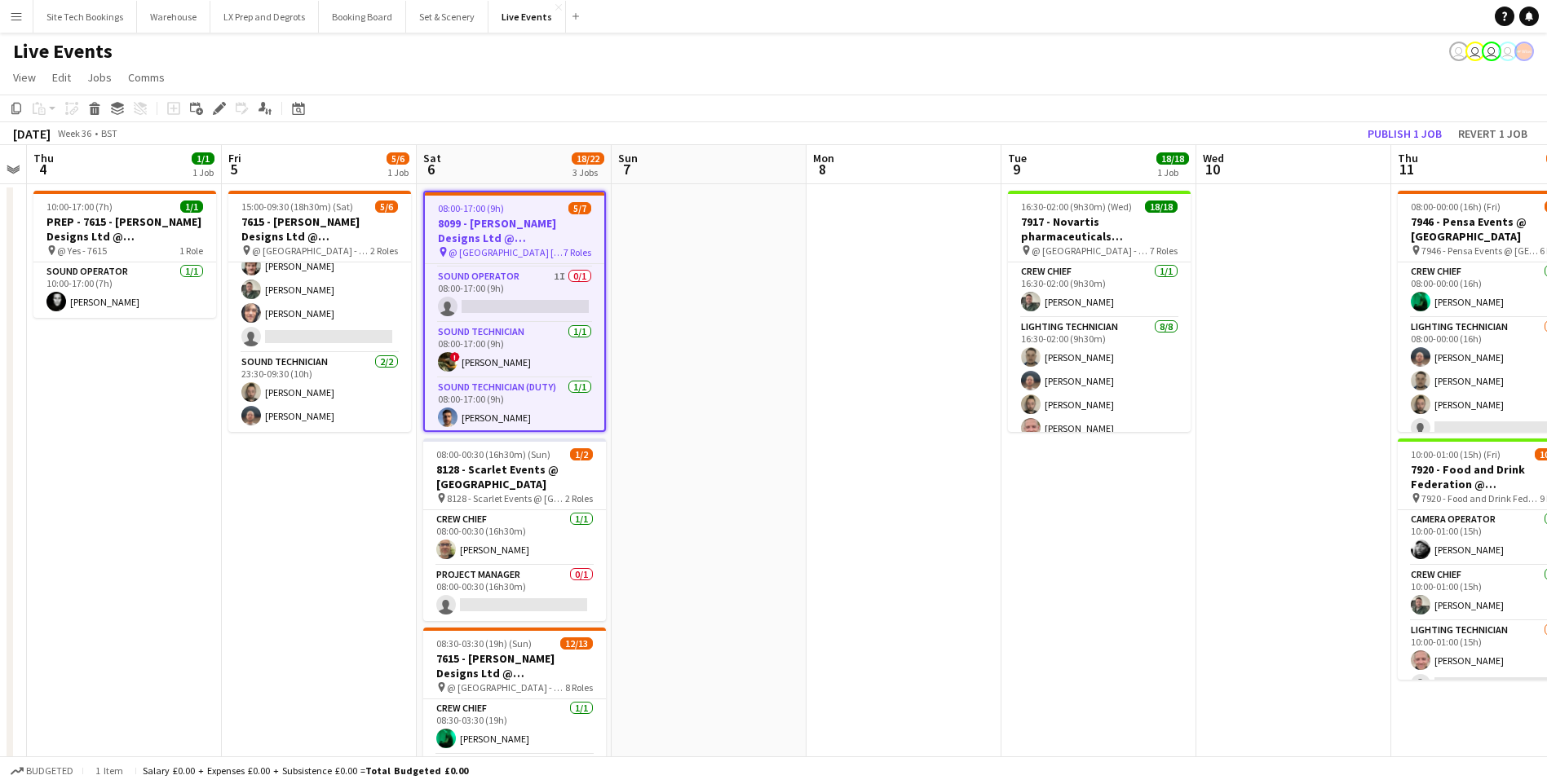
drag, startPoint x: 1364, startPoint y: 513, endPoint x: 979, endPoint y: 531, distance: 385.4
click at [979, 531] on app-calendar-viewport "Mon 1 0/1 1 Job Tue 2 36/44 3 Jobs Wed 3 Thu 4 1/1 1 Job Fri 5 5/6 1 Job Sat 6 …" at bounding box center [773, 552] width 1547 height 815
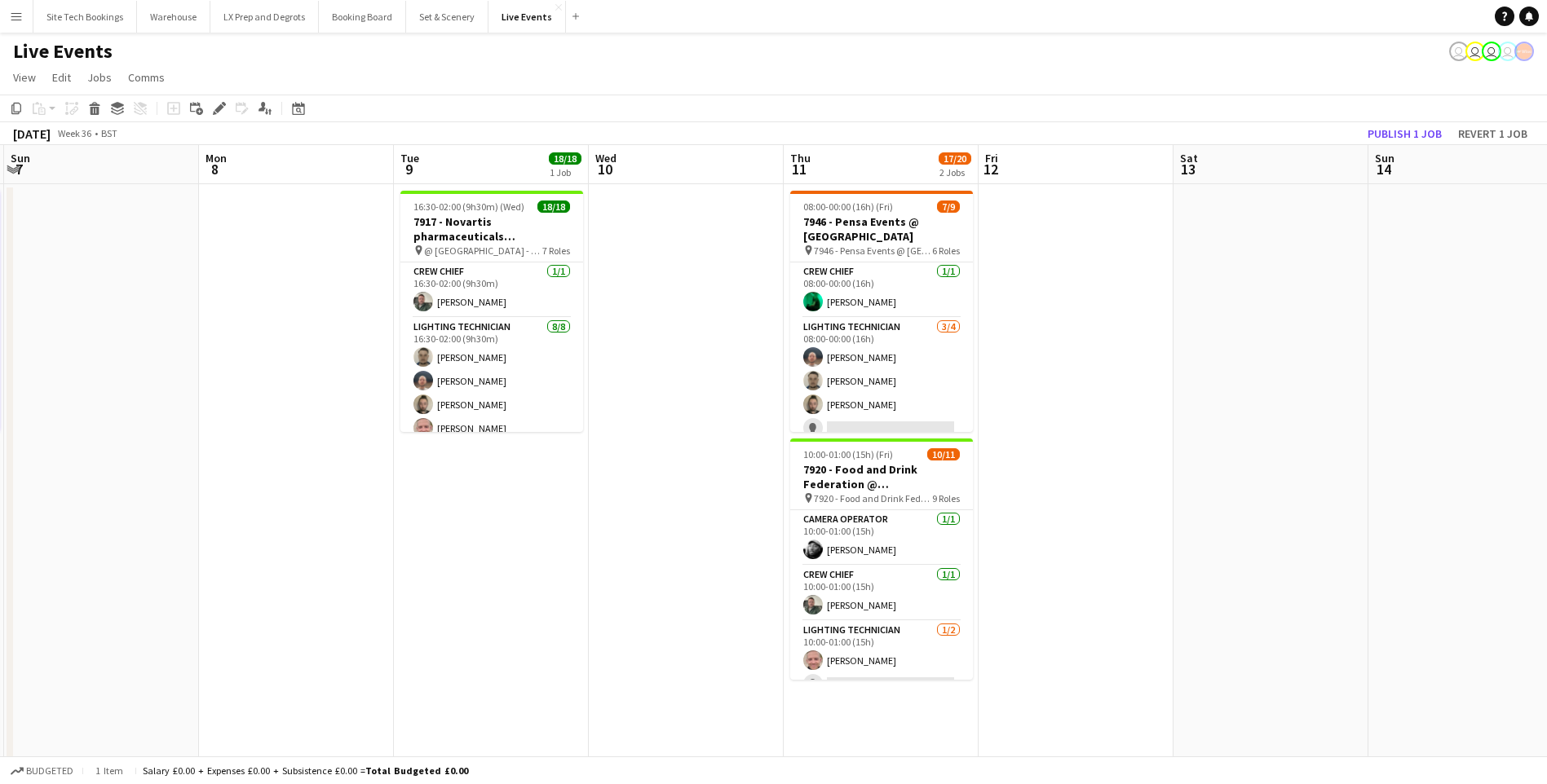
scroll to position [0, 584]
drag, startPoint x: 1304, startPoint y: 435, endPoint x: 693, endPoint y: 452, distance: 611.2
click at [693, 452] on app-calendar-viewport "Thu 4 1/1 1 Job Fri 5 5/6 1 Job Sat 6 18/22 3 Jobs Sun 7 Mon 8 Tue 9 18/18 1 Jo…" at bounding box center [773, 552] width 1547 height 815
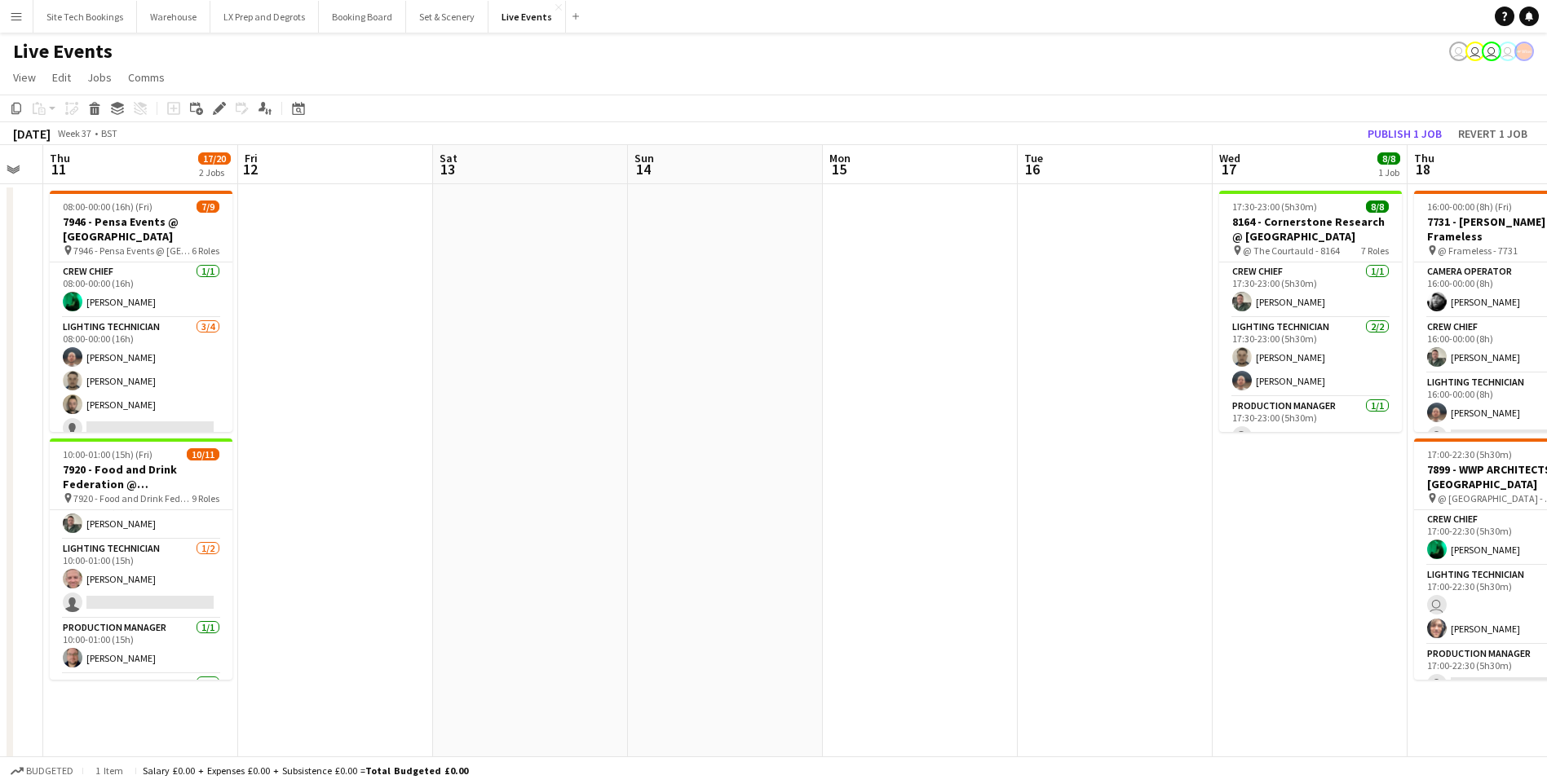
drag, startPoint x: 1293, startPoint y: 422, endPoint x: 706, endPoint y: 573, distance: 606.1
click at [706, 573] on app-calendar-viewport "Mon 8 Tue 9 18/18 1 Job Wed 10 Thu 11 17/20 2 Jobs Fri 12 Sat 13 Sun 14 Mon 15 …" at bounding box center [773, 552] width 1547 height 815
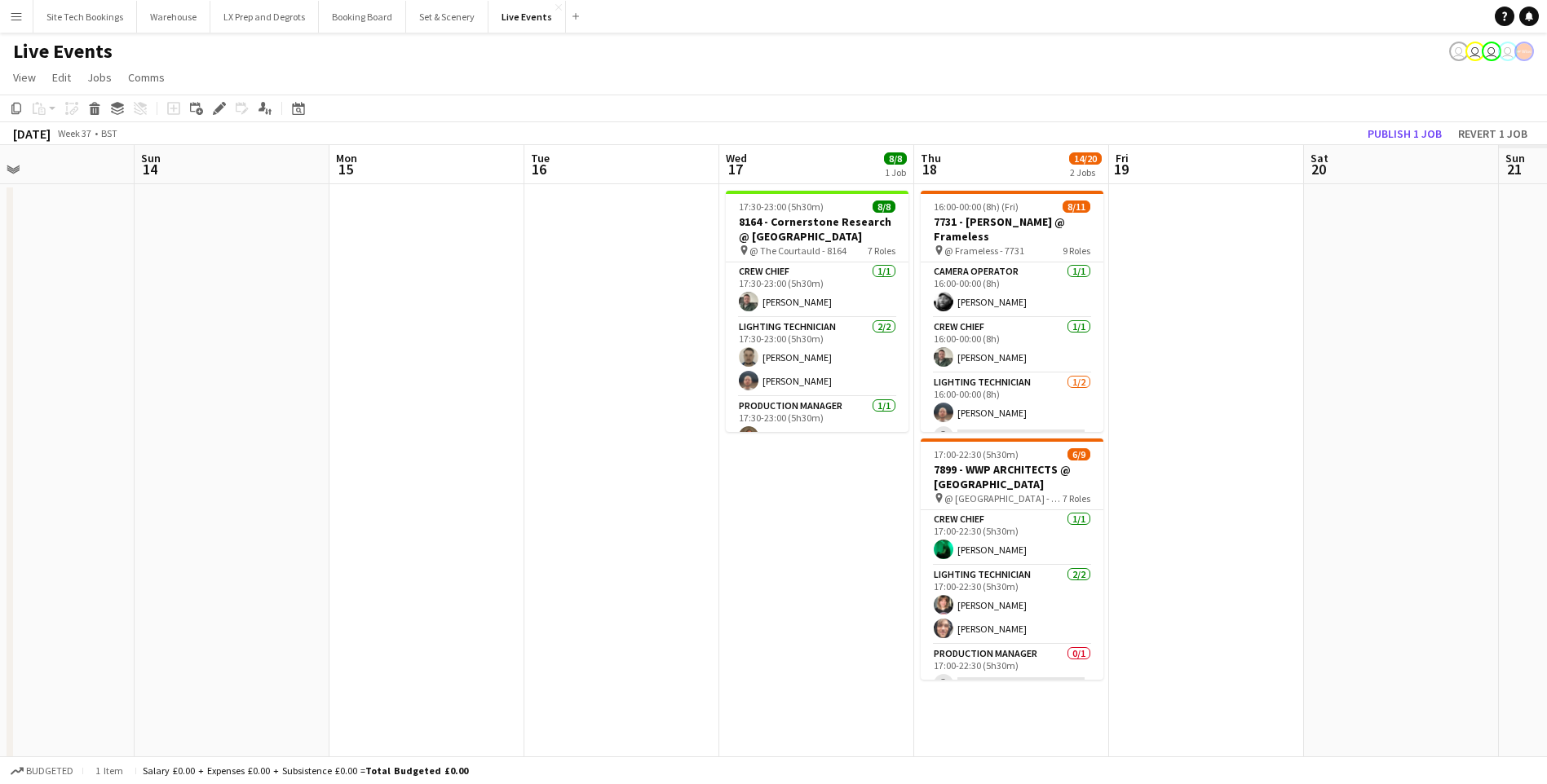
scroll to position [0, 650]
drag, startPoint x: 1031, startPoint y: 557, endPoint x: 535, endPoint y: 550, distance: 496.0
click at [535, 550] on app-calendar-viewport "Wed 10 Thu 11 17/20 2 Jobs Fri 12 Sat 13 Sun 14 Mon 15 Tue 16 Wed 17 8/8 1 Job …" at bounding box center [773, 552] width 1547 height 815
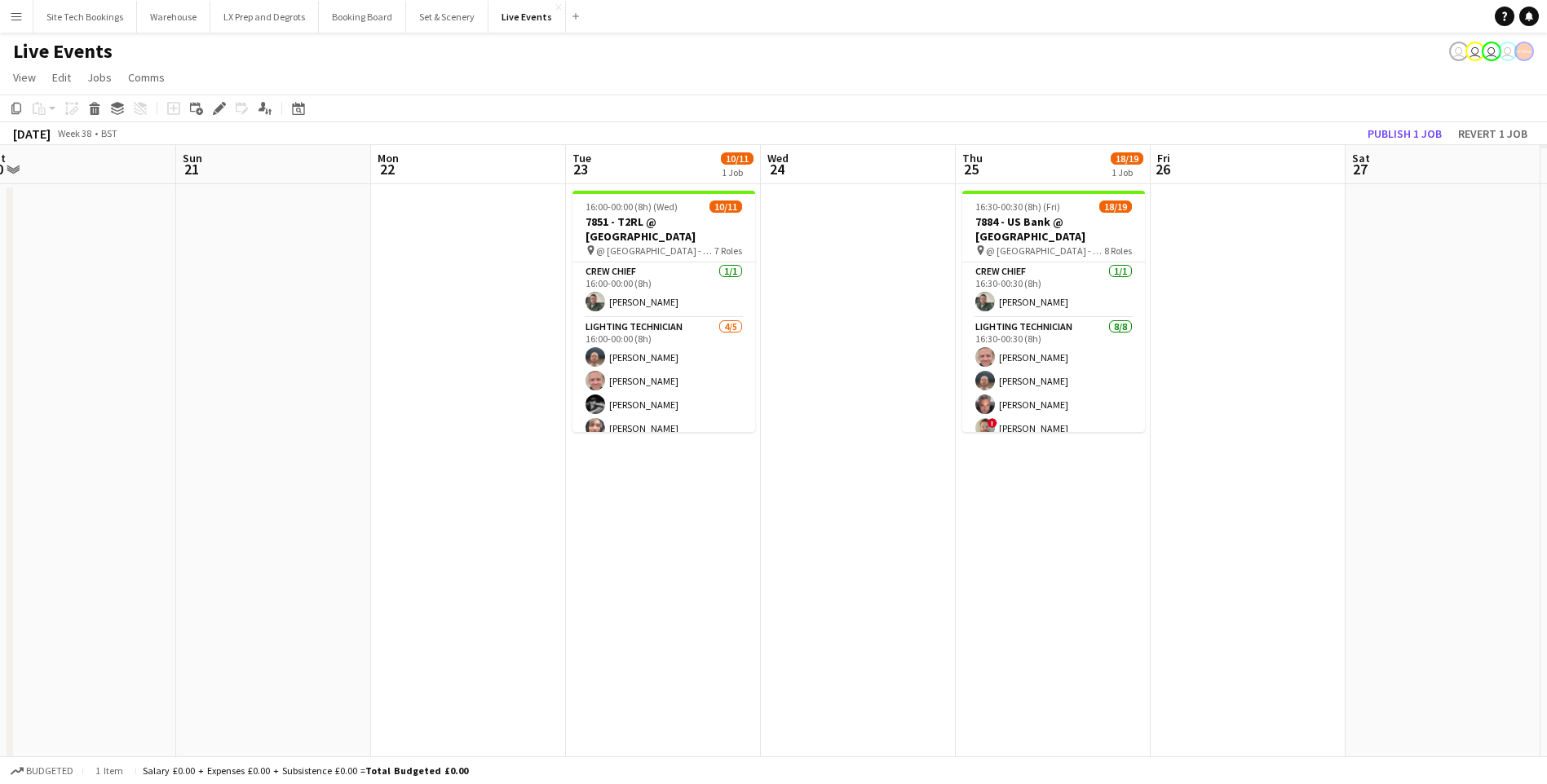
scroll to position [0, 524]
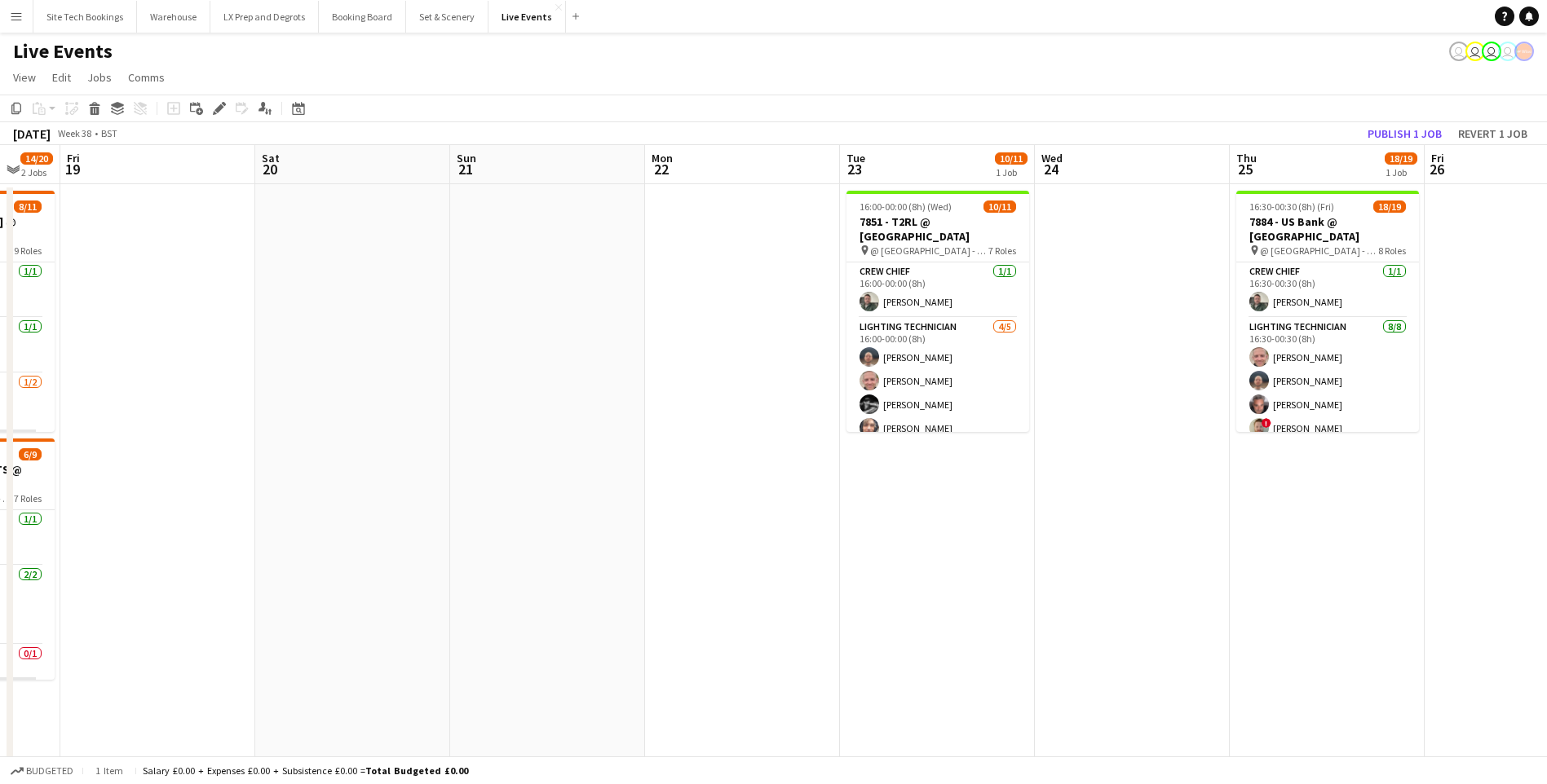
drag, startPoint x: 1123, startPoint y: 452, endPoint x: 321, endPoint y: 493, distance: 803.0
click at [321, 493] on app-calendar-viewport "Tue 16 Wed 17 8/8 1 Job Thu 18 14/20 2 Jobs Fri 19 Sat 20 Sun 21 Mon 22 Tue 23 …" at bounding box center [773, 552] width 1547 height 815
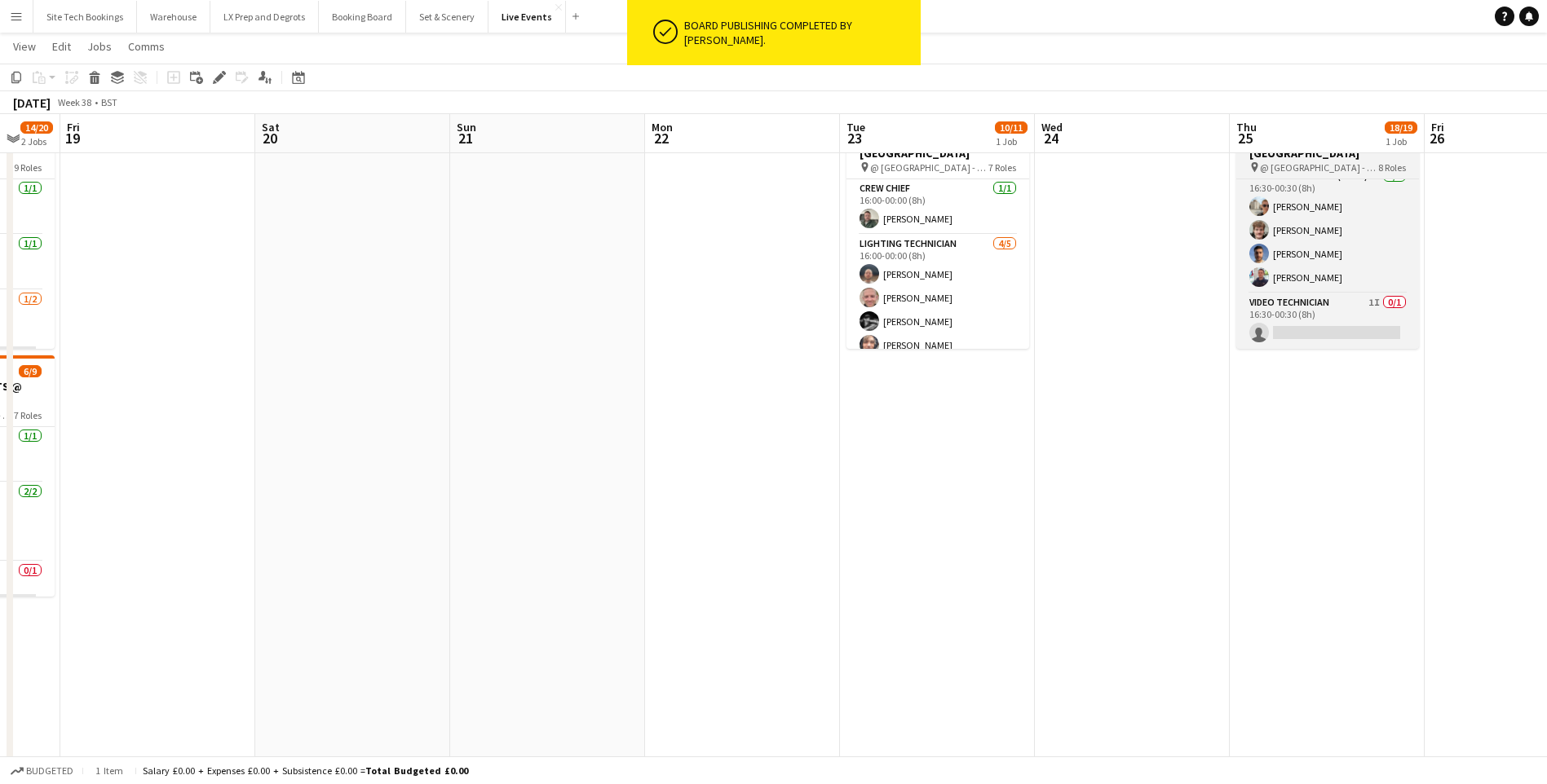
scroll to position [0, 0]
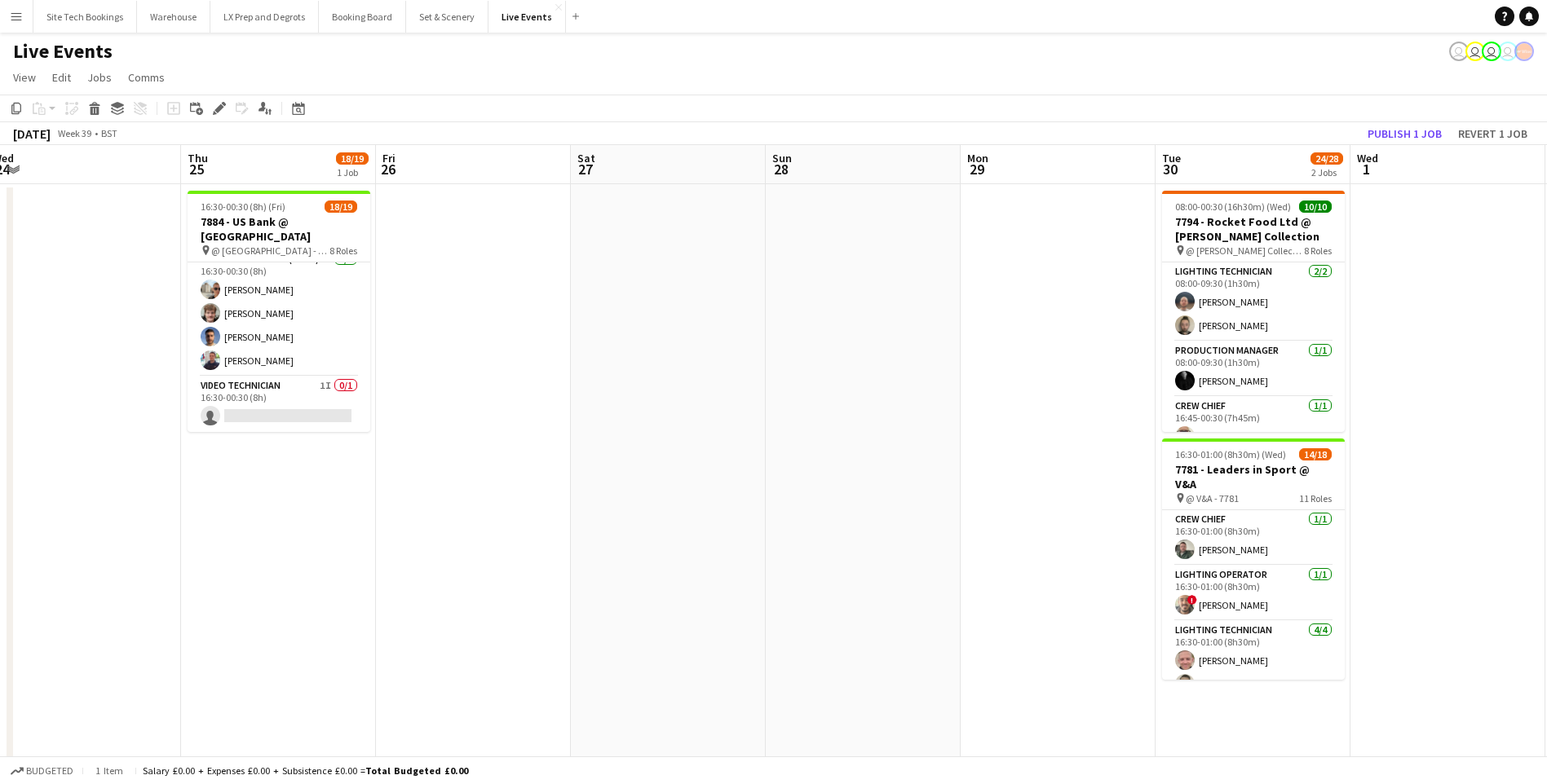
drag, startPoint x: 1435, startPoint y: 502, endPoint x: 712, endPoint y: 556, distance: 725.0
click at [712, 556] on app-calendar-viewport "Sat 20 Sun 21 Mon 22 Tue 23 10/11 1 Job Wed 24 Thu 25 18/19 1 Job Fri 26 Sat 27…" at bounding box center [773, 598] width 1547 height 906
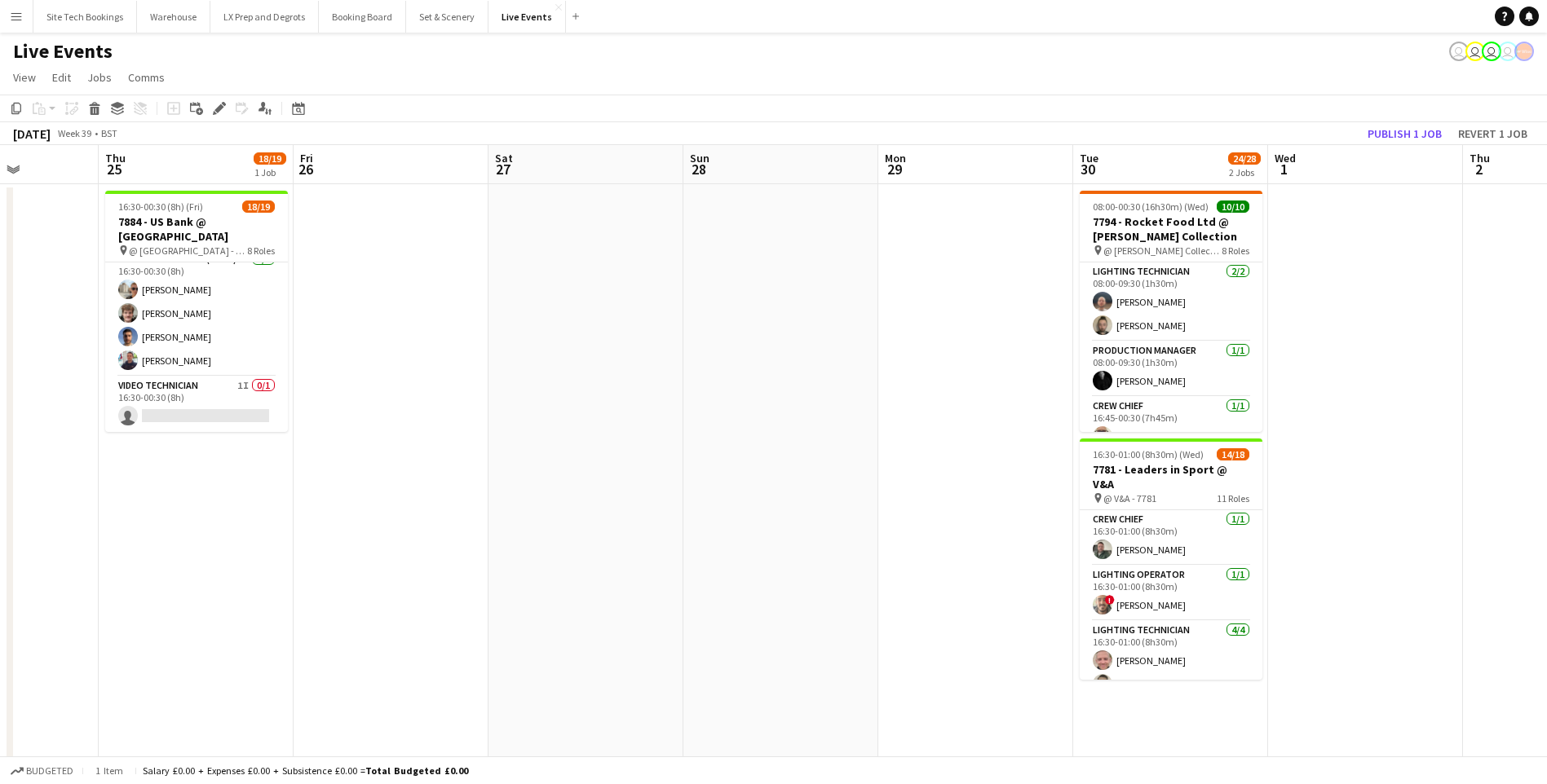
drag, startPoint x: 1094, startPoint y: 476, endPoint x: 685, endPoint y: 493, distance: 409.4
click at [685, 493] on app-calendar-viewport "Mon 22 Tue 23 10/11 1 Job Wed 24 Thu 25 18/19 1 Job Fri 26 Sat 27 Sun 28 Mon 29…" at bounding box center [773, 598] width 1547 height 906
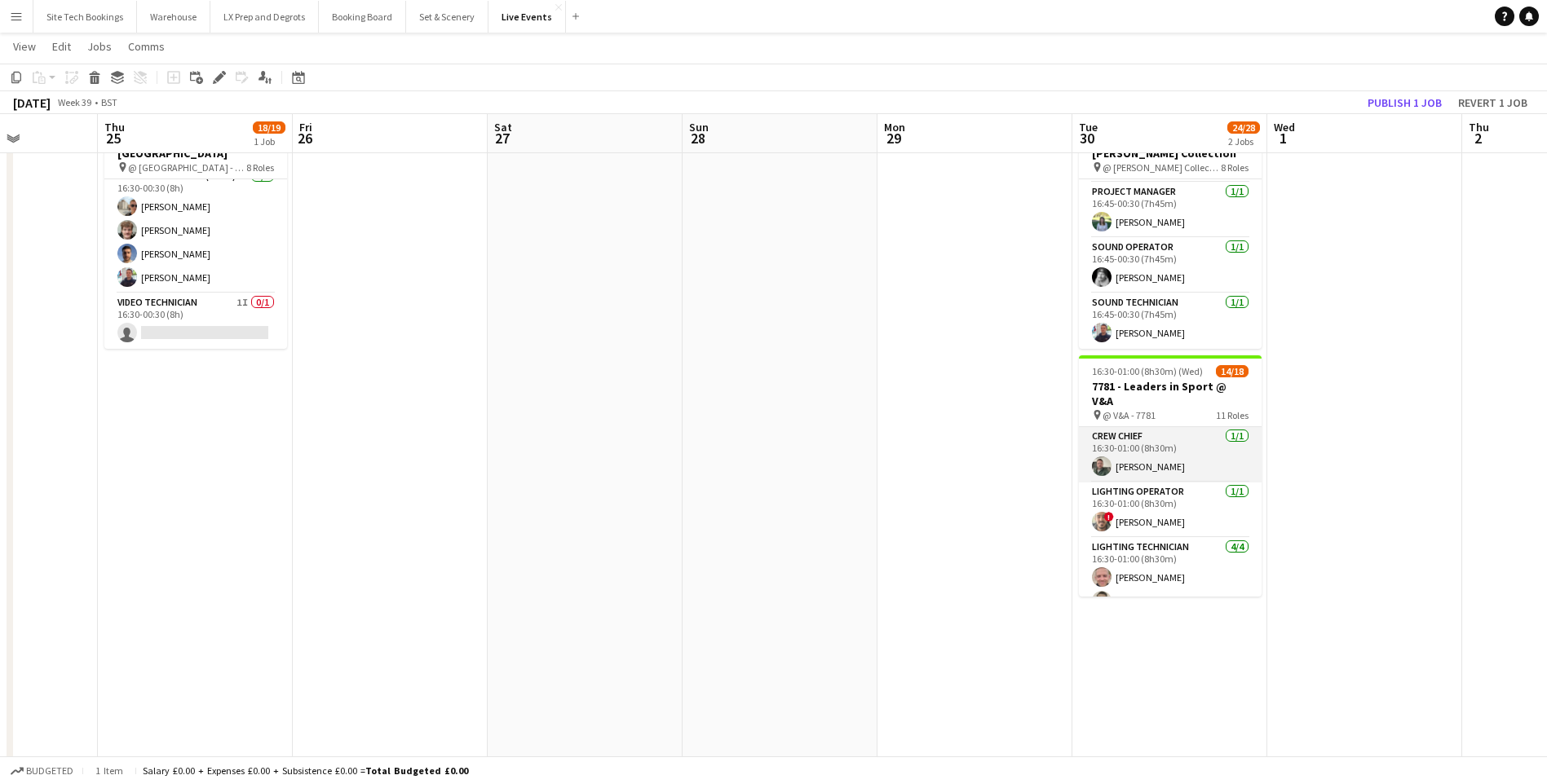
scroll to position [0, 0]
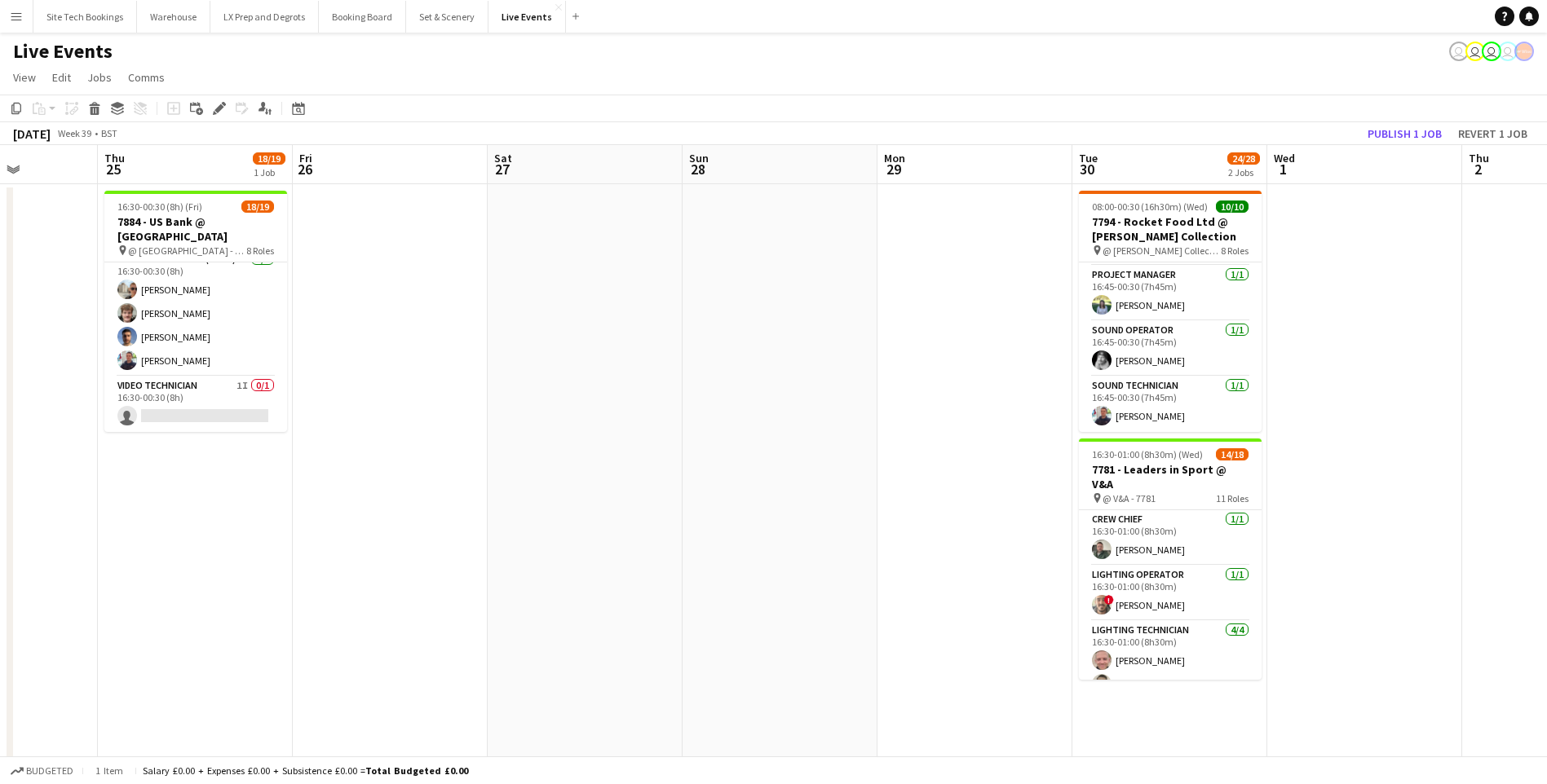
click at [875, 305] on app-date-cell at bounding box center [780, 618] width 195 height 867
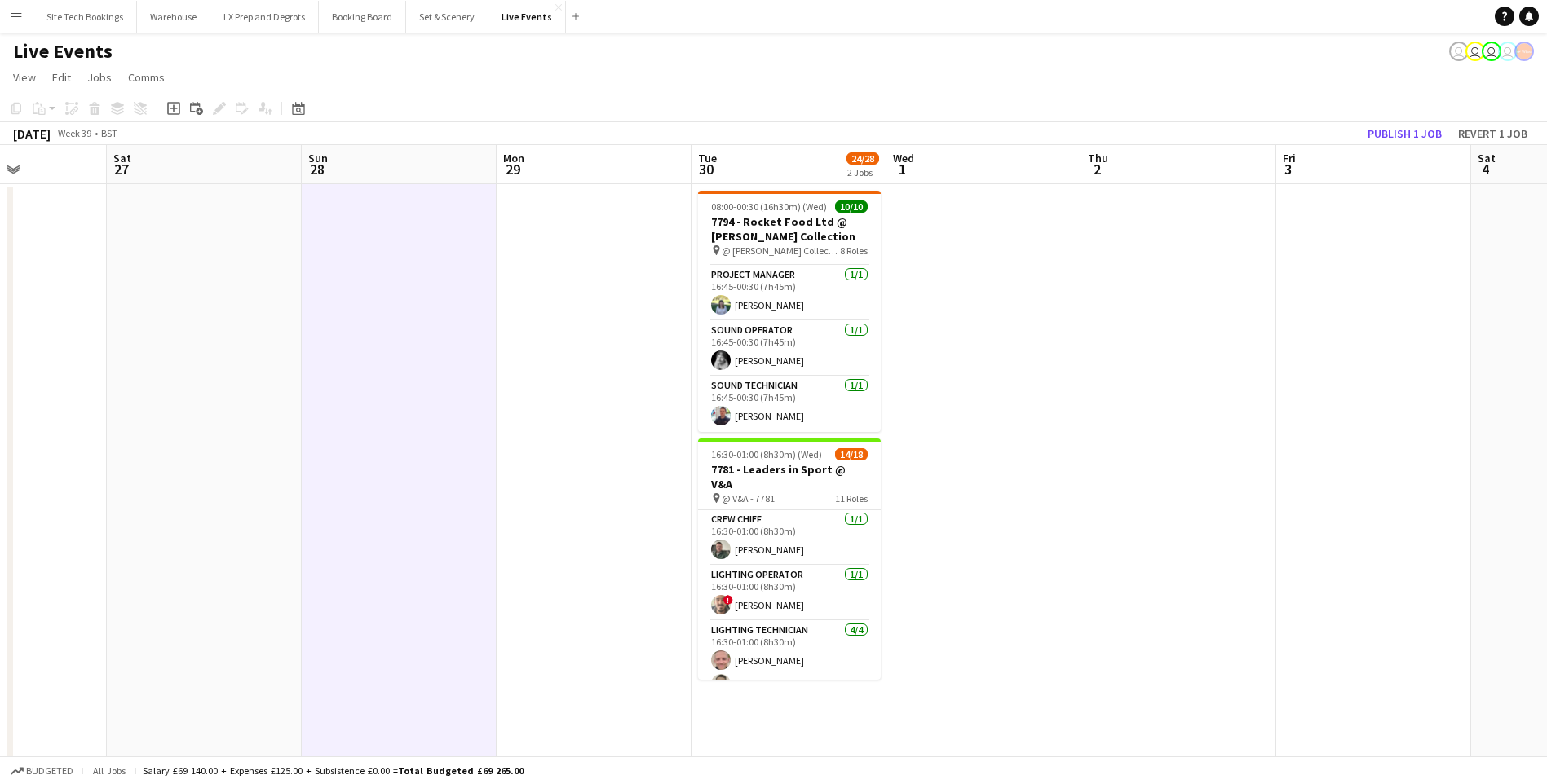
drag, startPoint x: 507, startPoint y: 329, endPoint x: -50, endPoint y: 346, distance: 557.3
click at [0, 346] on html "Menu Boards Boards Boards All jobs Status Workforce Workforce My Workforce Recr…" at bounding box center [773, 539] width 1547 height 1079
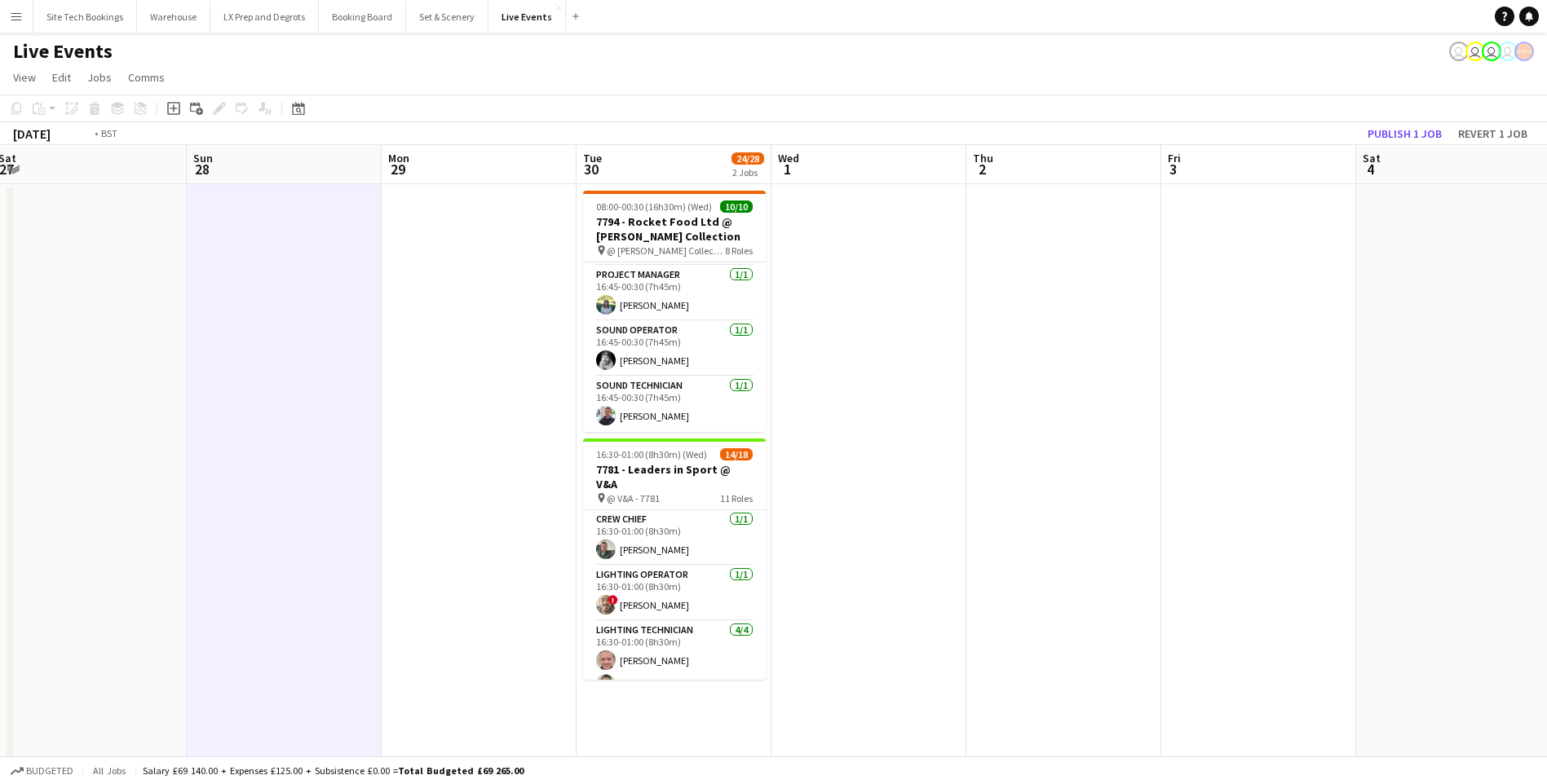
scroll to position [0, 398]
drag, startPoint x: 1217, startPoint y: 368, endPoint x: 1562, endPoint y: 563, distance: 396.3
click at [1547, 563] on html "Menu Boards Boards Boards All jobs Status Workforce Workforce My Workforce Recr…" at bounding box center [773, 539] width 1547 height 1079
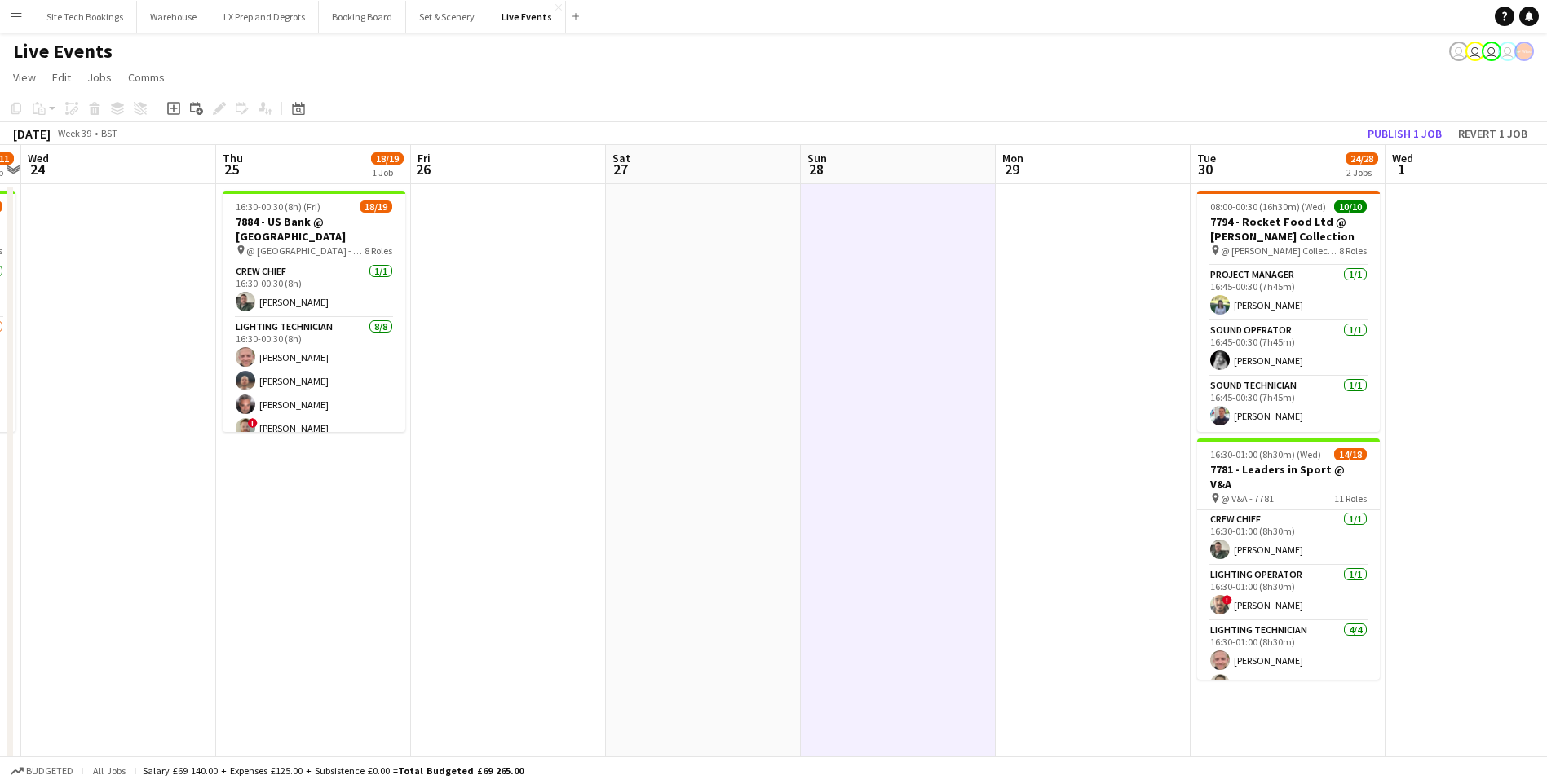
scroll to position [0, 477]
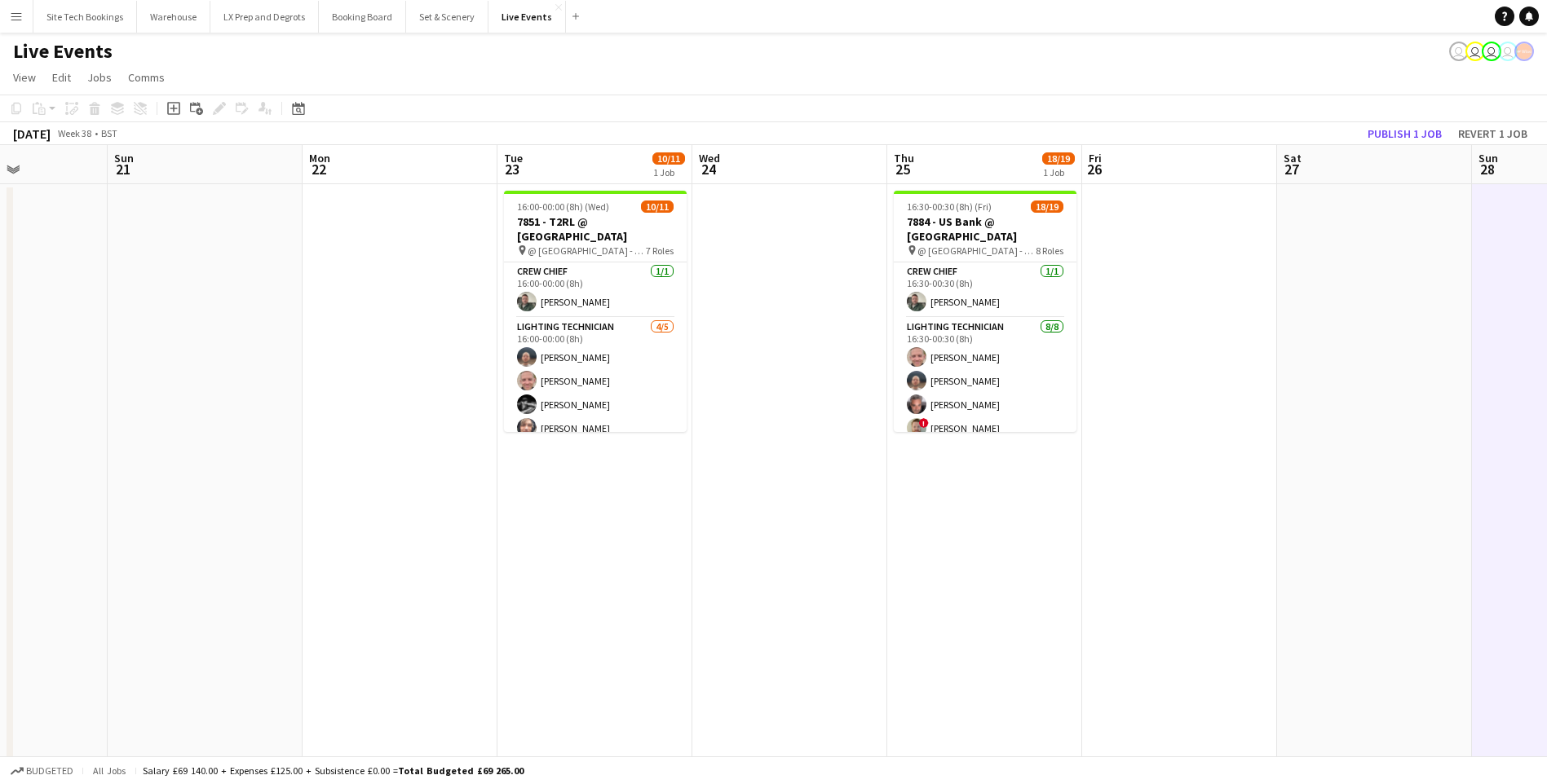
drag, startPoint x: 243, startPoint y: 516, endPoint x: 1473, endPoint y: 528, distance: 1230.1
click at [1547, 514] on html "Menu Boards Boards Boards All jobs Status Workforce Workforce My Workforce Recr…" at bounding box center [773, 539] width 1547 height 1079
click at [396, 529] on app-calendar-viewport "Thu 18 14/20 2 Jobs Fri 19 Sat 20 Sun 21 Mon 22 Tue 23 10/11 1 Job Wed 24 Thu 2…" at bounding box center [773, 598] width 1547 height 906
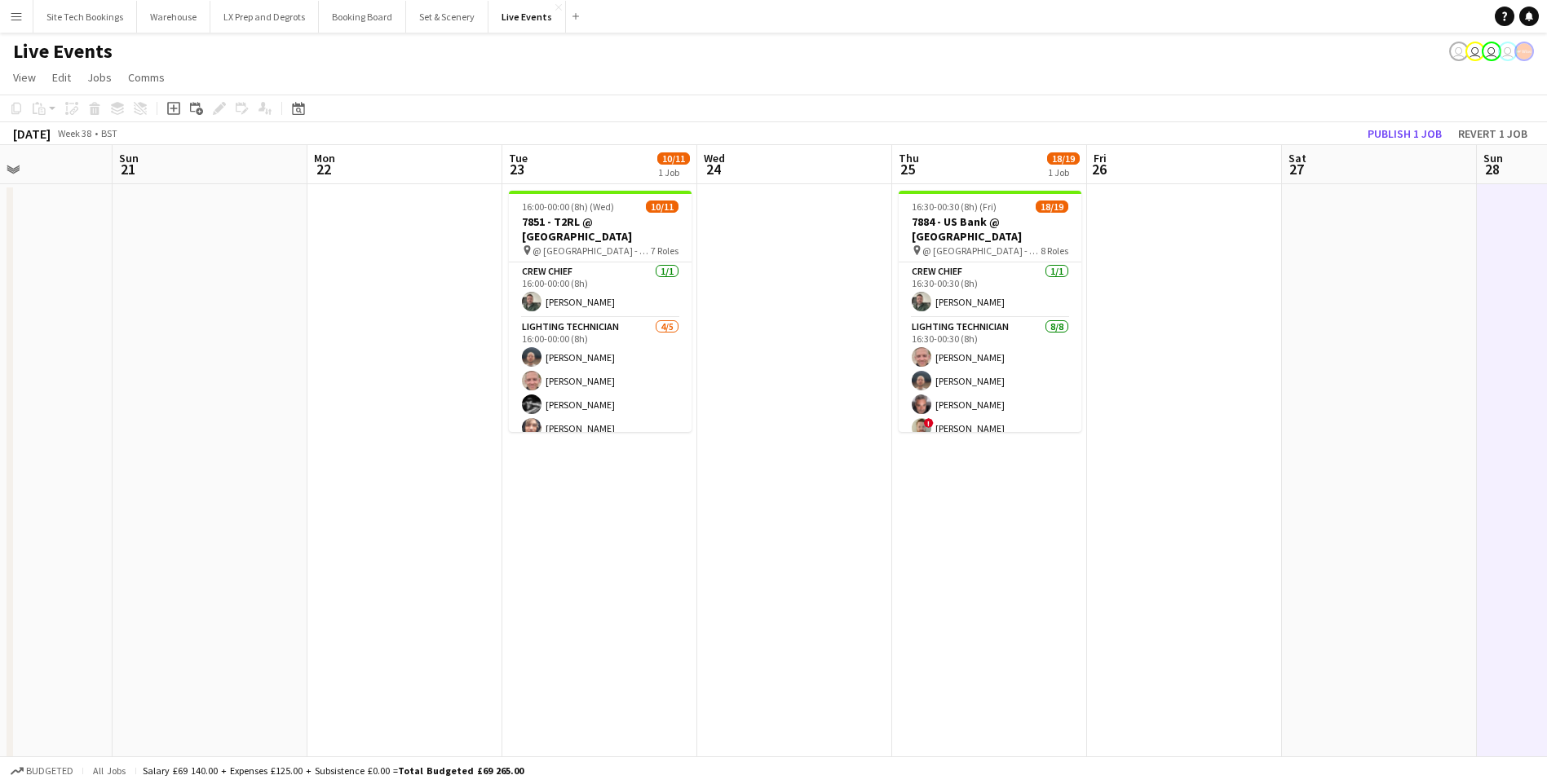
scroll to position [0, 333]
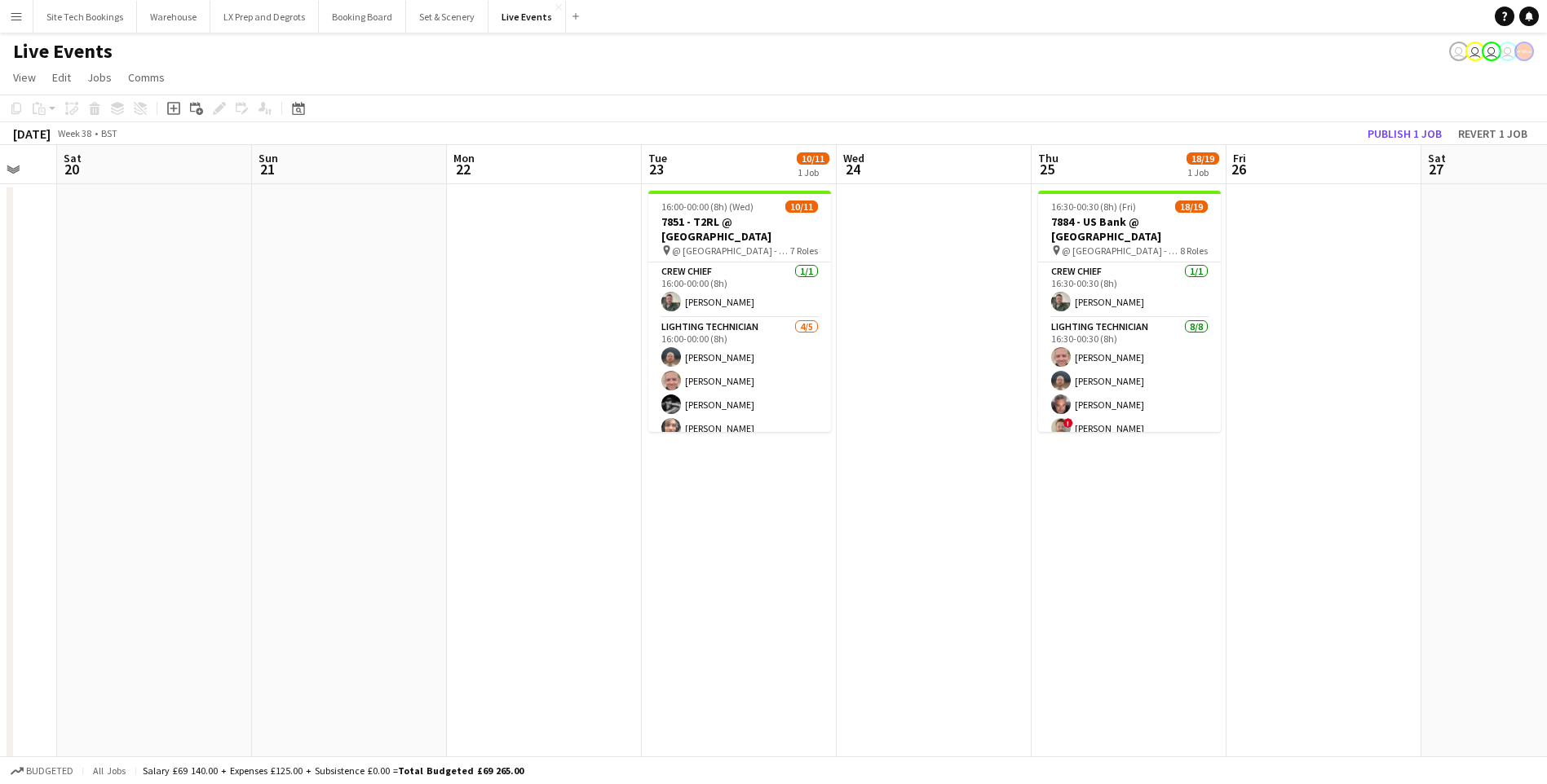
click at [1547, 517] on html "Menu Boards Boards Boards All jobs Status Workforce Workforce My Workforce Recr…" at bounding box center [773, 539] width 1547 height 1079
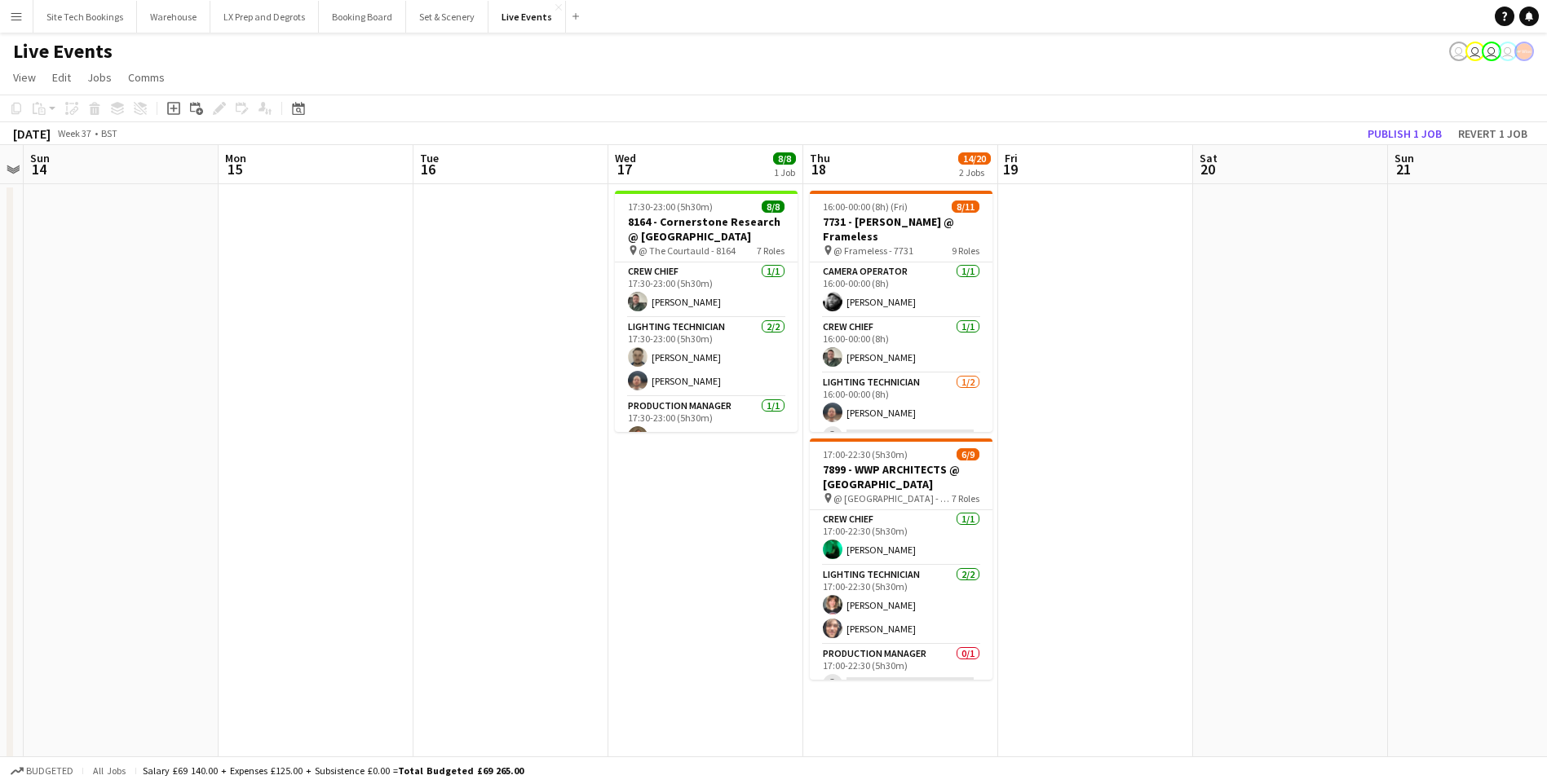
drag, startPoint x: 904, startPoint y: 456, endPoint x: 1433, endPoint y: 457, distance: 529.0
click at [1433, 457] on app-calendar-viewport "Fri 12 Sat 13 Sun 14 Mon 15 Tue 16 Wed 17 8/8 1 Job Thu 18 14/20 2 Jobs Fri 19 …" at bounding box center [773, 598] width 1547 height 906
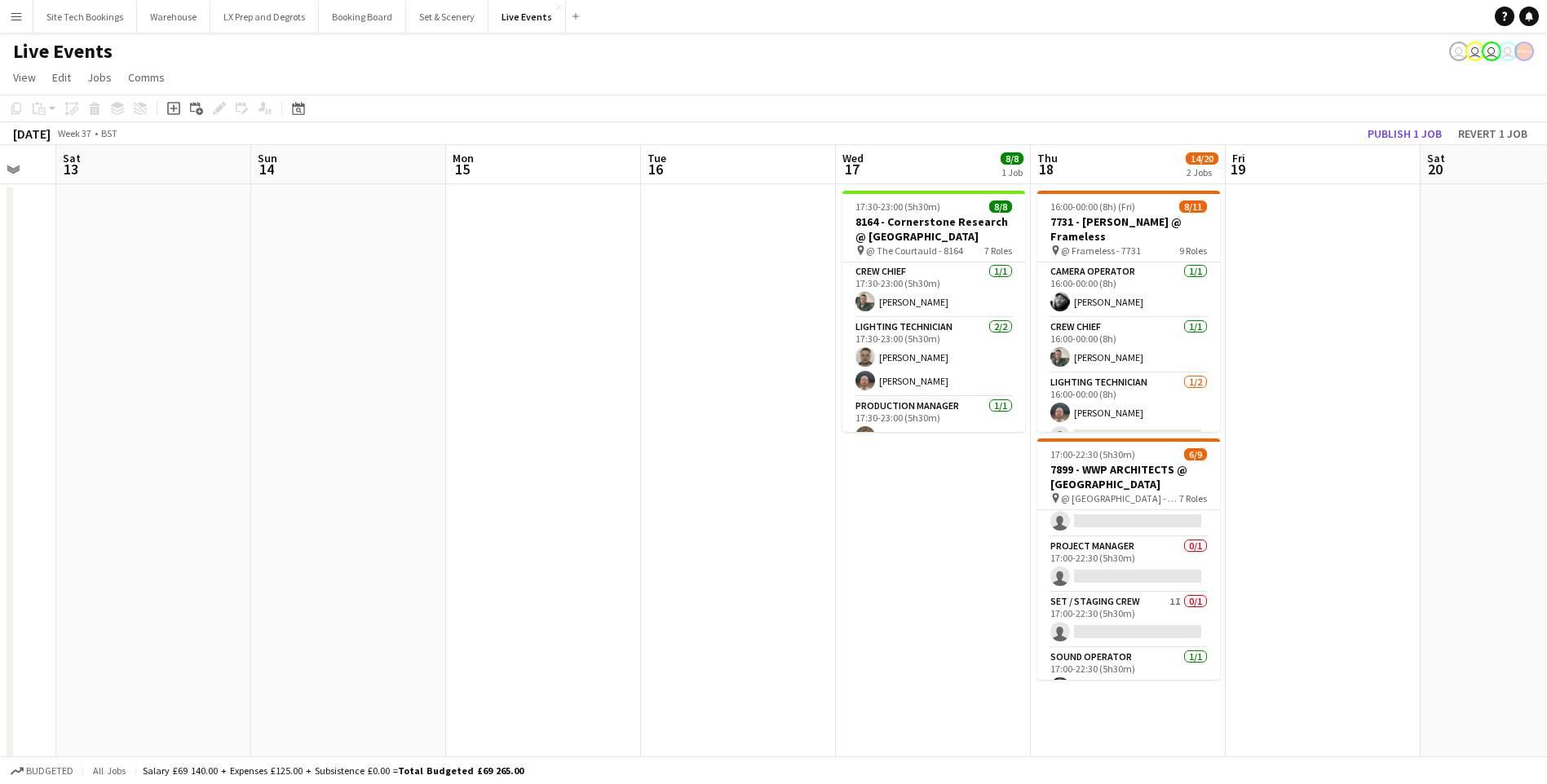
scroll to position [0, 390]
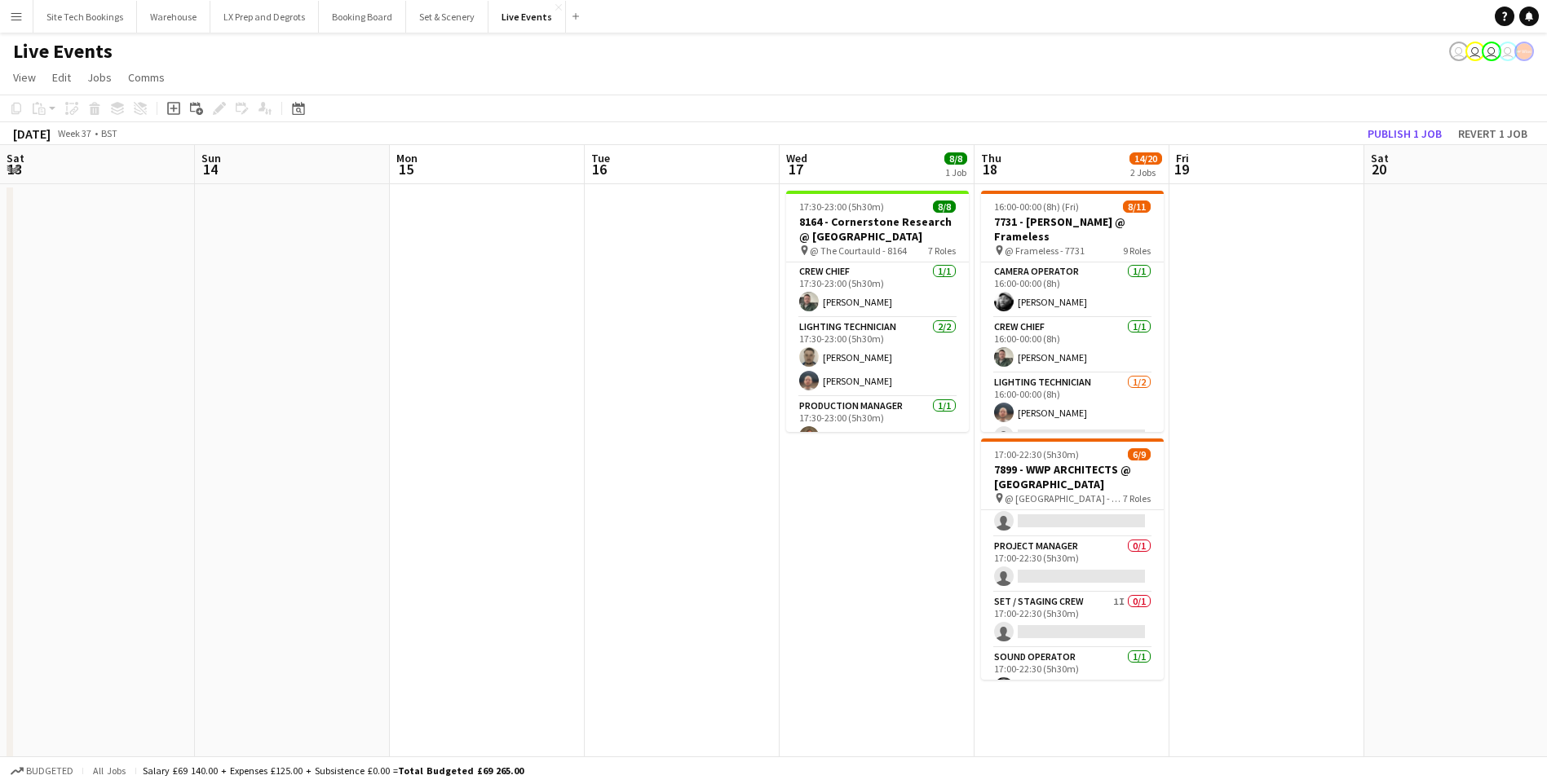
drag, startPoint x: 493, startPoint y: 447, endPoint x: 1505, endPoint y: 517, distance: 1014.4
click at [1505, 517] on app-calendar-viewport "Thu 11 17/20 2 Jobs Fri 12 Sat 13 Sun 14 Mon 15 Tue 16 Wed 17 8/8 1 Job Thu 18 …" at bounding box center [773, 598] width 1547 height 906
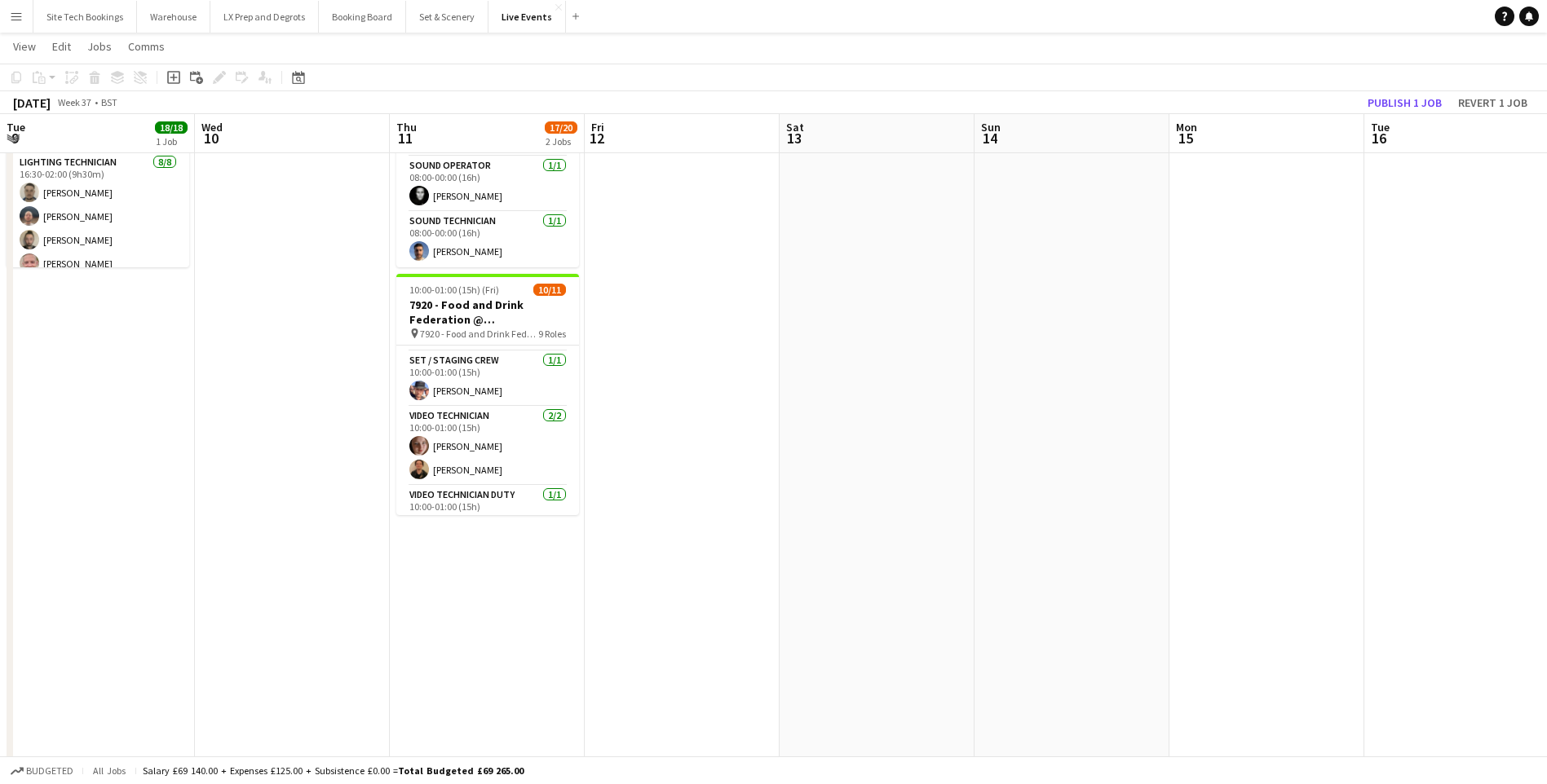
scroll to position [0, 0]
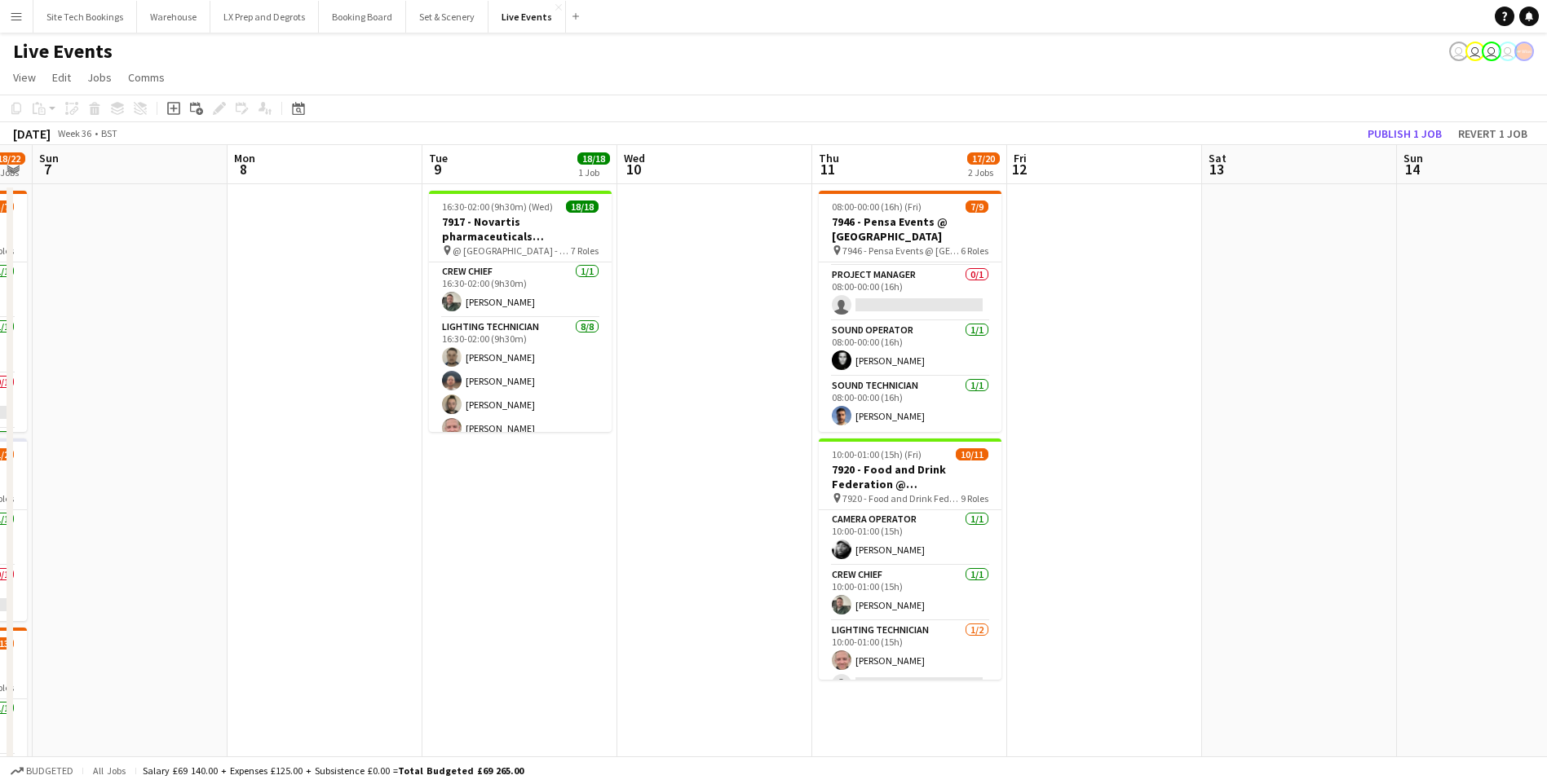
drag, startPoint x: 256, startPoint y: 587, endPoint x: 679, endPoint y: 622, distance: 424.4
click at [679, 622] on app-calendar-viewport "Fri 5 5/6 1 Job Sat 6 18/22 3 Jobs Sun 7 Mon 8 Tue 9 18/18 1 Job Wed 10 Thu 11 …" at bounding box center [773, 598] width 1547 height 906
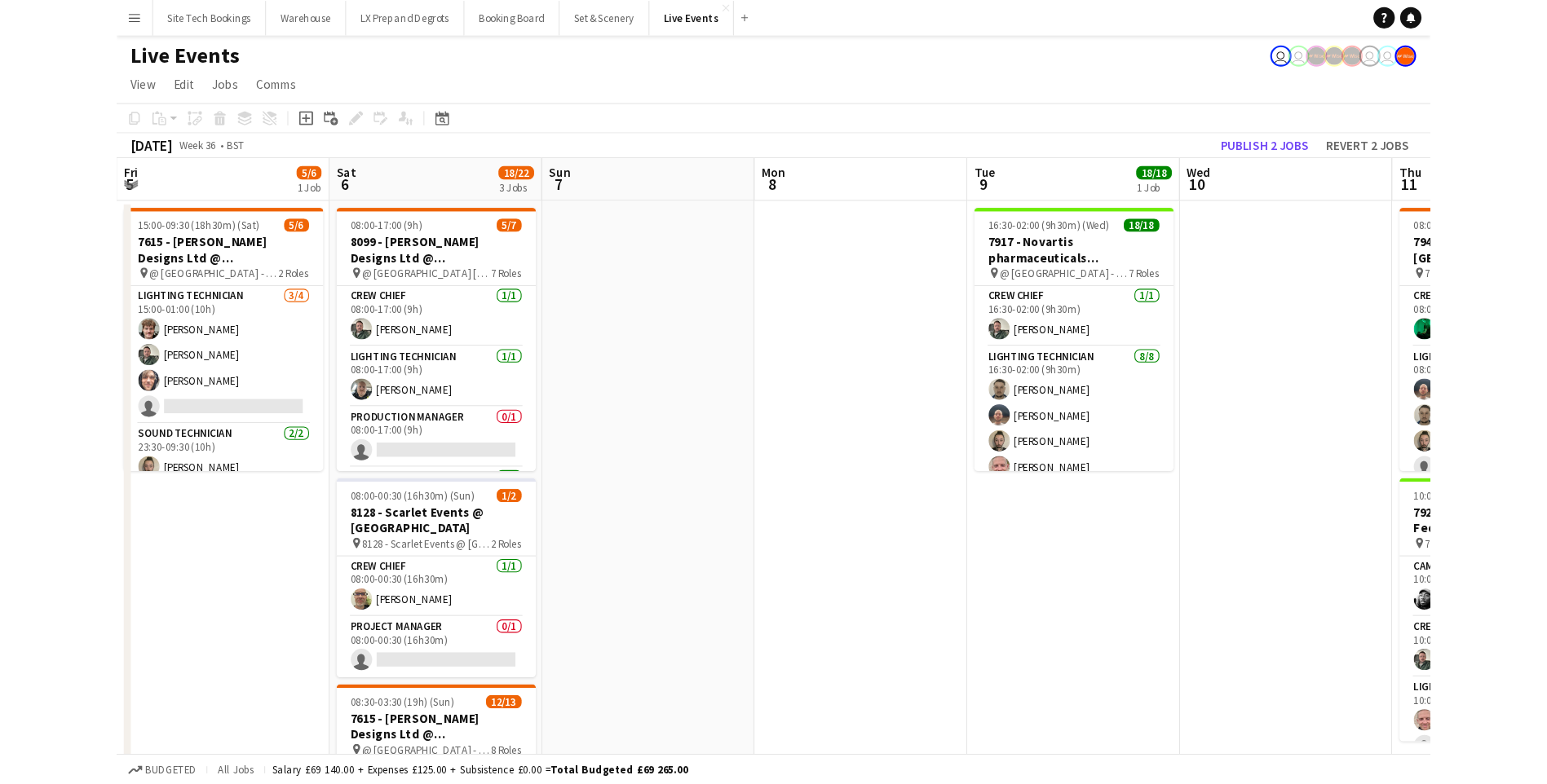
scroll to position [0, 390]
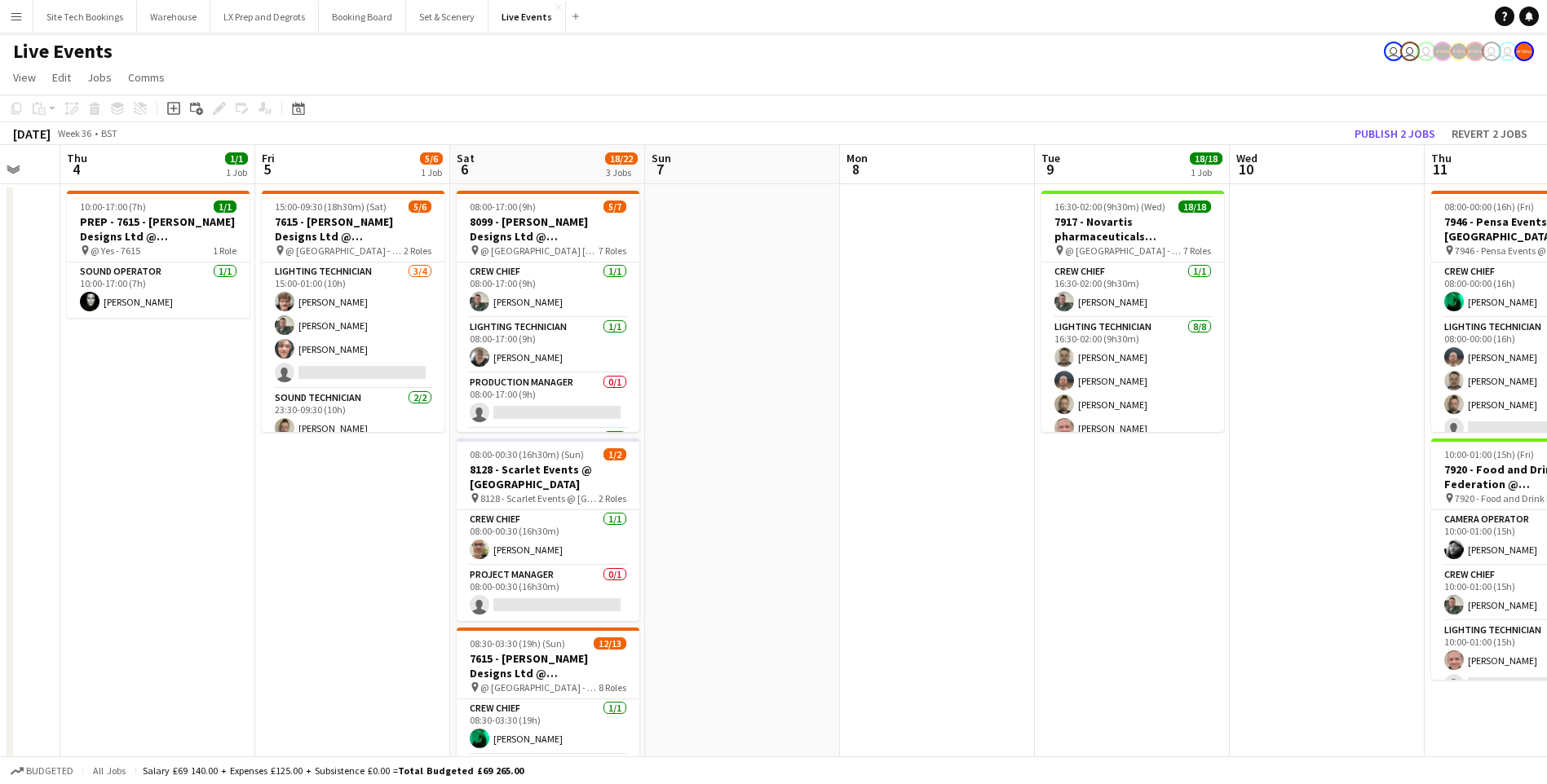
drag, startPoint x: 534, startPoint y: 481, endPoint x: 800, endPoint y: 510, distance: 267.6
click at [800, 510] on app-calendar-viewport "Tue 2 35/51 4 Jobs Wed 3 Thu 4 1/1 1 Job Fri 5 5/6 1 Job Sat 6 18/22 3 Jobs Sun…" at bounding box center [773, 677] width 1547 height 1063
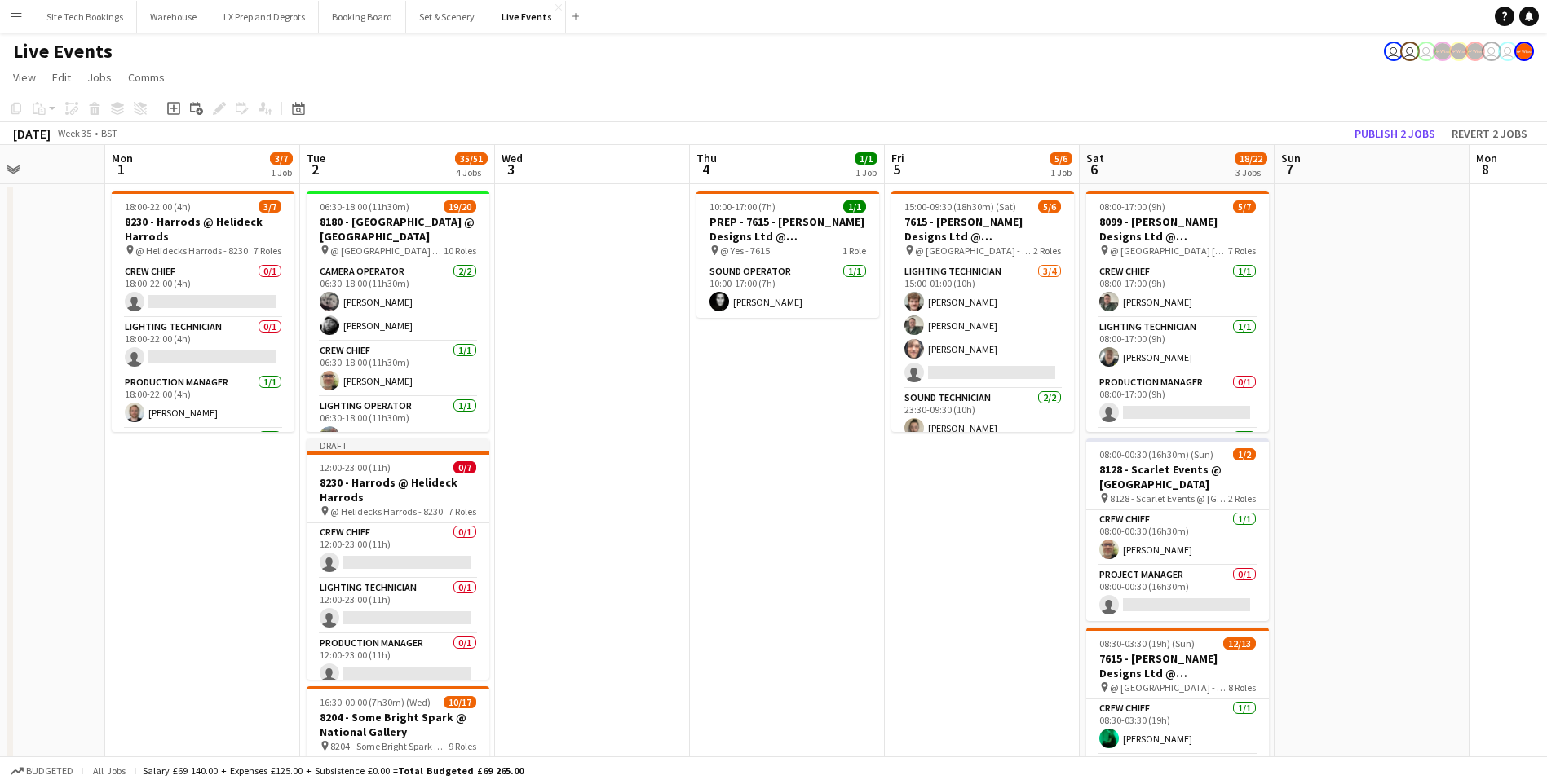
drag, startPoint x: 443, startPoint y: 553, endPoint x: 1010, endPoint y: 533, distance: 567.4
click at [1006, 535] on app-calendar-viewport "Sat 30 Sun 31 Mon 1 3/7 1 Job Tue 2 35/51 4 Jobs Wed 3 Thu 4 1/1 1 Job Fri 5 5/…" at bounding box center [773, 677] width 1547 height 1063
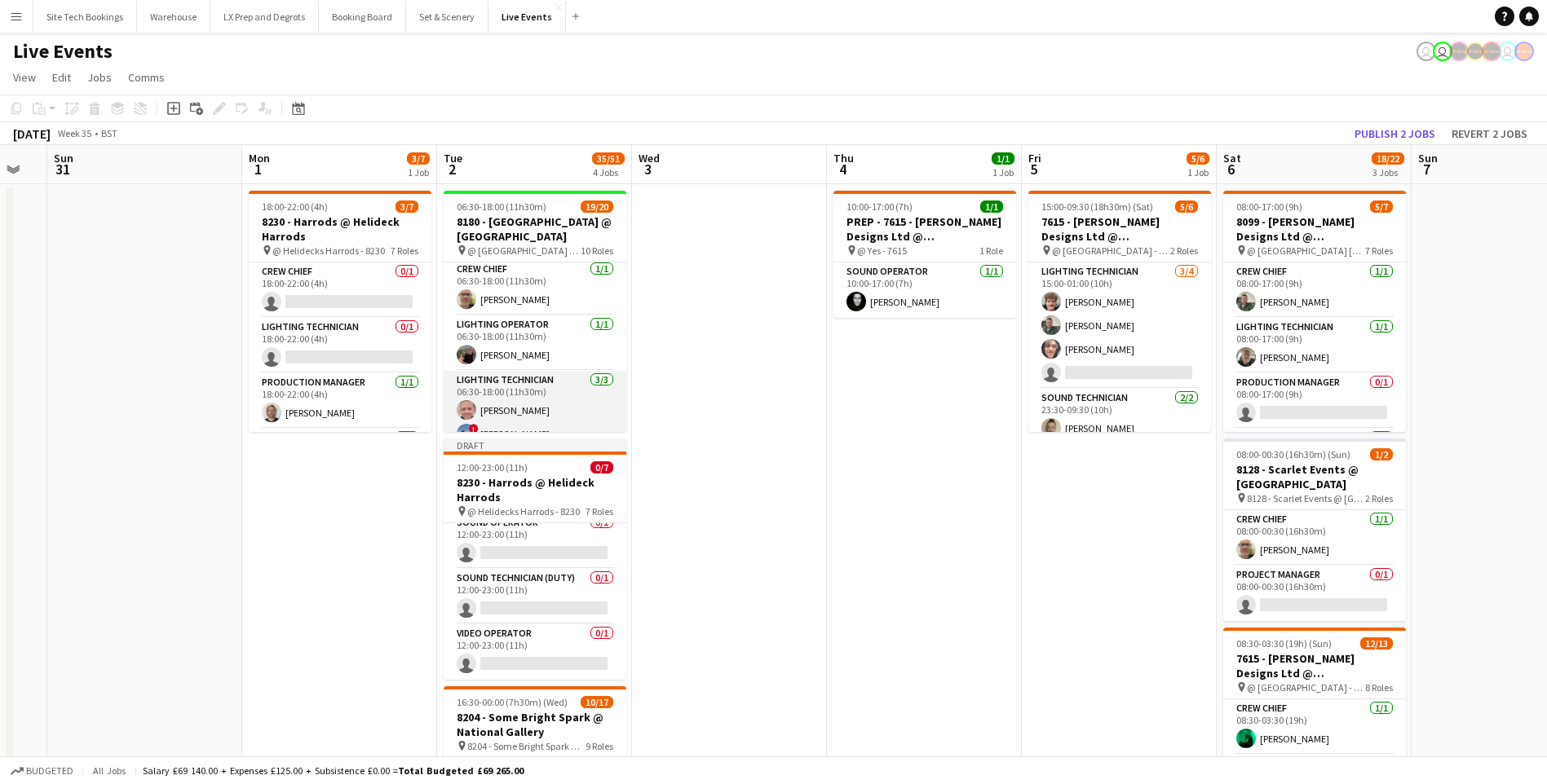
scroll to position [163, 0]
